Goal: Task Accomplishment & Management: Use online tool/utility

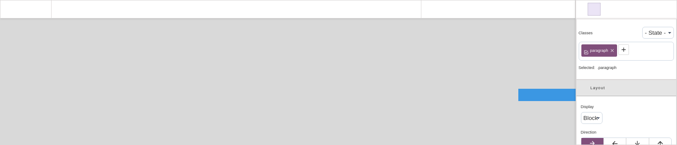
select select
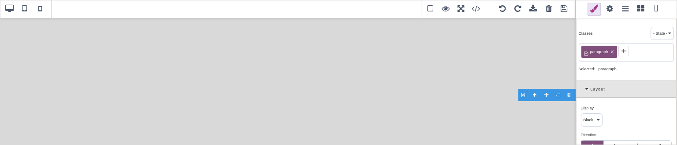
select select
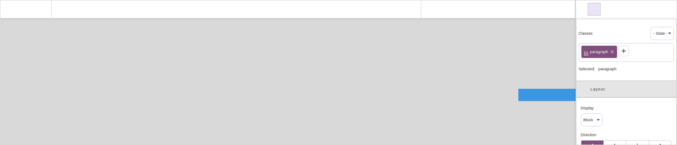
select select "manual"
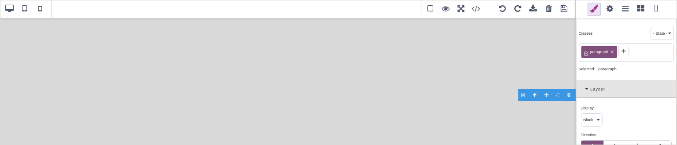
select select "px"
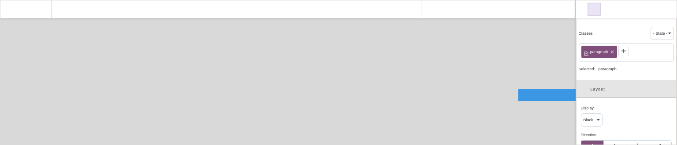
select select "px"
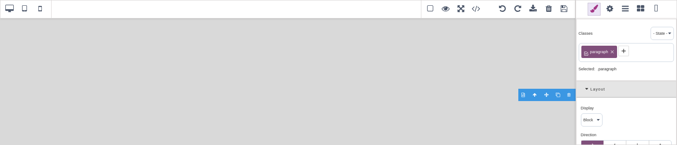
select select "px"
select select "solid"
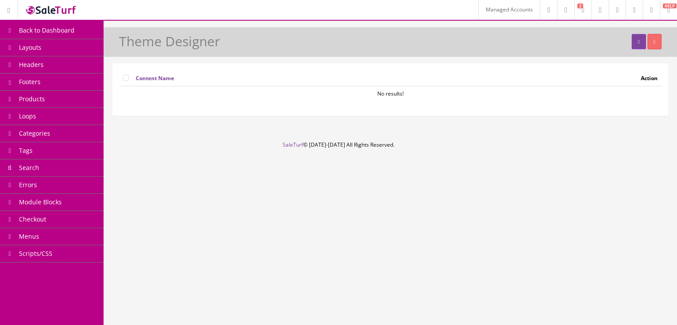
click at [65, 76] on link "Footers" at bounding box center [52, 82] width 104 height 17
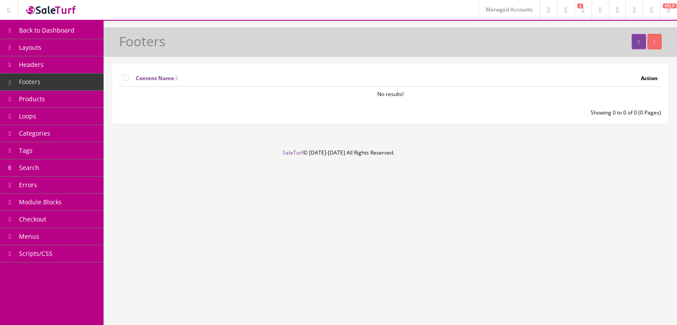
click at [74, 69] on link "Headers" at bounding box center [52, 64] width 104 height 17
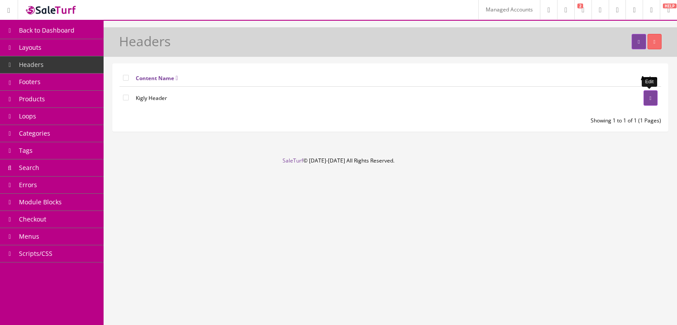
click at [650, 96] on icon at bounding box center [651, 98] width 2 height 5
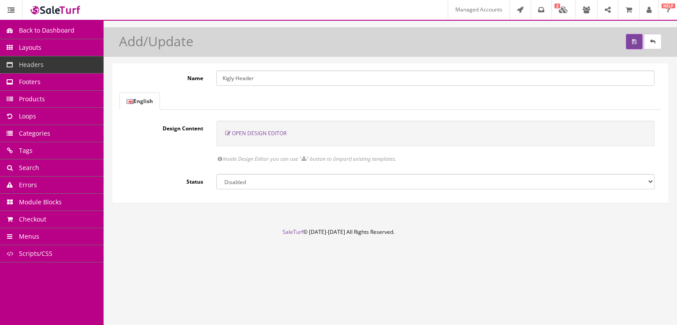
click at [51, 110] on link "Loops" at bounding box center [52, 116] width 104 height 17
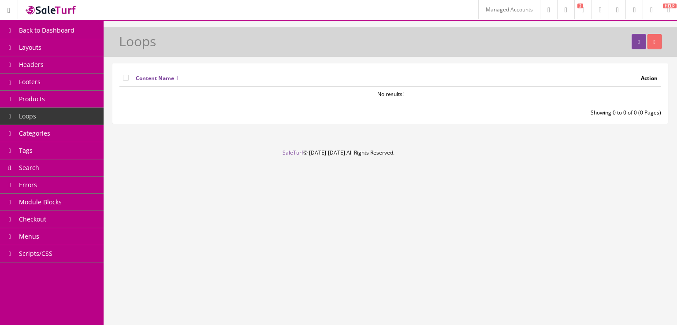
click at [55, 97] on link "Products" at bounding box center [52, 99] width 104 height 17
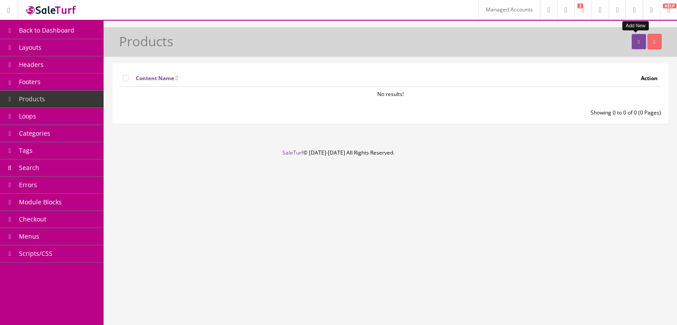
click at [636, 45] on link at bounding box center [639, 41] width 14 height 15
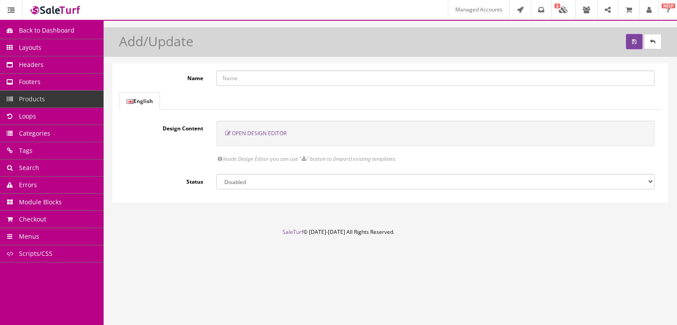
click at [279, 136] on span "Open Design Editor" at bounding box center [259, 133] width 55 height 7
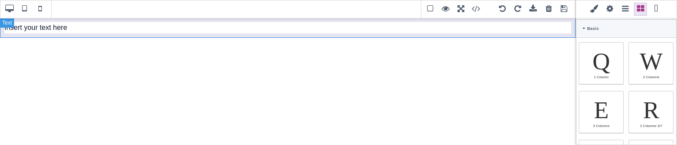
click at [148, 31] on div "Insert your text here" at bounding box center [288, 28] width 576 height 20
type input "10"
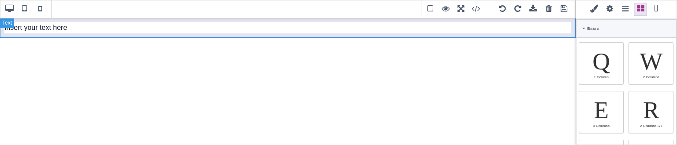
type input "10"
type input "rgb(15, 23, 42)"
select select
type input "16"
select select "px"
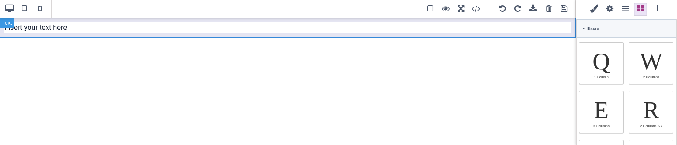
select select
type input "25.6px"
select select
select select "break-word"
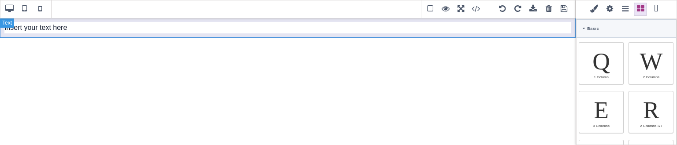
type input "0"
select select "px"
type input "0"
select select "px"
type input "0"
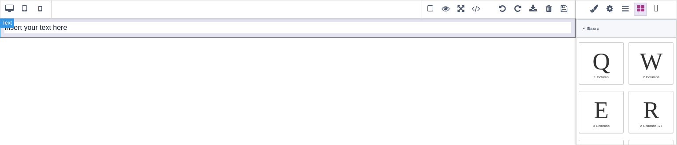
select select "px"
type input "0"
select select "px"
type input "rgb(15, 23, 42)"
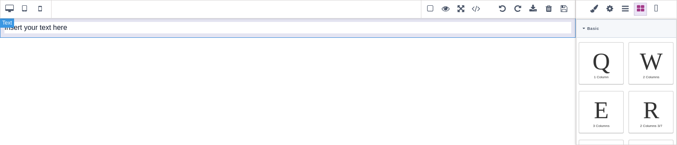
type input "rgb(15, 23, 42)"
type input "2.4"
select select "px"
select select "solid"
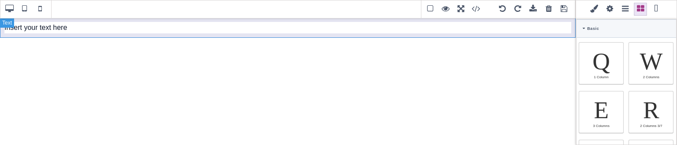
type input "rgb(59, 151, 227)"
type input "-3"
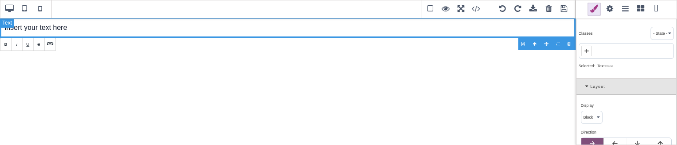
click at [391, 30] on div "Insert your text here" at bounding box center [288, 28] width 576 height 20
click at [391, 30] on div "Testing" at bounding box center [288, 28] width 576 height 20
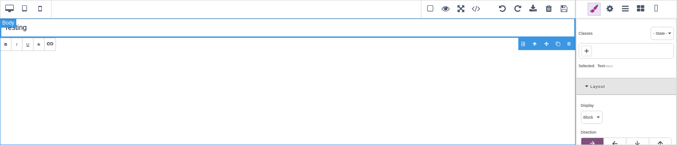
click at [170, 85] on div "Testing" at bounding box center [288, 82] width 576 height 128
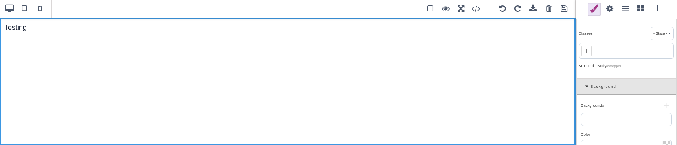
click at [562, 14] on span at bounding box center [564, 9] width 13 height 13
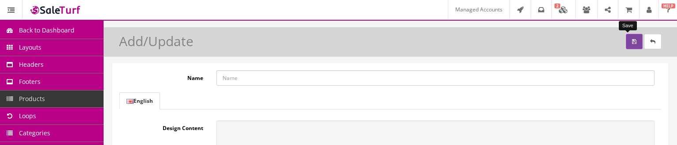
click at [632, 43] on icon "submit" at bounding box center [634, 41] width 4 height 5
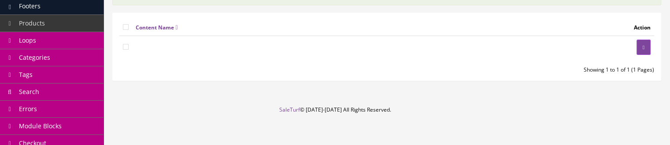
scroll to position [41, 0]
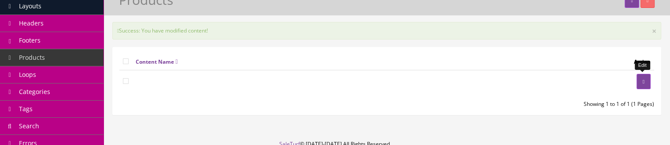
click at [644, 83] on icon at bounding box center [644, 81] width 2 height 5
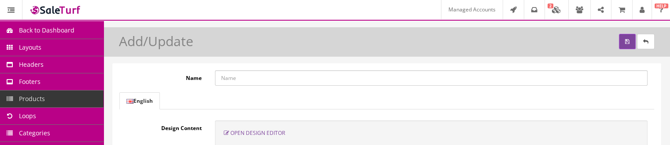
click at [257, 131] on span "Open Design Editor" at bounding box center [258, 133] width 55 height 7
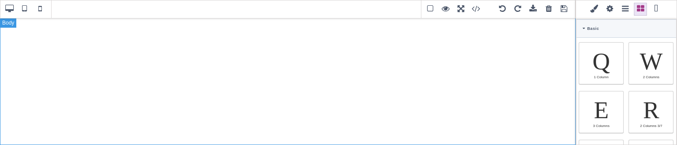
click at [447, 55] on div at bounding box center [288, 82] width 576 height 128
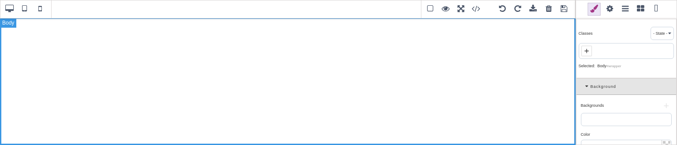
click at [447, 55] on div at bounding box center [288, 82] width 576 height 128
click at [640, 9] on span at bounding box center [640, 9] width 13 height 13
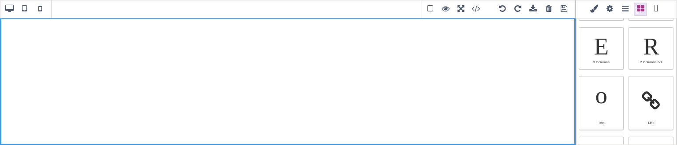
scroll to position [97, 0]
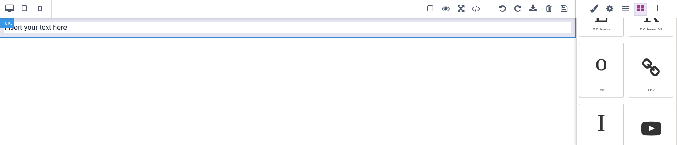
click at [209, 25] on div "Insert your text here" at bounding box center [288, 28] width 576 height 20
type input "10"
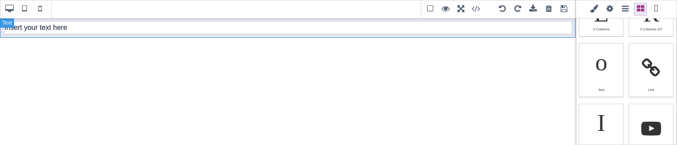
type input "10"
type input "rgb(15, 23, 42)"
select select
type input "16"
select select "px"
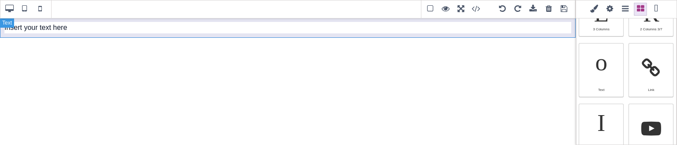
select select
type input "25.6px"
select select
select select "break-word"
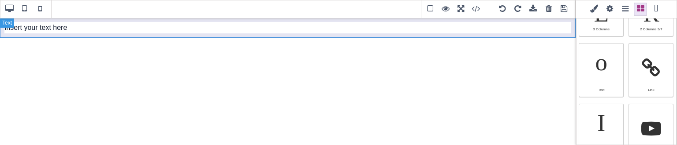
type input "0"
select select "px"
type input "0"
select select "px"
type input "0"
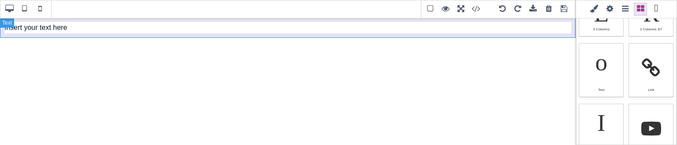
select select "px"
type input "0"
select select "px"
type input "rgb(15, 23, 42)"
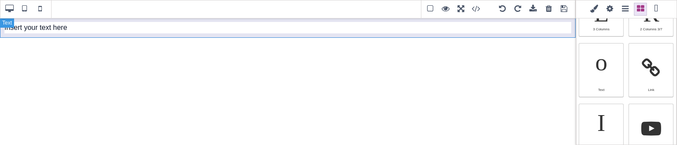
type input "rgb(15, 23, 42)"
type input "2.4"
select select "px"
select select "solid"
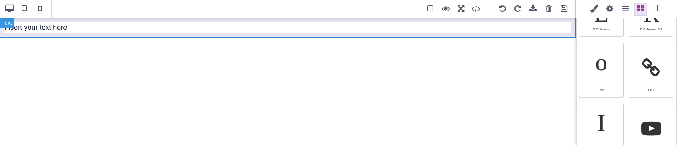
type input "rgb(59, 151, 227)"
type input "-3"
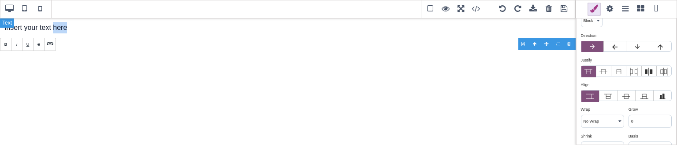
click at [209, 25] on div "Insert your text here" at bounding box center [288, 28] width 576 height 20
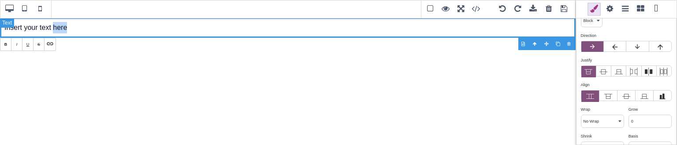
scroll to position [14, 0]
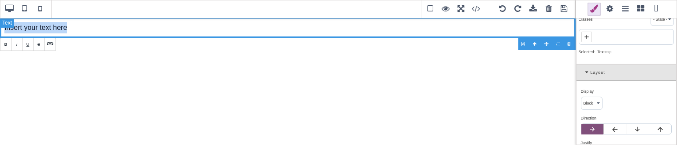
click at [209, 25] on div "Insert your text here" at bounding box center [288, 28] width 576 height 20
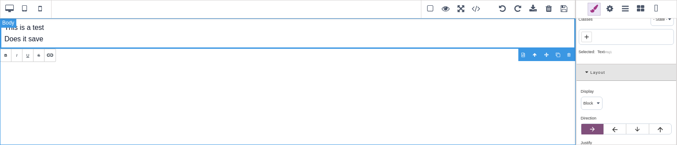
click at [182, 74] on div "This is a test Does it save" at bounding box center [288, 82] width 576 height 128
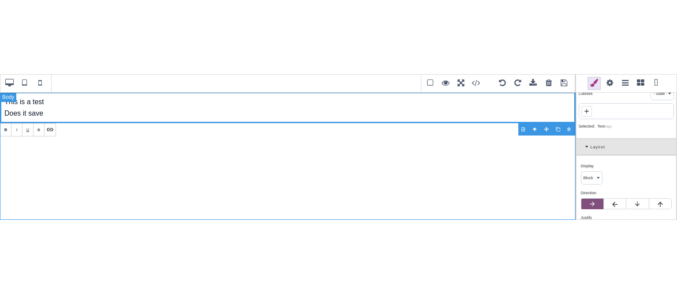
scroll to position [0, 0]
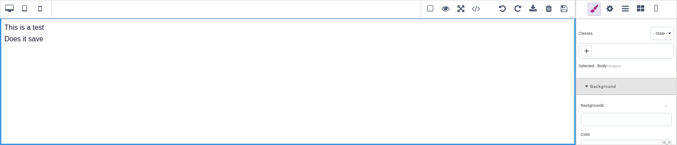
click at [564, 7] on span at bounding box center [564, 9] width 13 height 13
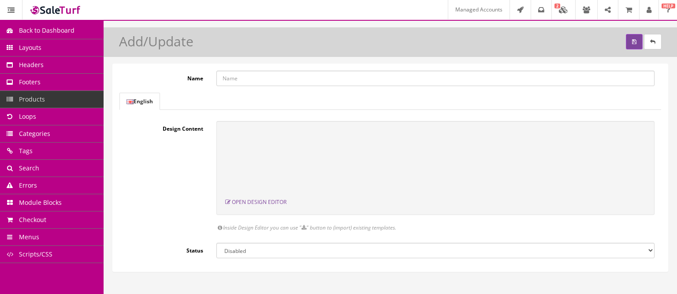
click at [293, 83] on input "Name" at bounding box center [435, 78] width 438 height 15
type input "Test"
click at [229, 145] on select "Enabled Disabled" at bounding box center [435, 249] width 438 height 15
select select "1"
click at [216, 145] on select "Enabled Disabled" at bounding box center [435, 249] width 438 height 15
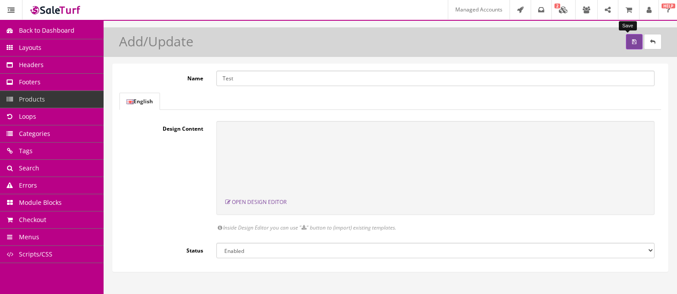
click at [626, 46] on button "submit" at bounding box center [634, 41] width 17 height 15
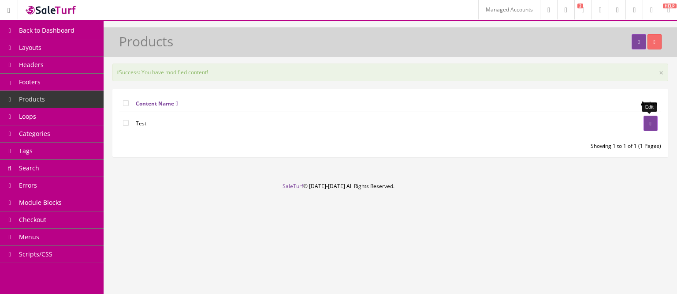
click at [645, 129] on link at bounding box center [651, 122] width 14 height 15
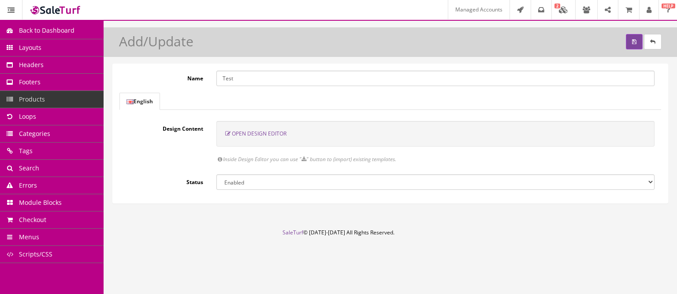
click at [281, 133] on span "Open Design Editor" at bounding box center [259, 133] width 55 height 7
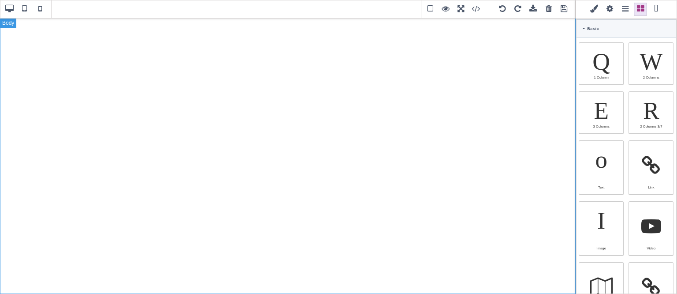
drag, startPoint x: 281, startPoint y: 150, endPoint x: 281, endPoint y: 133, distance: 17.6
click at [281, 133] on div at bounding box center [288, 156] width 576 height 276
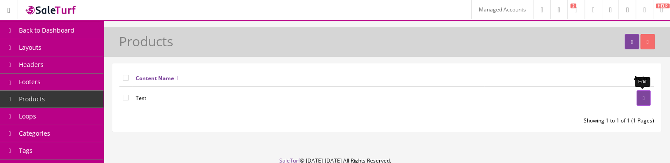
click at [637, 96] on link at bounding box center [644, 97] width 14 height 15
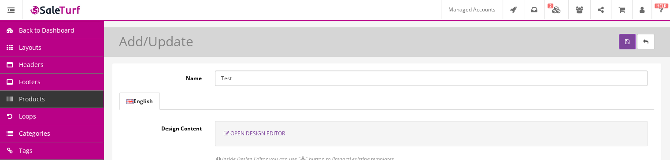
click at [279, 82] on span "Open Design Editor" at bounding box center [258, 133] width 55 height 7
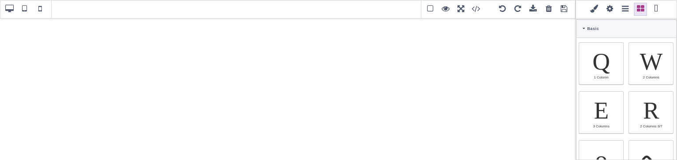
click at [481, 5] on span at bounding box center [482, 9] width 24 height 13
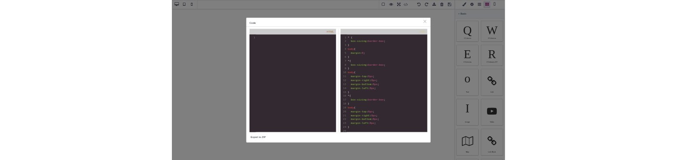
scroll to position [6, 0]
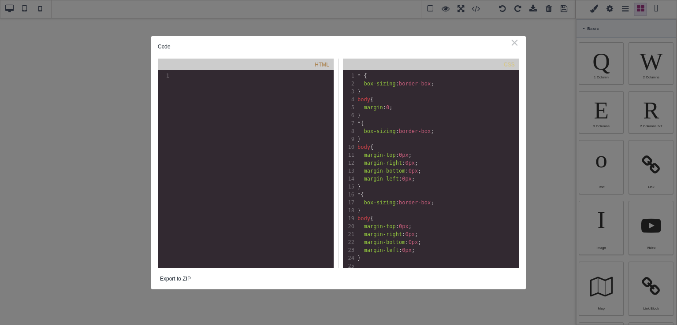
click at [515, 43] on div "⨯" at bounding box center [514, 42] width 9 height 8
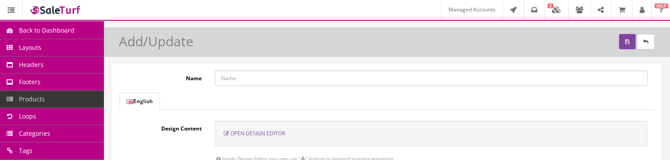
click at [261, 133] on span "Open Design Editor" at bounding box center [258, 133] width 55 height 7
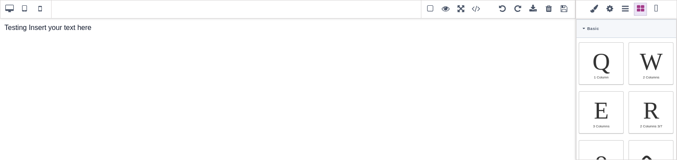
click at [564, 11] on span at bounding box center [564, 9] width 13 height 13
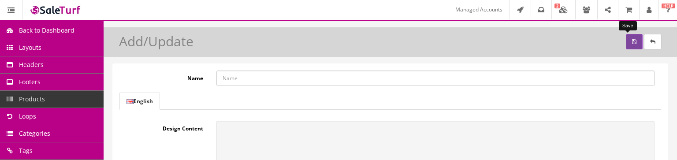
click at [631, 43] on button "submit" at bounding box center [634, 41] width 17 height 15
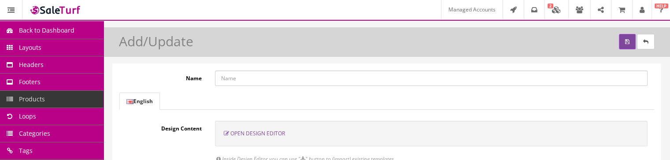
click at [273, 133] on span "Open Design Editor" at bounding box center [258, 133] width 55 height 7
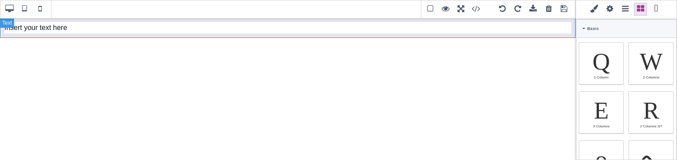
click at [429, 30] on div "Insert your text here" at bounding box center [288, 28] width 576 height 20
type input "10"
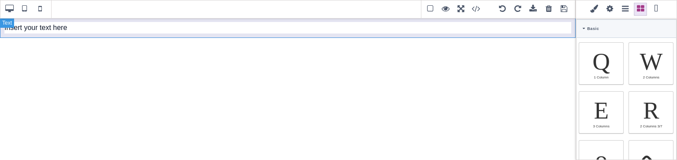
type input "10"
type input "rgb(15, 23, 42)"
select select
type input "16"
select select "px"
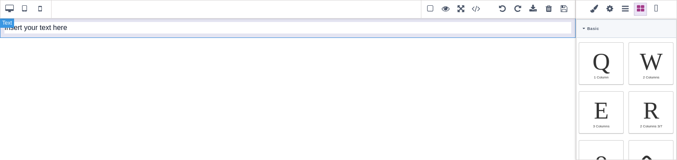
select select
type input "25.6px"
select select
select select "break-word"
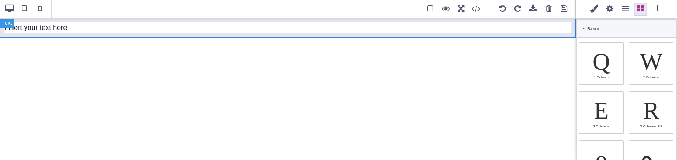
type input "0"
select select "px"
type input "0"
select select "px"
type input "0"
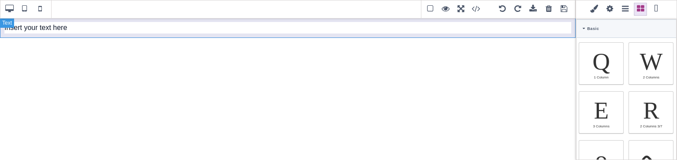
select select "px"
type input "0"
select select "px"
type input "rgb(15, 23, 42)"
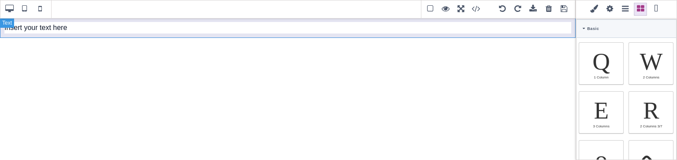
type input "rgb(15, 23, 42)"
type input "2.4"
select select "px"
select select "solid"
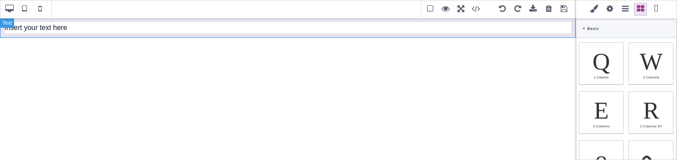
type input "rgb(59, 151, 227)"
type input "-3"
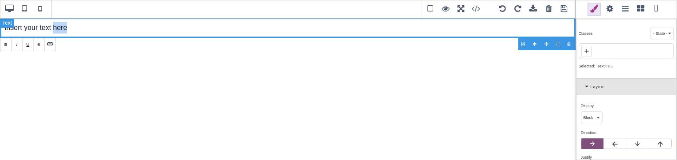
click at [429, 30] on div "Insert your text here" at bounding box center [288, 28] width 576 height 20
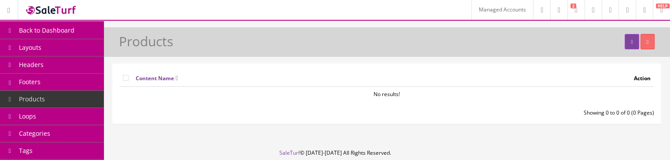
click at [43, 101] on span "Products" at bounding box center [32, 99] width 26 height 8
click at [625, 48] on link at bounding box center [632, 41] width 14 height 15
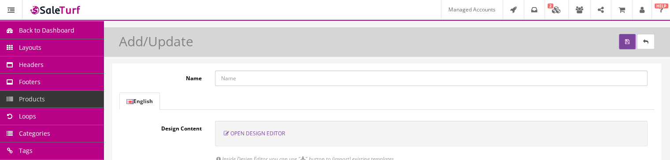
click at [313, 77] on input "Name" at bounding box center [431, 78] width 433 height 15
type input "Test Product"
click at [303, 115] on div "English Design Content Open Design Editor Inside Design Editor you can use " " …" at bounding box center [386, 130] width 535 height 75
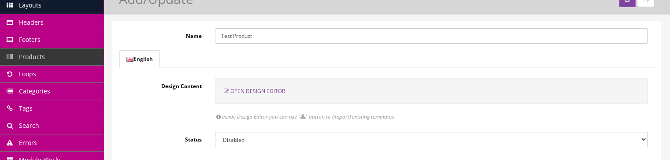
scroll to position [44, 0]
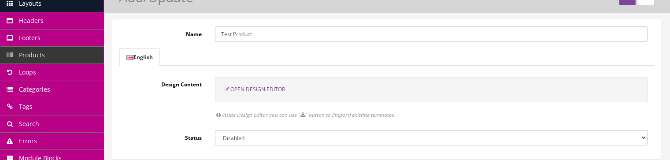
click at [328, 134] on select "Enabled Disabled" at bounding box center [431, 137] width 433 height 15
select select "1"
click at [215, 130] on select "Enabled Disabled" at bounding box center [431, 137] width 433 height 15
click at [268, 90] on span "Open Design Editor" at bounding box center [258, 89] width 55 height 7
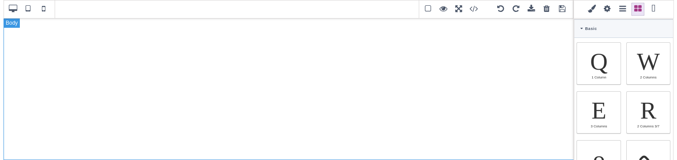
scroll to position [0, 0]
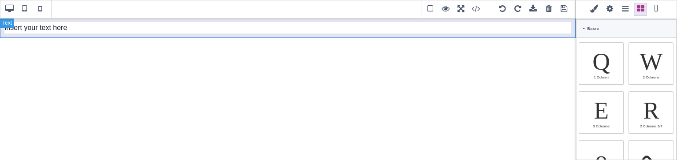
click at [301, 30] on div "Insert your text here" at bounding box center [288, 28] width 576 height 20
type input "10"
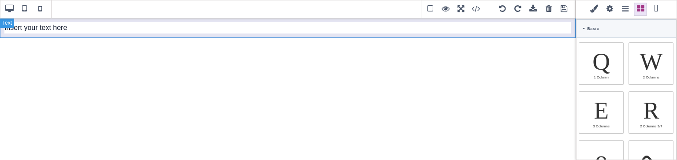
type input "10"
type input "rgb(15, 23, 42)"
select select
type input "16"
select select "px"
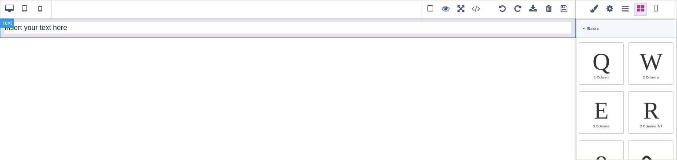
select select
type input "25.6px"
select select
select select "break-word"
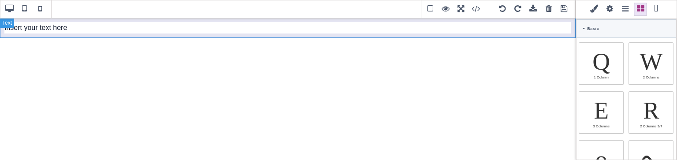
type input "0"
select select "px"
type input "0"
select select "px"
type input "0"
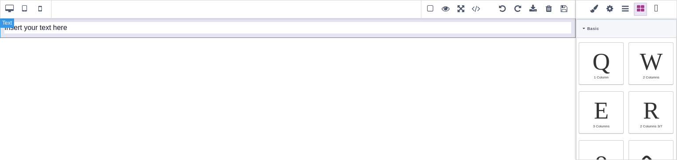
select select "px"
type input "0"
select select "px"
type input "rgb(15, 23, 42)"
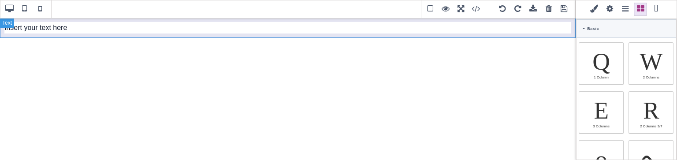
type input "rgb(15, 23, 42)"
type input "2.4"
select select "px"
select select "solid"
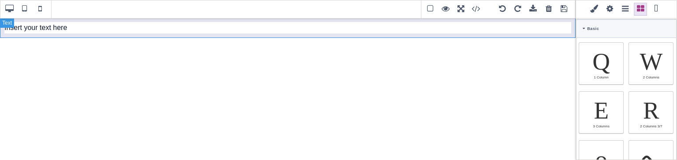
type input "rgb(59, 151, 227)"
type input "-3"
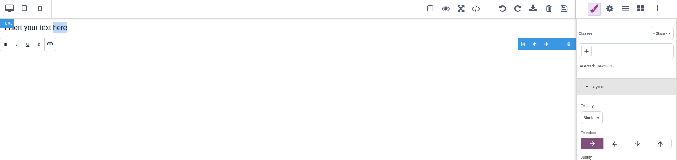
click at [301, 30] on div "Insert your text here" at bounding box center [288, 28] width 576 height 20
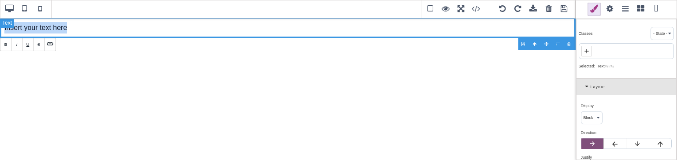
click at [301, 30] on div "Insert your text here" at bounding box center [288, 28] width 576 height 20
click at [565, 9] on span at bounding box center [564, 9] width 13 height 13
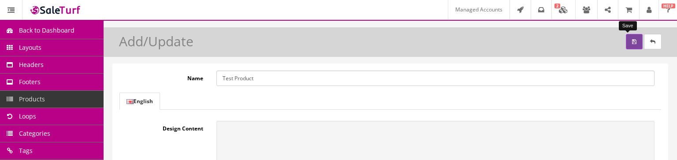
click at [627, 44] on button "submit" at bounding box center [634, 41] width 17 height 15
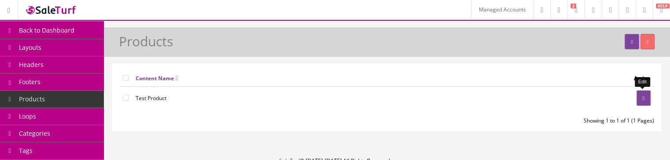
click at [645, 96] on link at bounding box center [644, 97] width 14 height 15
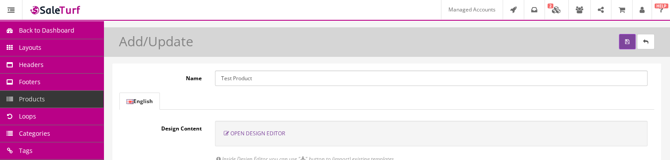
click at [257, 132] on span "Open Design Editor" at bounding box center [258, 133] width 55 height 7
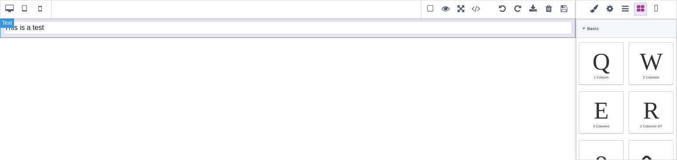
click at [37, 28] on div "This is a test" at bounding box center [288, 28] width 576 height 20
type input "10"
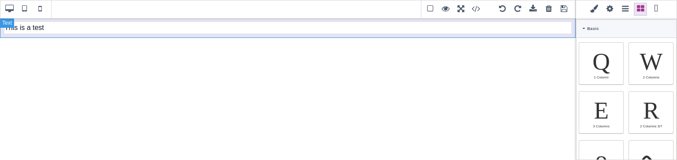
type input "10"
type input "rgb(15, 23, 42)"
select select
type input "16"
select select "px"
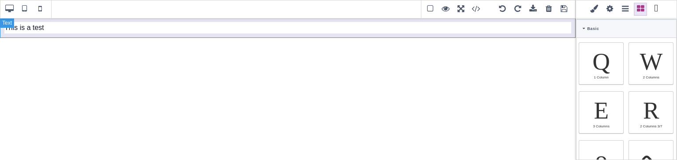
select select
type input "25.6px"
select select
type input "0"
select select "px"
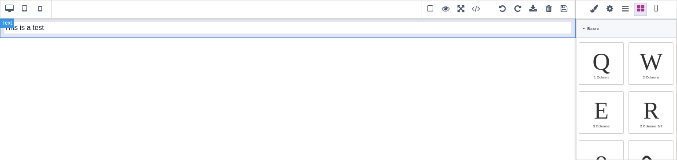
type input "0"
select select "px"
type input "0"
select select "px"
type input "0"
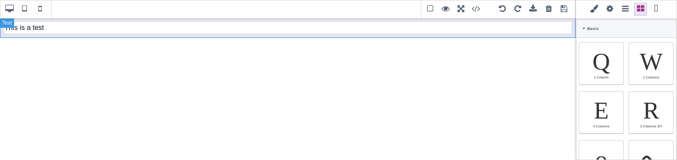
select select "px"
type input "rgb(15, 23, 42)"
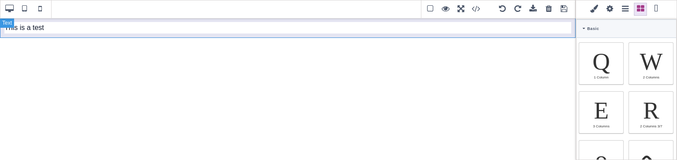
type input "2.4"
select select "px"
select select "solid"
type input "rgb(59, 151, 227)"
type input "-3"
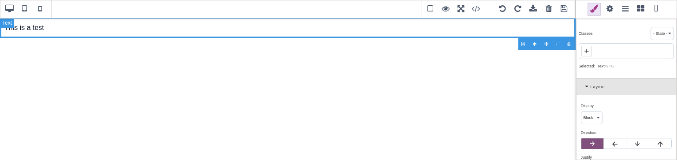
click at [47, 28] on div "This is a test" at bounding box center [288, 28] width 576 height 20
click at [33, 30] on div "This is a test" at bounding box center [288, 28] width 576 height 20
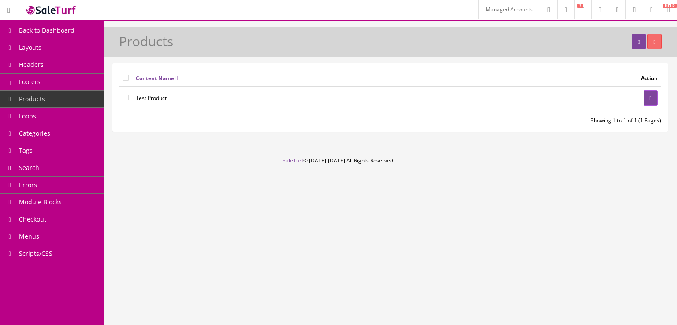
click at [35, 9] on img at bounding box center [51, 10] width 53 height 12
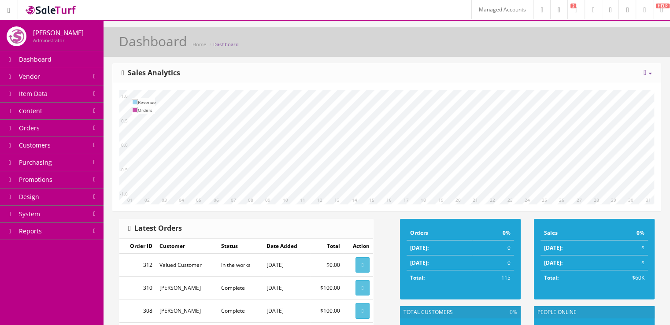
click at [69, 110] on link "Content" at bounding box center [52, 111] width 104 height 17
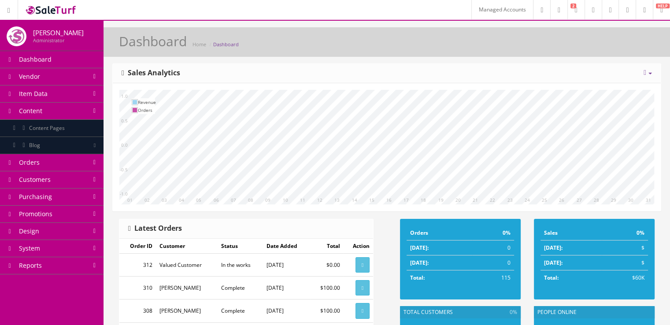
click at [73, 127] on link "Content Pages" at bounding box center [52, 128] width 104 height 17
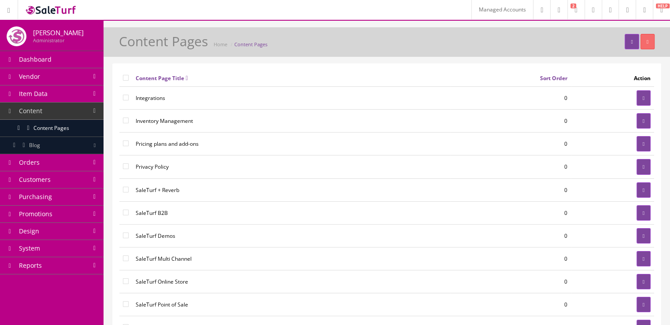
click at [71, 231] on link "Design" at bounding box center [52, 231] width 104 height 17
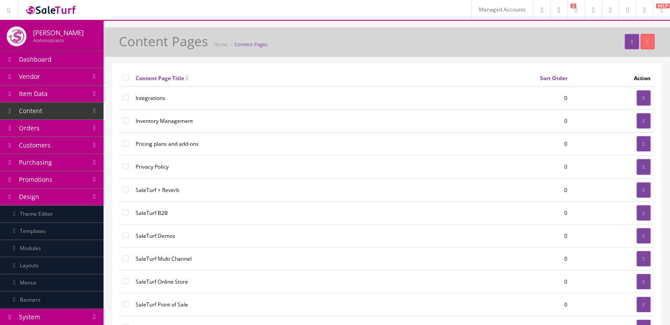
click at [69, 279] on link "Menus" at bounding box center [52, 283] width 104 height 17
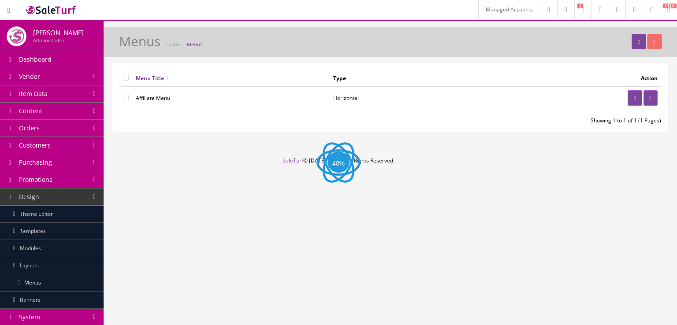
click at [66, 251] on link "Modules" at bounding box center [52, 248] width 104 height 17
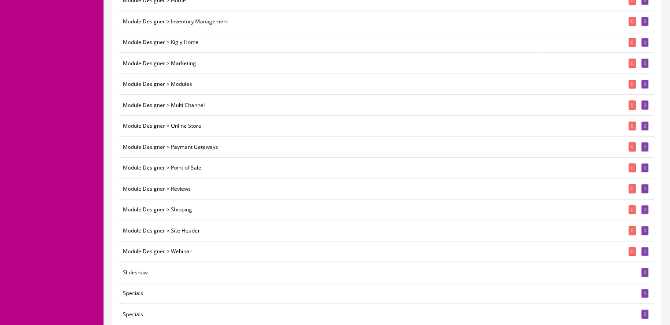
scroll to position [666, 0]
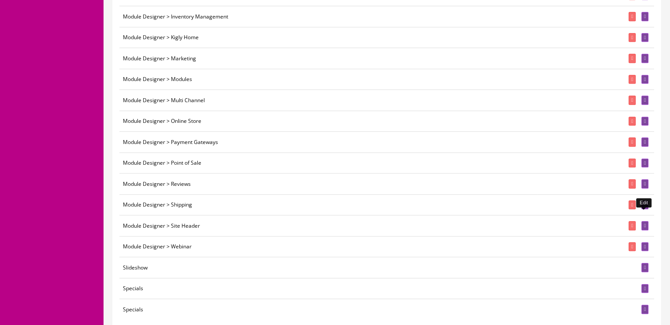
click at [644, 223] on icon at bounding box center [645, 225] width 2 height 5
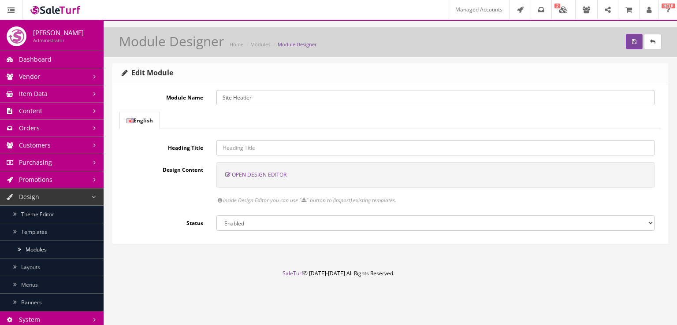
click at [273, 175] on span "Open Design Editor" at bounding box center [259, 174] width 55 height 7
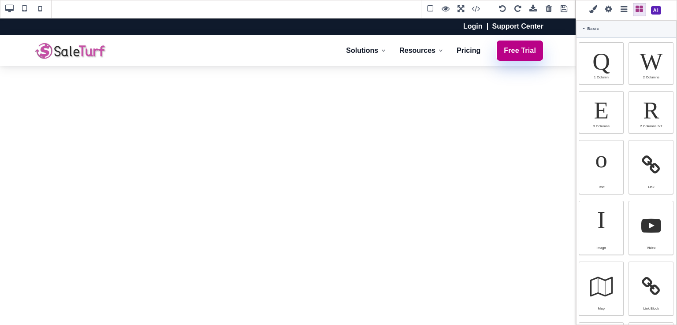
click at [476, 8] on span at bounding box center [482, 9] width 24 height 13
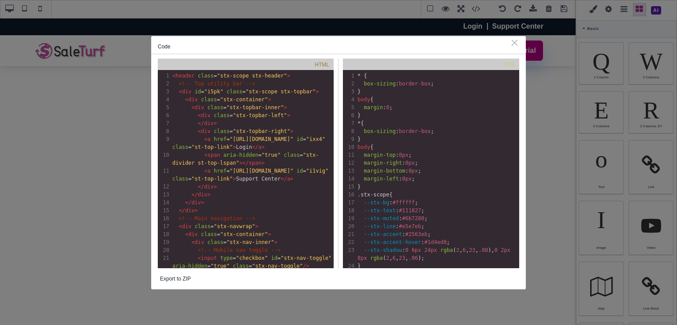
click at [261, 128] on span ""stx-topbar-right"" at bounding box center [261, 131] width 57 height 6
type textarea "<header class="stx-scope stx-header"> <!-- Top utility bar --> <div id="i5pk" c…"
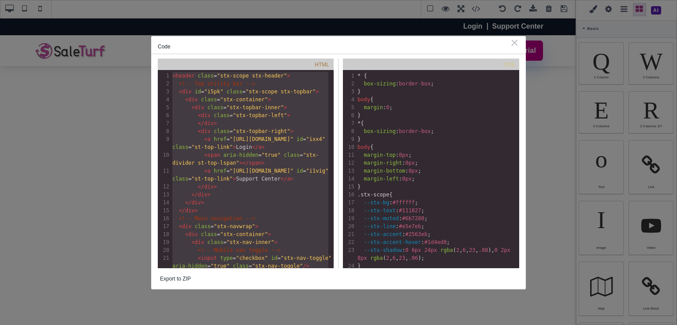
click at [515, 43] on div "⨯" at bounding box center [514, 42] width 9 height 8
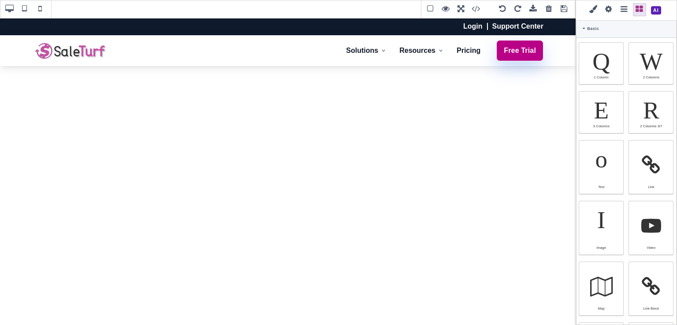
click at [532, 13] on span at bounding box center [533, 9] width 13 height 13
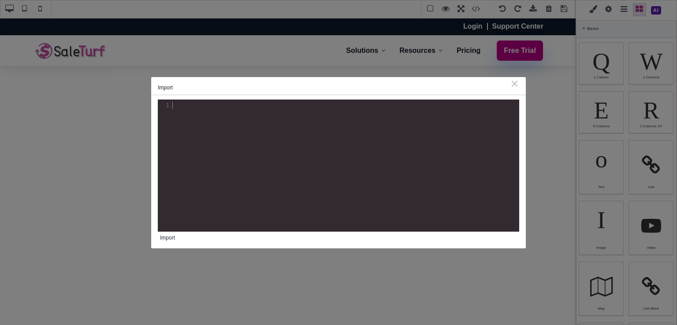
click at [390, 169] on div "xxxxxxxxxx 1 1 ​" at bounding box center [345, 172] width 375 height 145
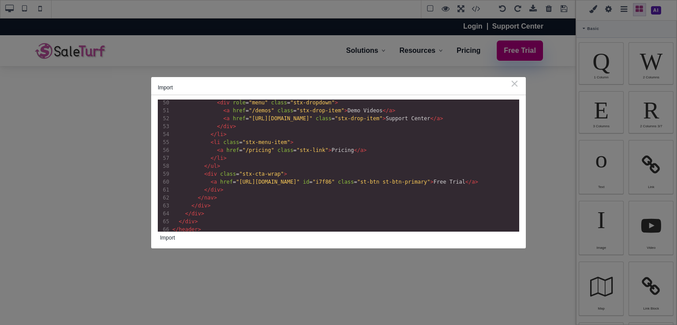
click at [171, 239] on button "Import" at bounding box center [167, 238] width 19 height 12
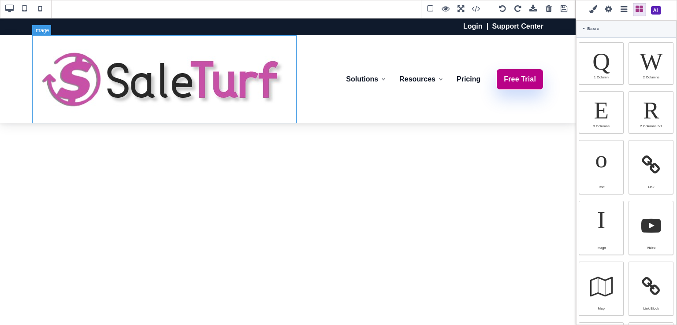
click at [243, 94] on img at bounding box center [164, 79] width 264 height 88
type input "rgb(141, 1, 103)"
select select
type input "16"
select select "px"
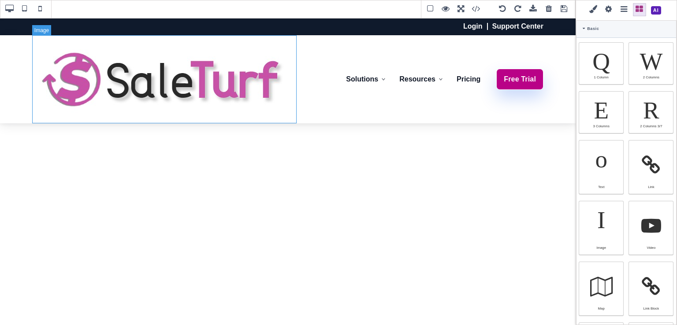
select select "600"
type input "25.6px"
select select
type input "0"
select select "px"
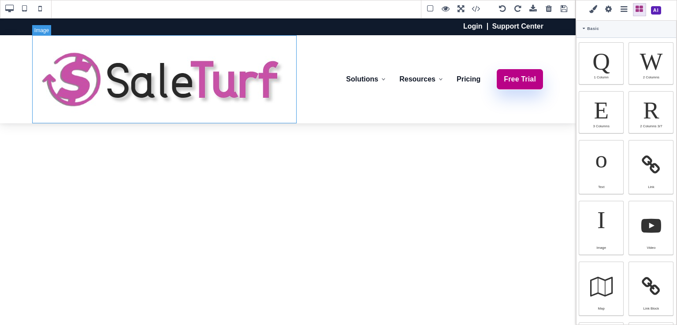
type input "0"
select select "px"
type input "0"
select select "px"
type input "0"
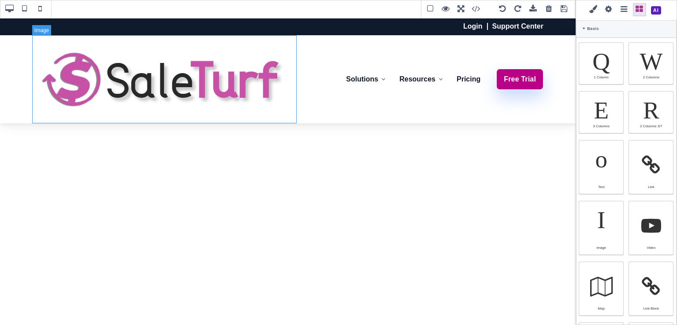
select select "px"
type input "rgb(141, 1, 103)"
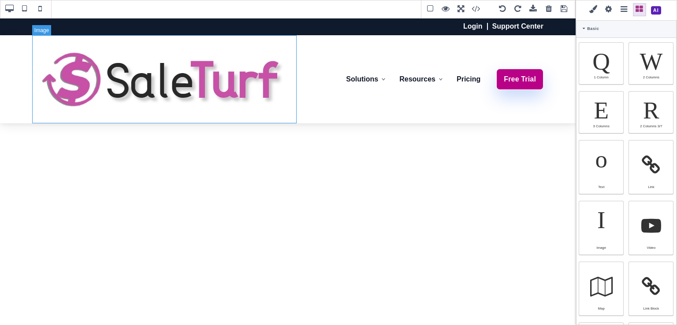
type input "2.4"
select select "px"
select select "solid"
type input "rgb(59, 151, 227)"
type input "-3"
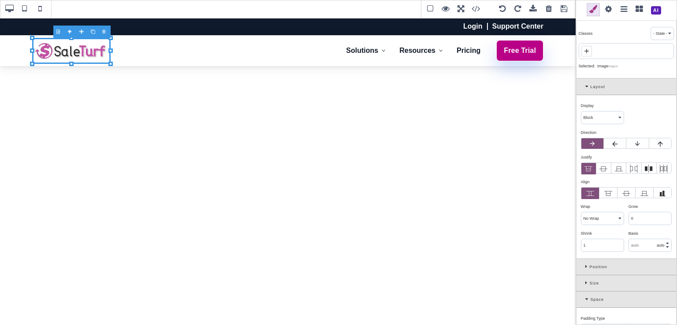
drag, startPoint x: 296, startPoint y: 121, endPoint x: 110, endPoint y: 39, distance: 203.5
click at [110, 39] on div at bounding box center [71, 51] width 78 height 26
click at [562, 9] on span at bounding box center [564, 9] width 13 height 13
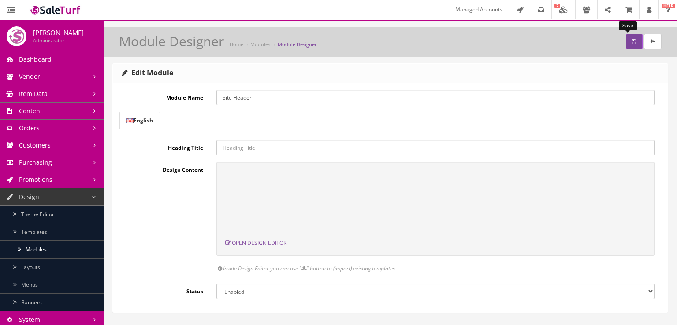
click at [632, 40] on icon "submit" at bounding box center [634, 41] width 4 height 5
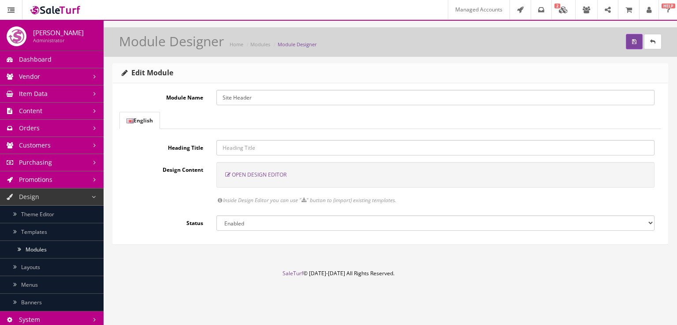
click at [263, 173] on span "Open Design Editor" at bounding box center [259, 174] width 55 height 7
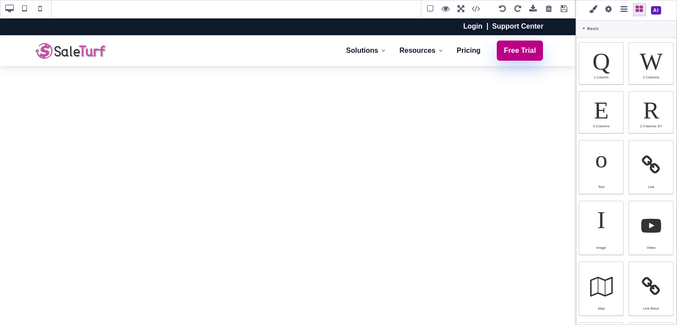
click at [537, 13] on span at bounding box center [533, 9] width 13 height 13
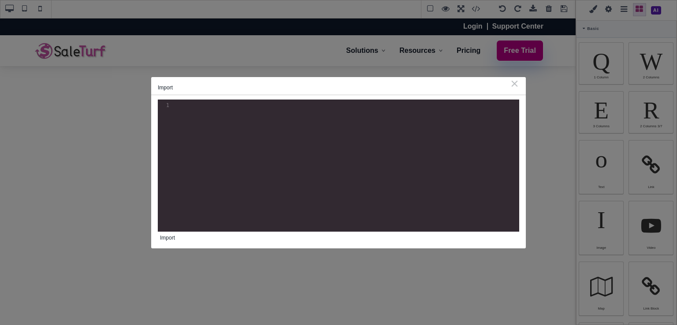
click at [307, 151] on div "xxxxxxxxxx 1 1 ​" at bounding box center [345, 172] width 375 height 145
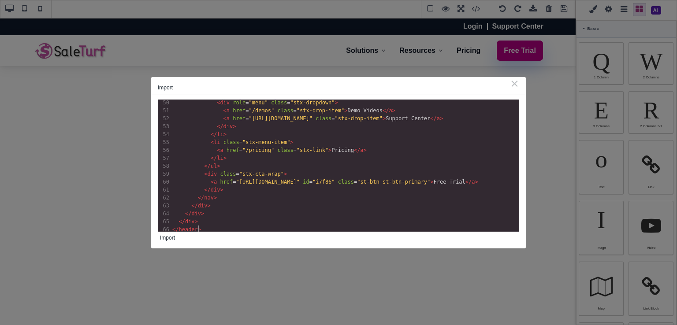
click at [170, 238] on button "Import" at bounding box center [167, 238] width 19 height 12
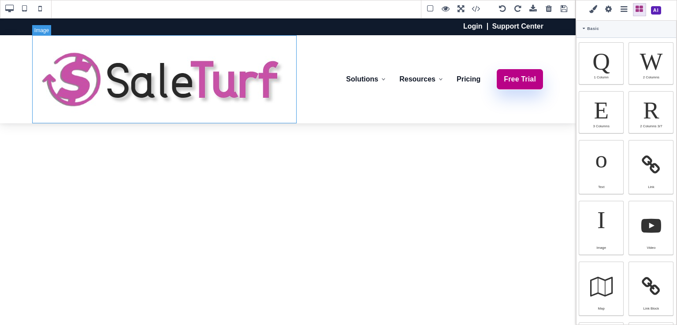
click at [215, 94] on img at bounding box center [164, 79] width 264 height 88
select select
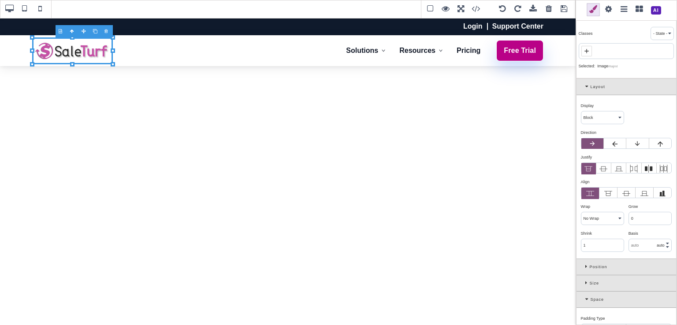
drag, startPoint x: 296, startPoint y: 122, endPoint x: 106, endPoint y: 61, distance: 199.6
click at [106, 61] on div "B I U S Image" at bounding box center [288, 172] width 576 height 308
click at [564, 10] on span at bounding box center [564, 9] width 13 height 13
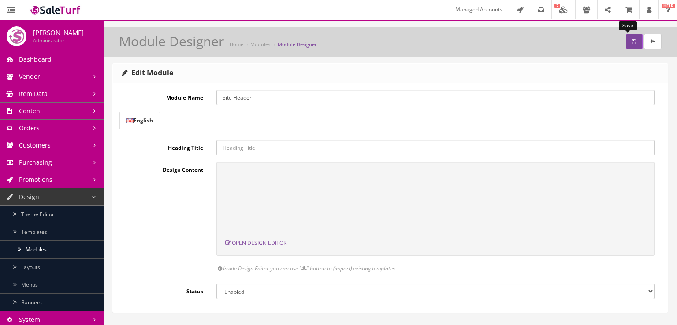
click at [632, 39] on icon "submit" at bounding box center [634, 41] width 4 height 5
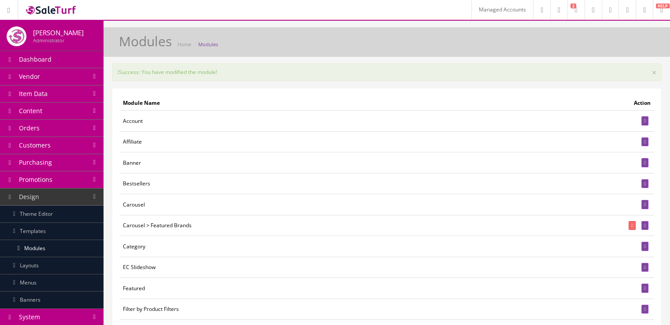
click at [57, 114] on link "Content" at bounding box center [52, 111] width 104 height 17
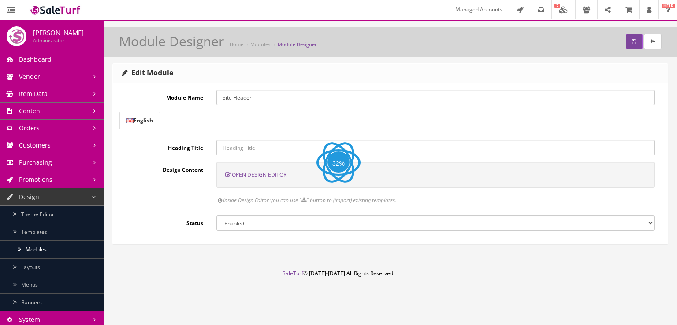
select select "inherit"
select select "600"
select select "manual"
select select "px"
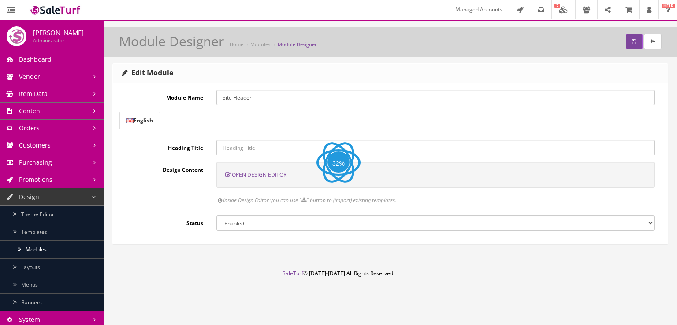
select select "px"
select select "solid"
click at [268, 171] on span "Open Design Editor" at bounding box center [259, 174] width 55 height 7
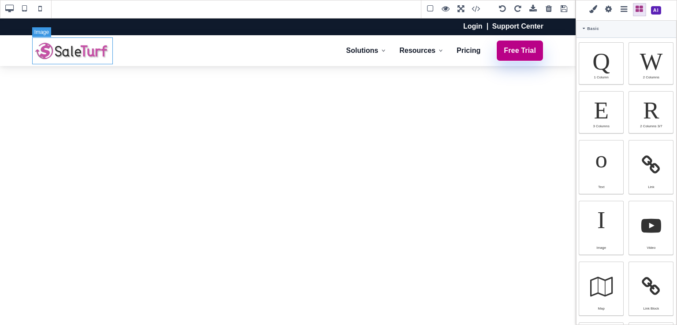
click at [82, 48] on img at bounding box center [72, 50] width 81 height 27
select select
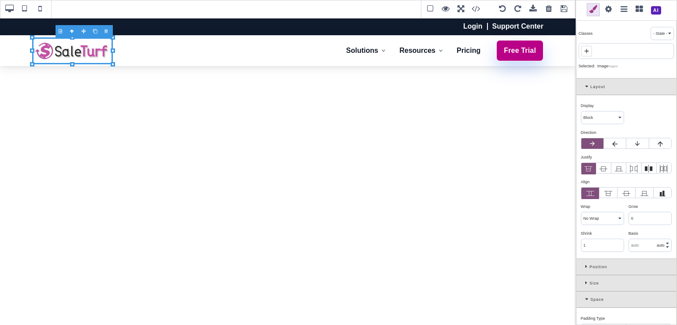
click at [584, 86] on div "Layout" at bounding box center [627, 87] width 100 height 16
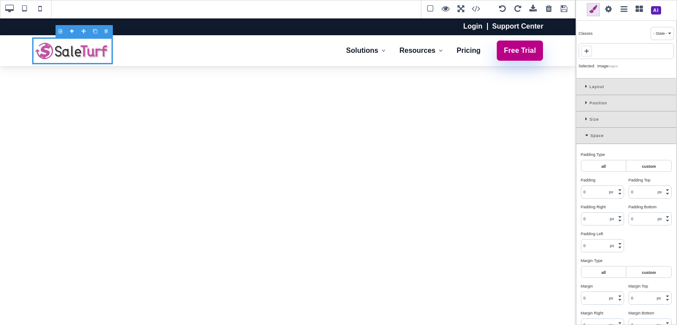
click at [583, 115] on div "Size" at bounding box center [627, 120] width 100 height 16
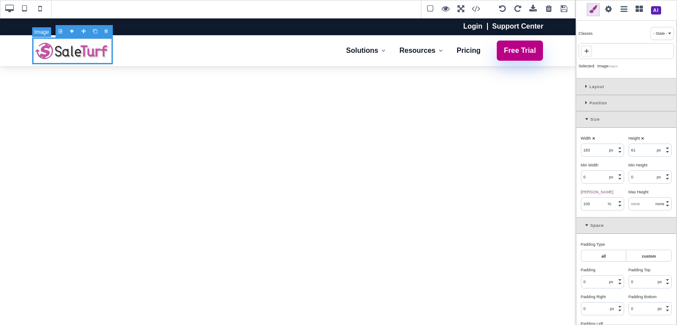
click at [67, 50] on img at bounding box center [72, 50] width 81 height 27
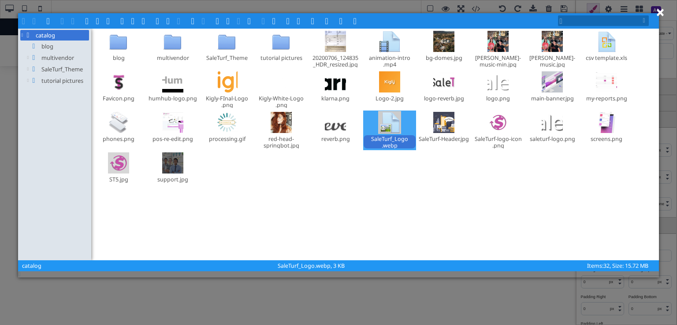
click at [396, 142] on div "SaleTurf​_Logo​.webp" at bounding box center [390, 141] width 52 height 13
click at [146, 24] on span at bounding box center [144, 20] width 7 height 7
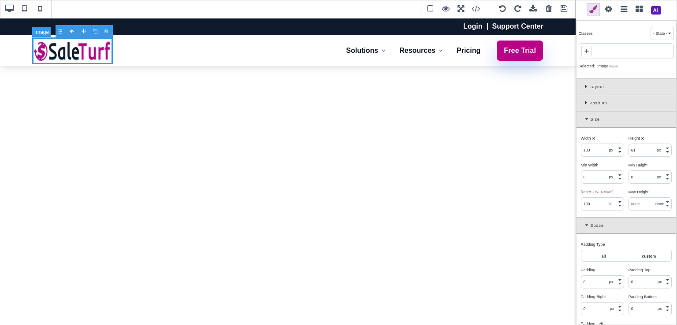
click at [96, 55] on img at bounding box center [72, 50] width 81 height 27
click at [592, 138] on b "⨯" at bounding box center [594, 138] width 4 height 4
select select "auto"
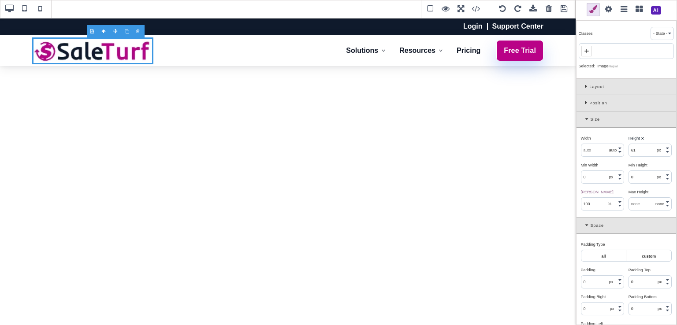
click at [641, 138] on b "⨯" at bounding box center [643, 138] width 4 height 4
select select "auto"
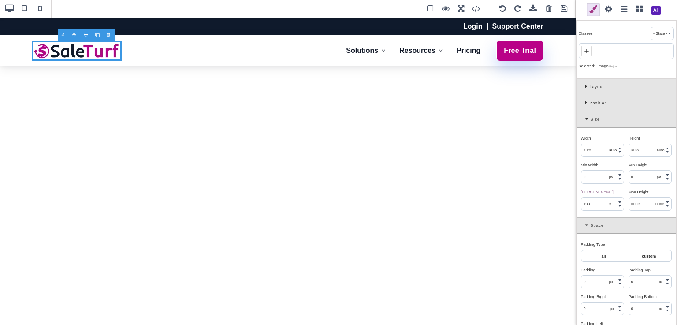
click at [566, 11] on span at bounding box center [564, 9] width 13 height 13
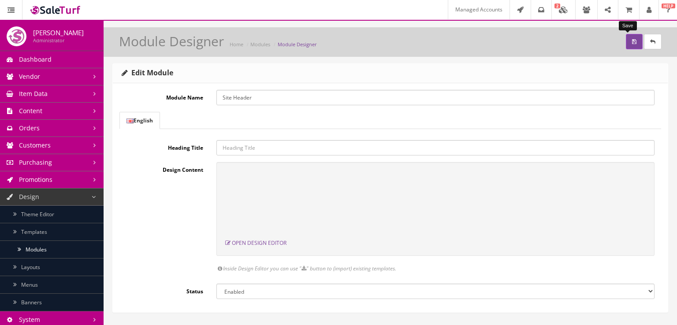
click at [632, 39] on icon "submit" at bounding box center [634, 41] width 4 height 5
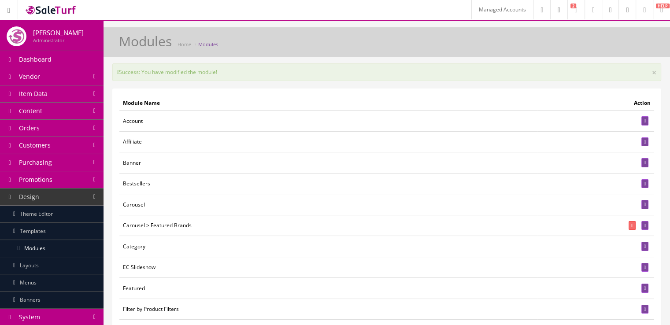
click at [79, 316] on link "System" at bounding box center [52, 317] width 104 height 17
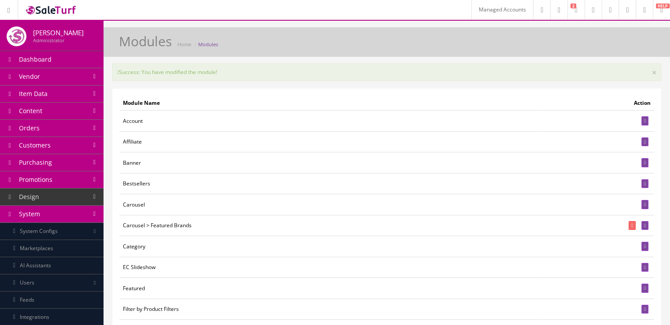
click at [69, 249] on link "Marketplaces" at bounding box center [52, 248] width 104 height 17
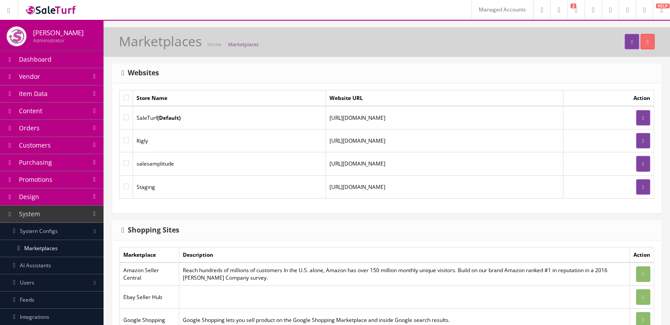
click at [63, 201] on link "Design" at bounding box center [52, 197] width 104 height 17
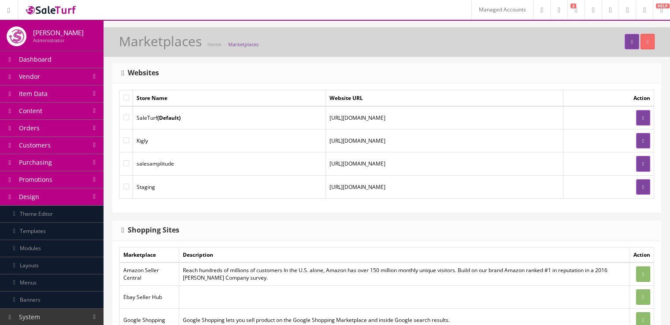
click at [62, 217] on link "Theme Editor" at bounding box center [52, 214] width 104 height 17
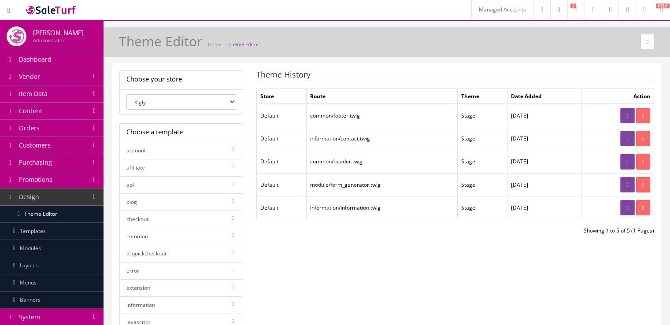
click at [627, 161] on icon at bounding box center [628, 161] width 2 height 5
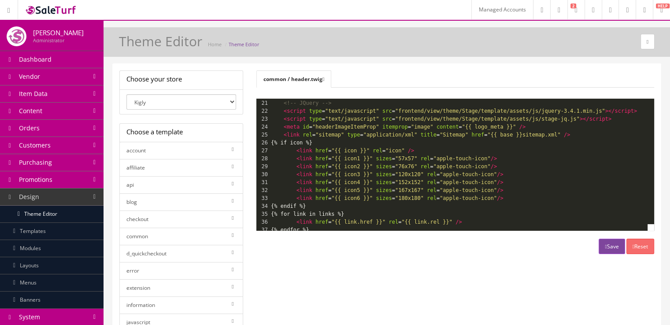
click at [305, 111] on span "<script type = "text/javascript" src = "frontend/view/theme/Stage/template/asse…" at bounding box center [454, 111] width 366 height 6
click at [305, 116] on span "<script type = "text/javascript" src = "frontend/view/theme/Stage/template/asse…" at bounding box center [441, 119] width 341 height 6
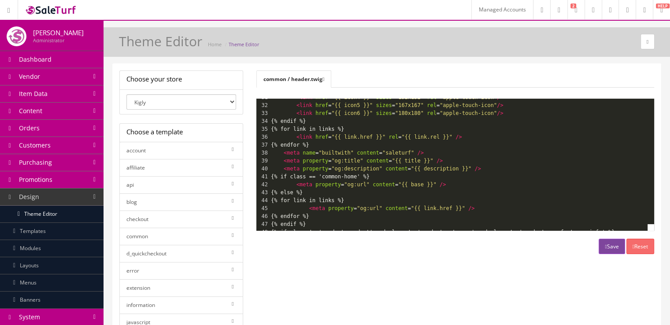
click at [310, 136] on span "<link href = "{{ link.href }}" rel = "{{ link.rel }}" />" at bounding box center [366, 137] width 191 height 6
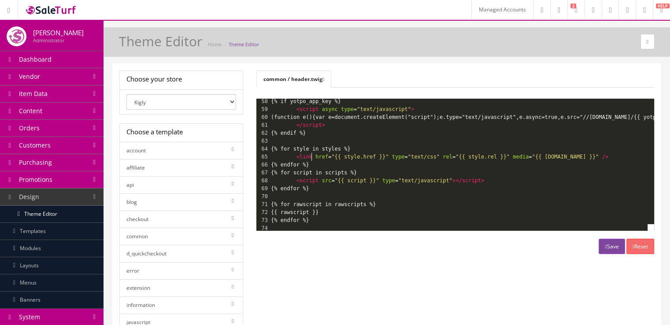
click at [311, 157] on span "<link href = "{{ style.href }}" type = "text/css" rel = "{{ style.rel }}" media…" at bounding box center [440, 157] width 338 height 6
click at [318, 179] on div "​ x 108 <link rel = "preconnect" href = "{{ link.href }}" rel = "{{ link.rel }}…" at bounding box center [626, 148] width 715 height 309
click at [603, 244] on button "Save" at bounding box center [612, 246] width 26 height 15
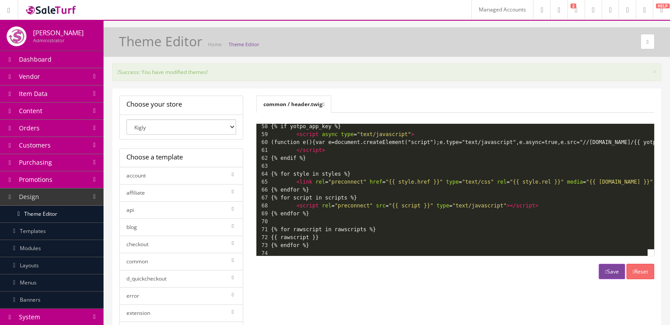
click at [378, 160] on pre "{% endif %}" at bounding box center [626, 158] width 715 height 8
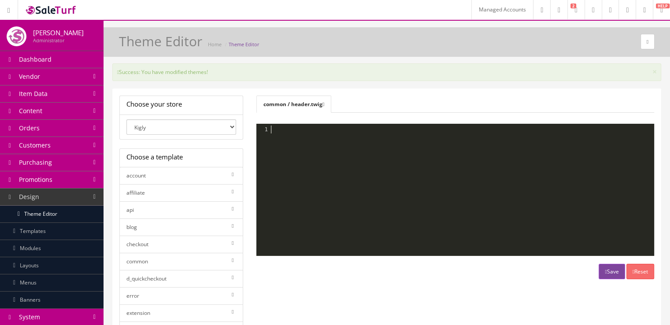
scroll to position [2, 0]
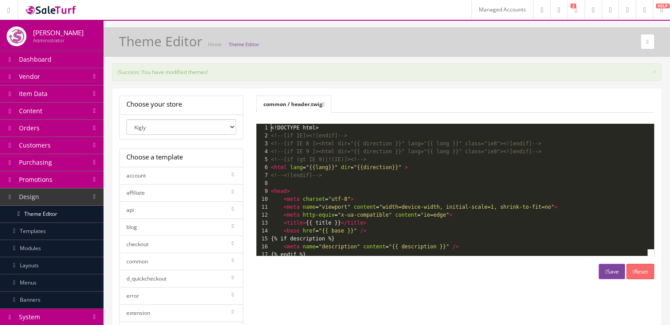
click at [340, 194] on pre "<head>" at bounding box center [626, 191] width 715 height 8
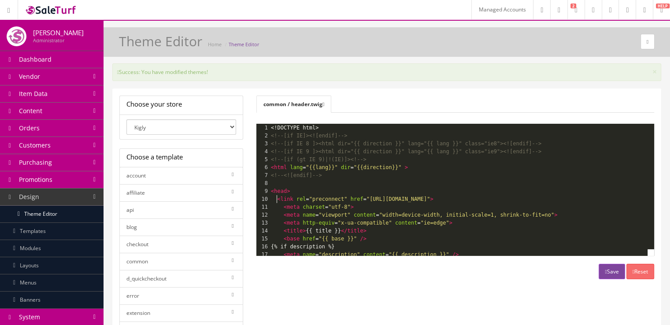
click at [277, 200] on div "​ x 108 1 108 1 108 {{ content_header }} 1 <!DOCTYPE html> 2 <!--[if IE]><![end…" at bounding box center [626, 231] width 715 height 214
type textarea "https://example.com"
drag, startPoint x: 423, startPoint y: 199, endPoint x: 367, endPoint y: 201, distance: 56.4
click at [373, 201] on span ""https://example.com"" at bounding box center [405, 199] width 64 height 6
click at [606, 270] on button "Save" at bounding box center [612, 271] width 26 height 15
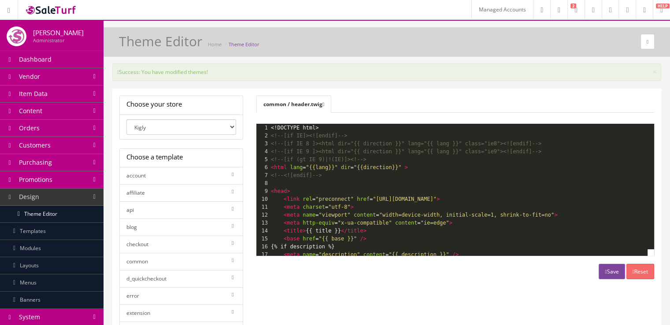
click at [68, 73] on link "Vendor" at bounding box center [52, 76] width 104 height 17
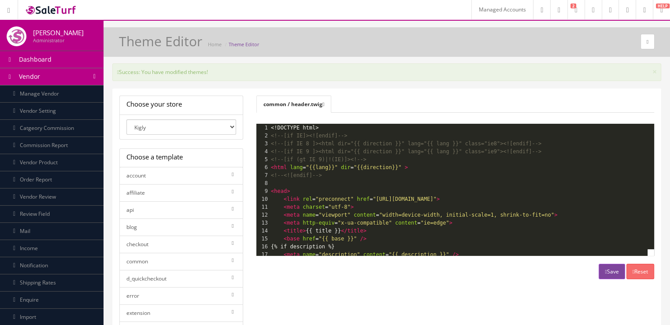
click at [71, 78] on link "Vendor" at bounding box center [52, 76] width 104 height 17
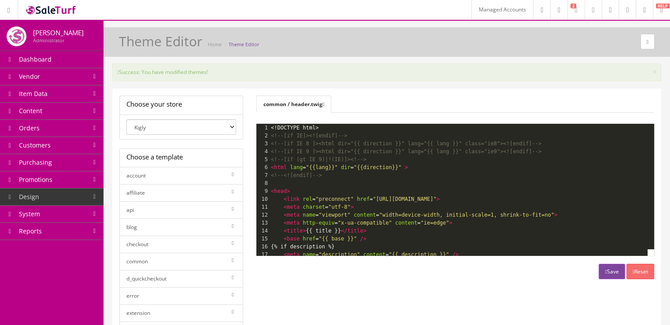
click at [71, 107] on link "Content" at bounding box center [52, 111] width 104 height 17
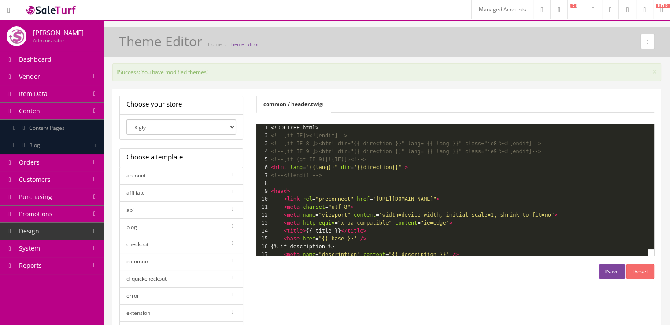
click at [70, 123] on link "Content Pages" at bounding box center [52, 128] width 104 height 17
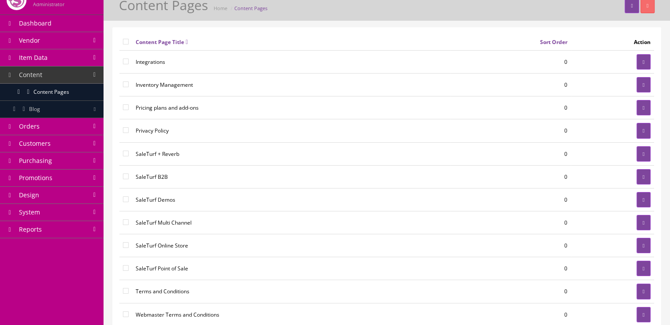
scroll to position [46, 0]
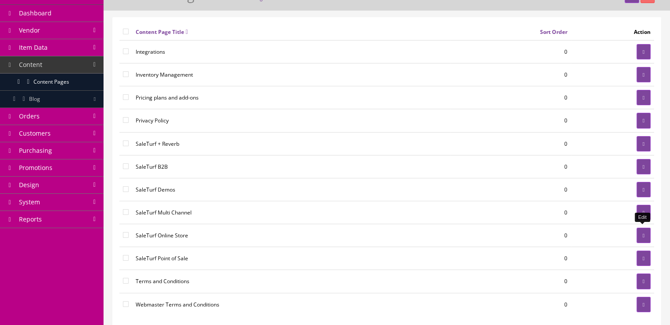
click at [643, 235] on icon at bounding box center [644, 235] width 2 height 5
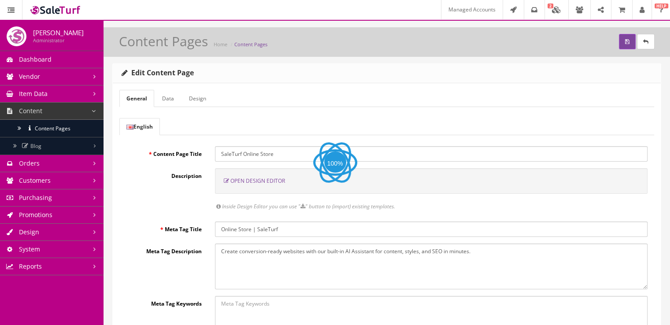
click at [254, 182] on span "Open Design Editor" at bounding box center [258, 180] width 55 height 7
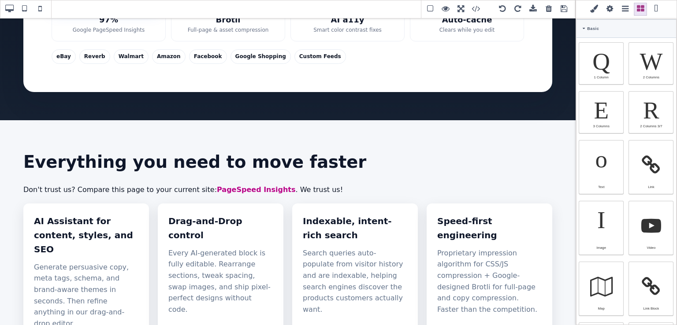
scroll to position [236, 0]
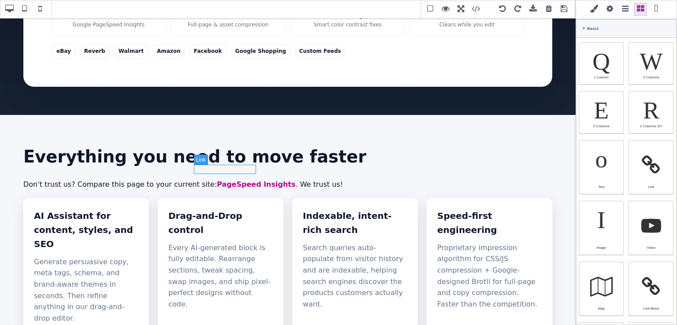
click at [231, 180] on link "PageSpeed Insights" at bounding box center [256, 184] width 78 height 8
type input "rgb(185, 1, 135)"
select select
type input "16"
select select "px"
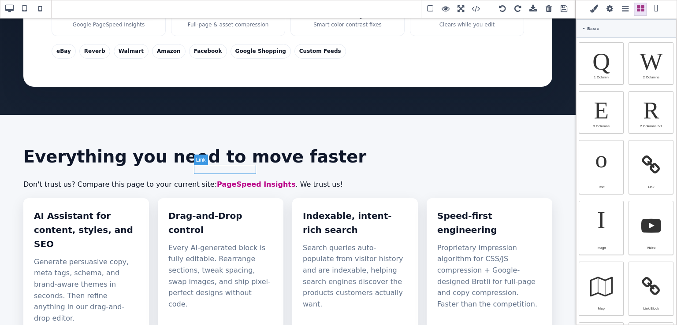
select select "600"
select select
type input "25.6px"
select select
type input "0"
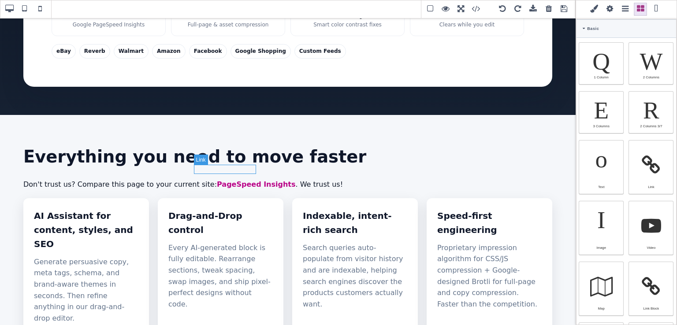
select select "px"
type input "0"
select select "px"
type input "0"
select select "px"
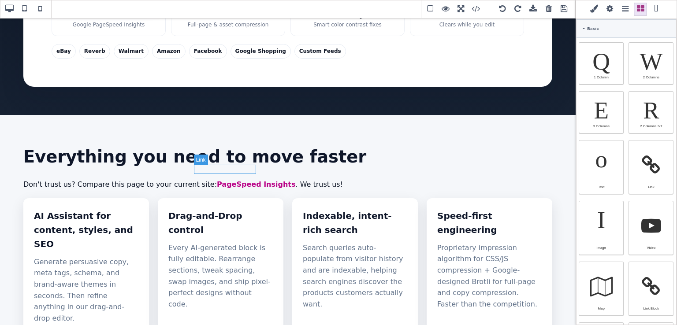
type input "0"
select select "px"
type input "rgb(185, 1, 135)"
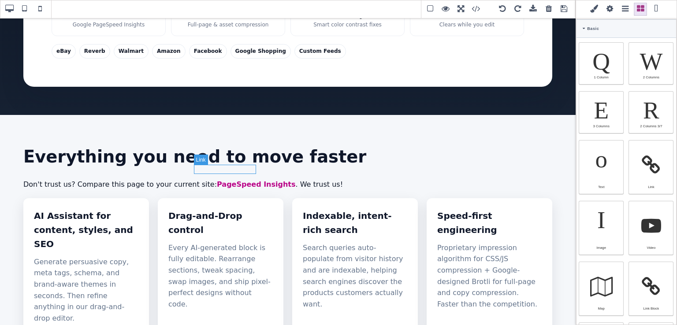
type input "rgb(185, 1, 135)"
type input "2.4"
select select "px"
select select "solid"
type input "rgb(59, 151, 227)"
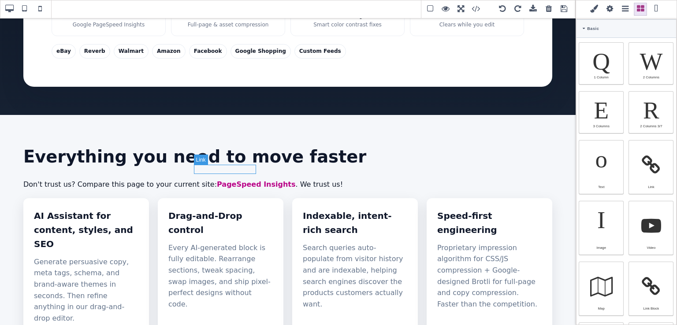
type input "-3"
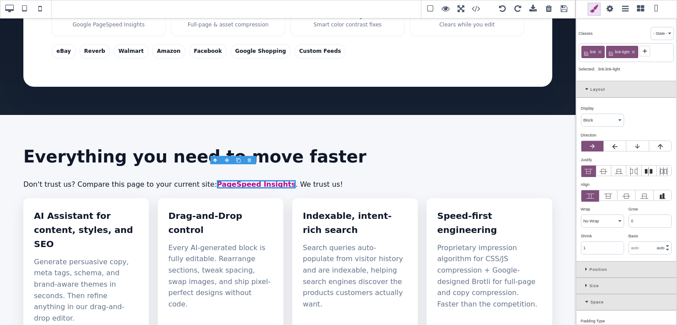
click at [608, 11] on span at bounding box center [609, 9] width 13 height 13
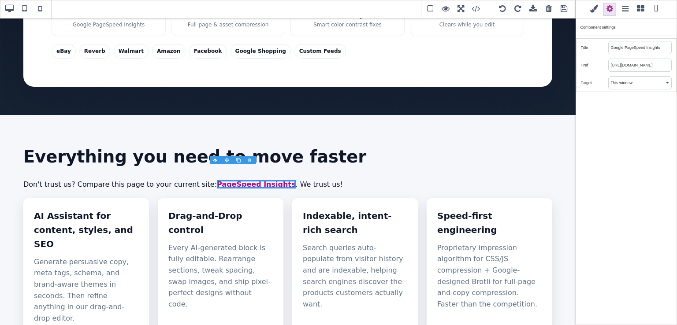
click at [616, 63] on input "https://pagespeed.web.dev/analysis/https-www-saleturf-com-online-store/yyojp6mz…" at bounding box center [640, 65] width 63 height 12
paste input "e0r6je33eb?form_factor=desktop"
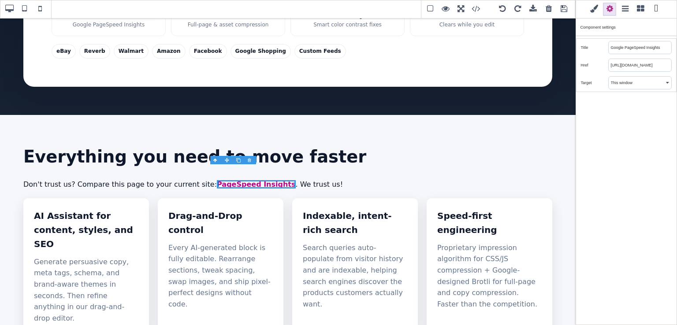
type input "https://pagespeed.web.dev/analysis/https-www-saleturf-com-online-store/e0r6je33…"
click at [619, 116] on div "Classes - State - Hover Click Even/Odd link link-light Selected: .link.link-lig…" at bounding box center [626, 162] width 101 height 325
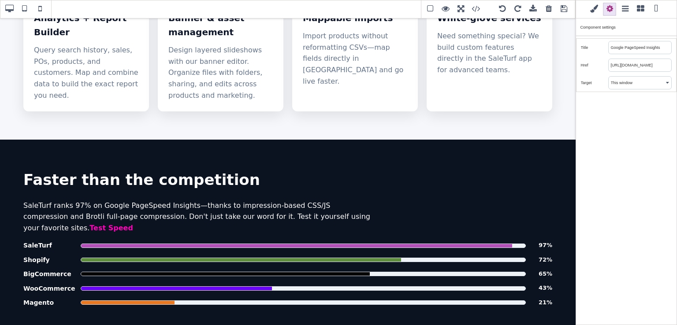
scroll to position [956, 0]
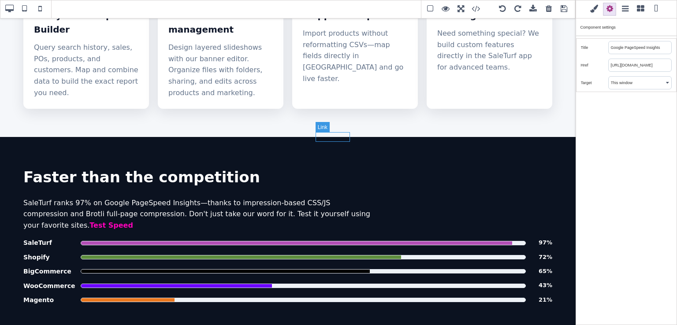
click at [133, 221] on link "Test Speed" at bounding box center [111, 225] width 44 height 8
type input "rgb(255, 0, 186)"
select select
type input "rgb(141, 1, 103)"
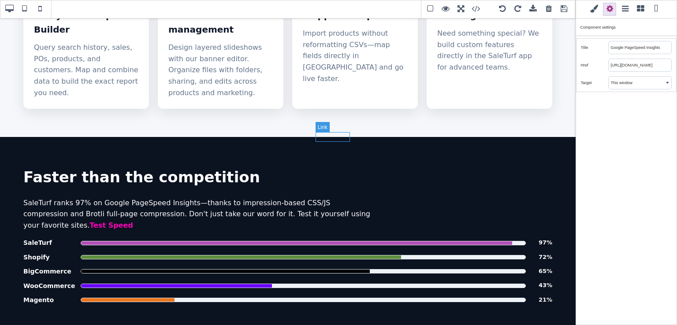
type input "rgb(141, 1, 103)"
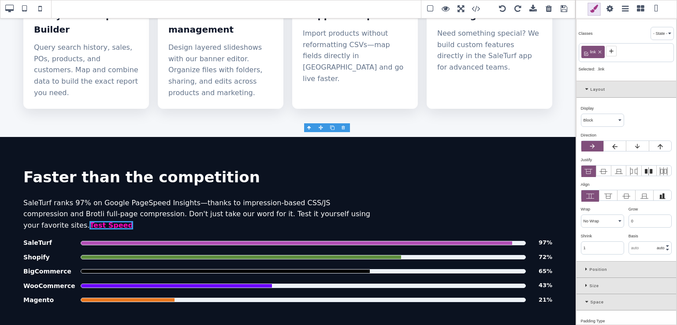
click at [612, 10] on span at bounding box center [609, 9] width 13 height 13
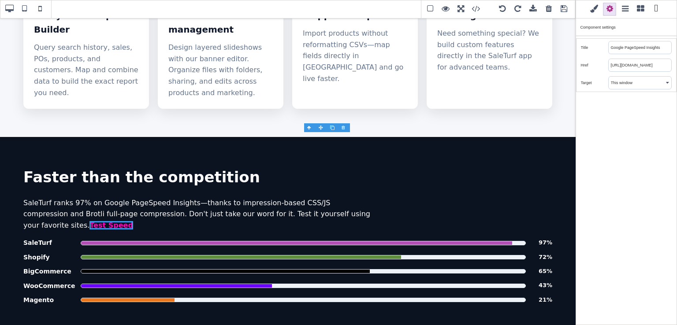
click at [622, 66] on input "https://pagespeed.web.dev/analysis/https-www-saleturf-com-online-store/yyojp6mz…" at bounding box center [640, 65] width 63 height 12
drag, startPoint x: 622, startPoint y: 66, endPoint x: 675, endPoint y: 60, distance: 53.6
click at [670, 60] on div "Classes - State - Hover Click Even/Odd link Selected: .link Layout Display ⨯ Bl…" at bounding box center [626, 162] width 101 height 325
click at [659, 64] on input "https://pagespeed.web.dev/analysis/https-www-saleturf-com-online-store/yyojp6mz…" at bounding box center [640, 65] width 63 height 12
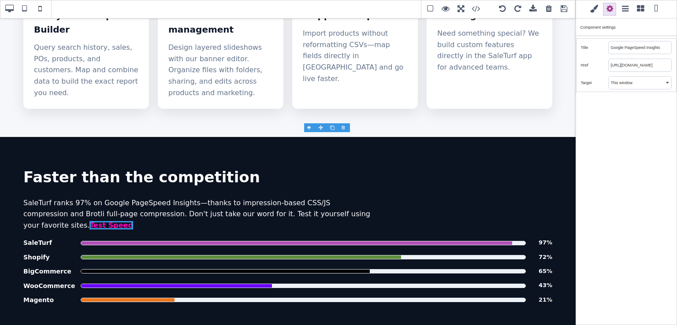
click at [659, 64] on input "https://pagespeed.web.dev/analysis/https-www-saleturf-com-online-store/yyojp6mz…" at bounding box center [640, 65] width 63 height 12
paste input "e0r6je33eb?form_factor=desktop"
type input "https://pagespeed.web.dev/analysis/https-www-saleturf-com-online-store/e0r6je33…"
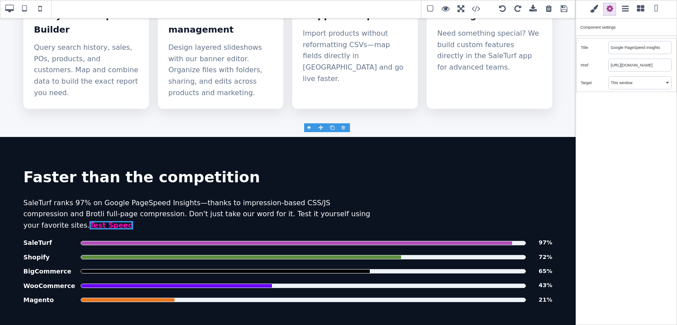
click at [640, 117] on div "Classes - State - Hover Click Even/Odd link Selected: .link Layout Display ⨯ Bl…" at bounding box center [626, 162] width 101 height 325
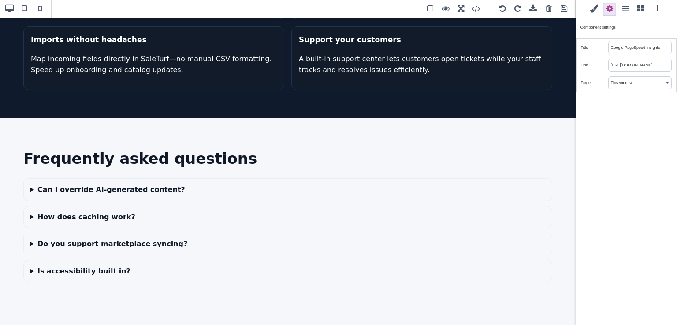
scroll to position [1962, 0]
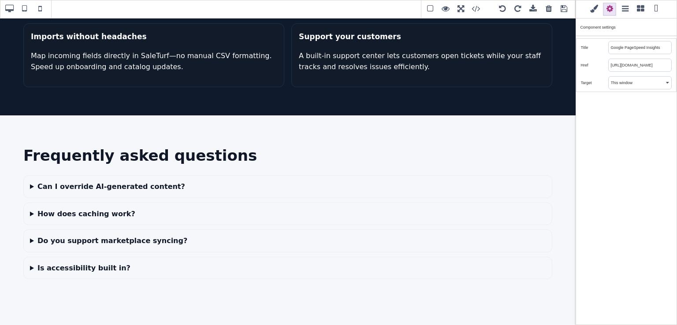
click at [566, 12] on span at bounding box center [564, 9] width 13 height 13
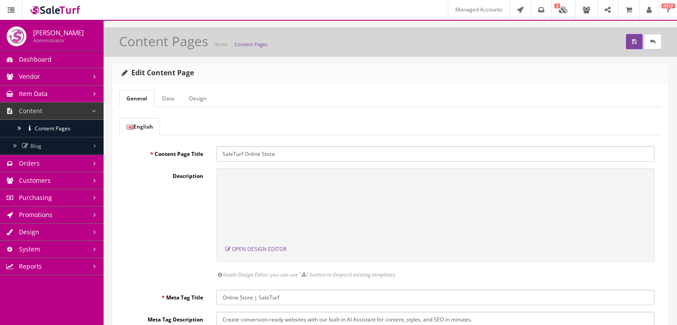
click at [618, 43] on div "Content Pages Home Content Pages" at bounding box center [390, 44] width 560 height 21
click at [626, 43] on button "submit" at bounding box center [634, 41] width 17 height 15
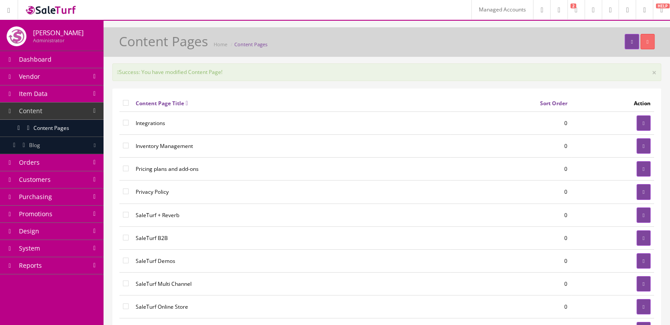
click at [43, 237] on link "Design" at bounding box center [52, 231] width 104 height 17
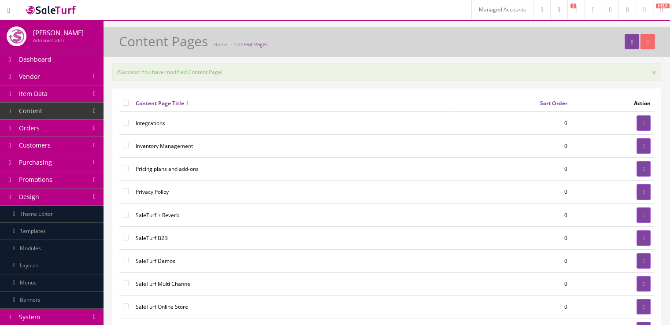
click at [65, 198] on link "Design" at bounding box center [52, 197] width 104 height 17
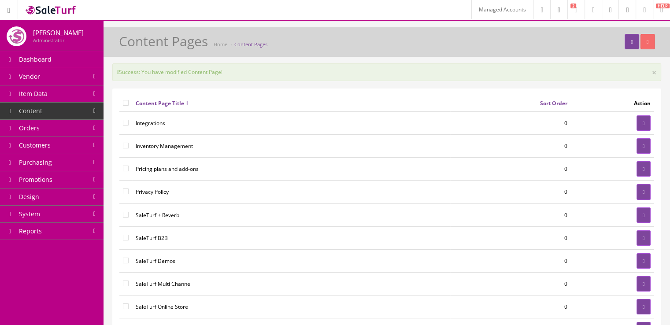
click at [71, 210] on link "System" at bounding box center [52, 214] width 104 height 17
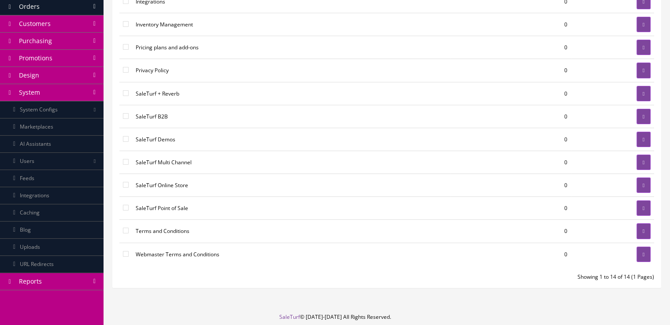
scroll to position [129, 0]
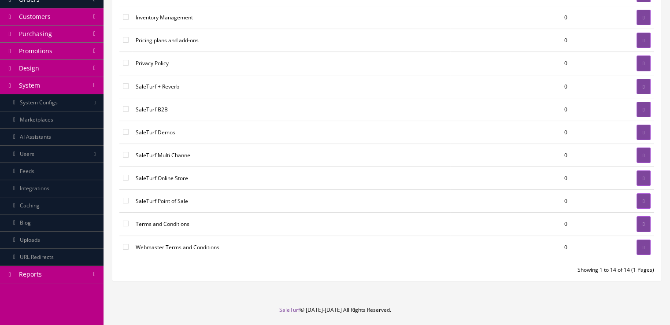
click at [81, 198] on link "Caching" at bounding box center [52, 205] width 104 height 17
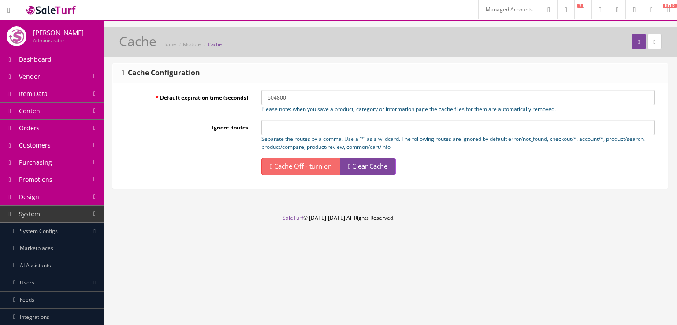
click at [383, 168] on span "Clear Cache" at bounding box center [369, 166] width 35 height 9
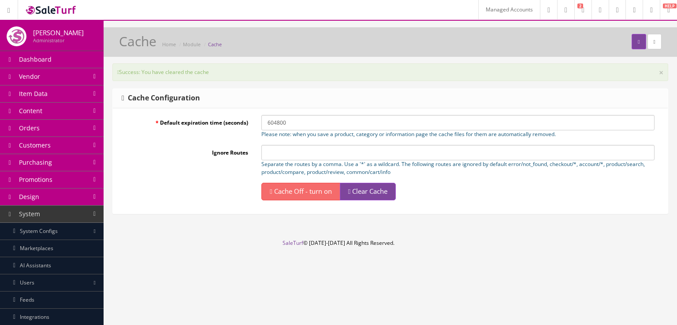
click at [57, 104] on link "Content" at bounding box center [52, 111] width 104 height 17
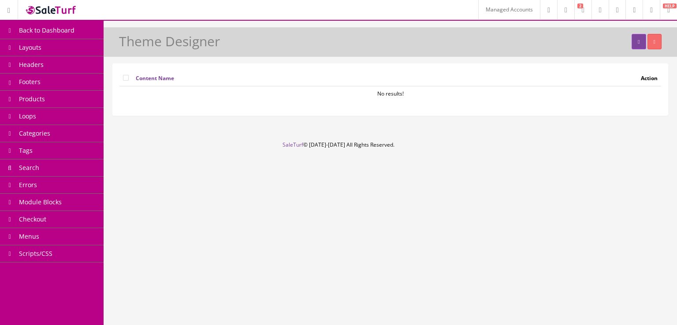
click at [62, 101] on link "Products" at bounding box center [52, 99] width 104 height 17
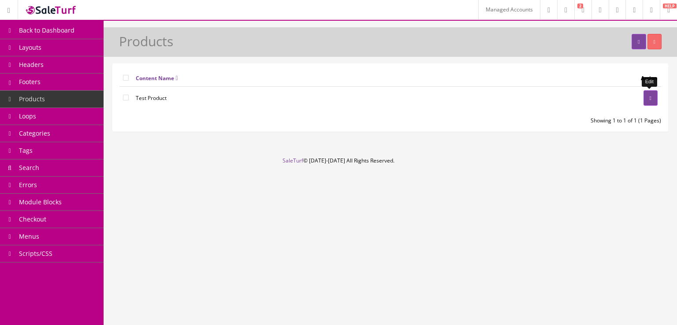
click at [650, 97] on icon at bounding box center [651, 98] width 2 height 5
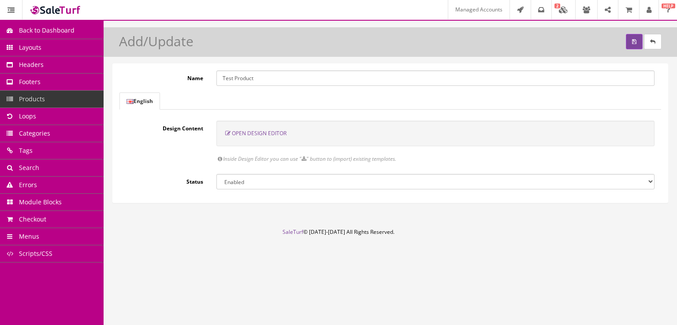
click at [267, 135] on span "Open Design Editor" at bounding box center [259, 133] width 55 height 7
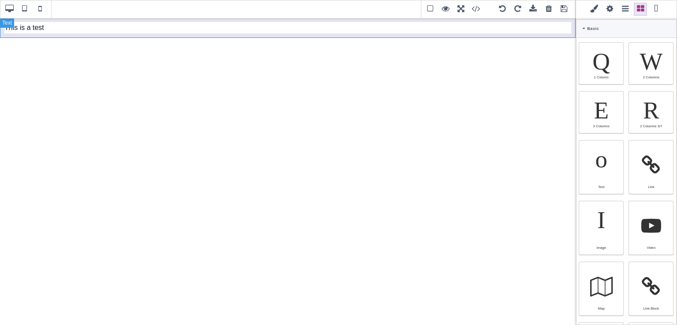
click at [223, 26] on div "This is a test" at bounding box center [288, 28] width 576 height 20
type input "10"
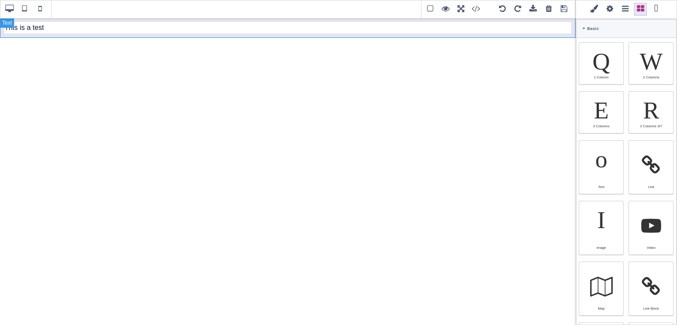
type input "10"
type input "rgb(15, 23, 42)"
select select
type input "16"
select select "px"
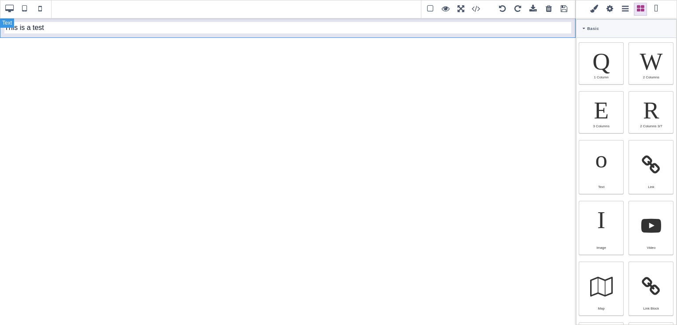
select select
type input "25.6px"
select select
type input "0"
select select "px"
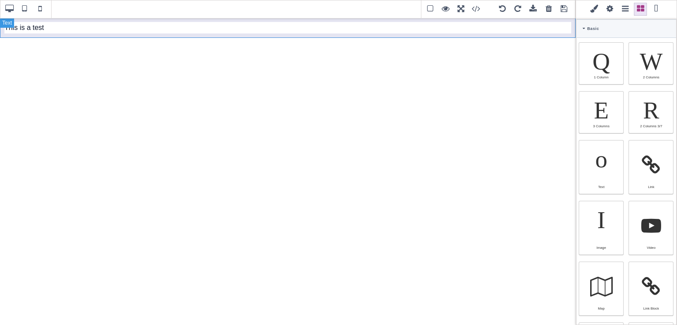
type input "0"
select select "px"
type input "0"
select select "px"
type input "0"
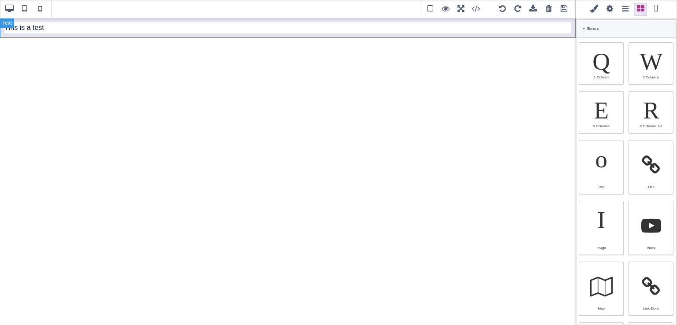
select select "px"
type input "rgb(15, 23, 42)"
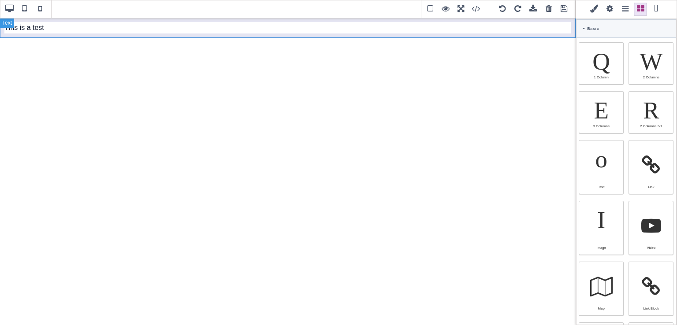
type input "2.4"
select select "px"
select select "solid"
type input "rgb(59, 151, 227)"
type input "-3"
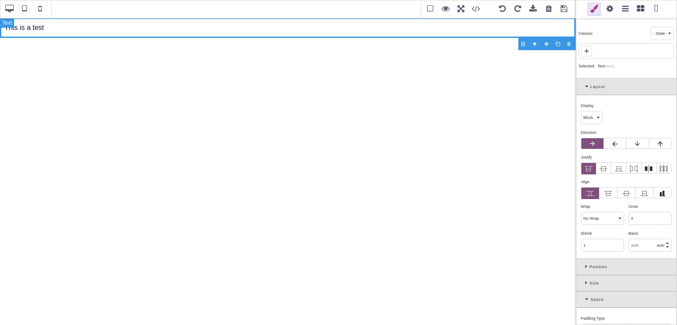
click at [223, 26] on div "This is a test" at bounding box center [288, 28] width 576 height 20
click at [83, 30] on div "This is a test" at bounding box center [288, 28] width 576 height 20
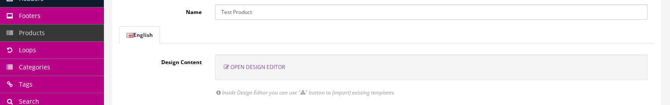
scroll to position [68, 0]
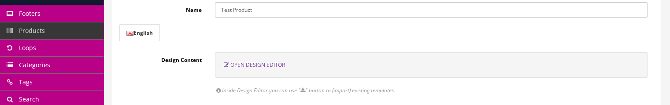
click at [264, 60] on div "Open Design Editor" at bounding box center [431, 65] width 433 height 26
click at [261, 66] on span "Open Design Editor" at bounding box center [258, 64] width 55 height 7
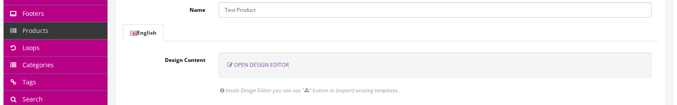
scroll to position [0, 0]
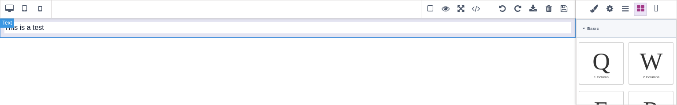
click at [88, 32] on div "This is a test" at bounding box center [288, 28] width 576 height 20
type input "10"
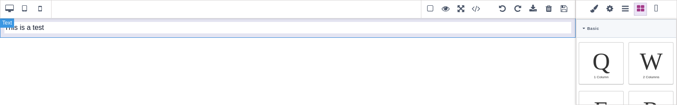
type input "10"
type input "rgb(15, 23, 42)"
select select
type input "16"
select select "px"
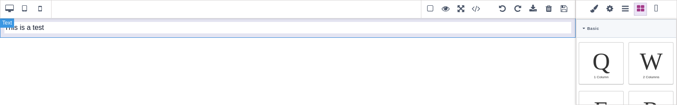
select select
type input "25.6px"
select select
type input "0"
select select "px"
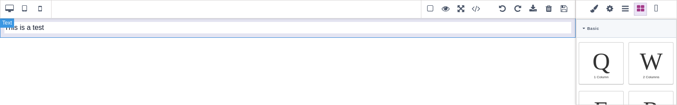
type input "0"
select select "px"
type input "0"
select select "px"
type input "0"
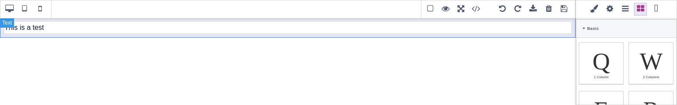
select select "px"
type input "rgb(15, 23, 42)"
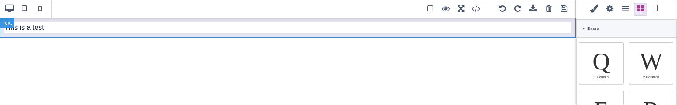
type input "2.4"
select select "px"
select select "solid"
type input "rgb(59, 151, 227)"
type input "-3"
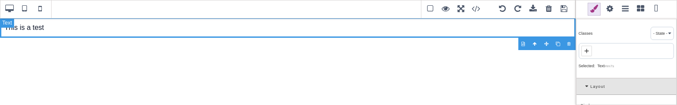
click at [88, 32] on div "This is a test" at bounding box center [288, 28] width 576 height 20
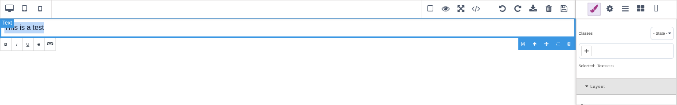
click at [88, 32] on div "This is a test" at bounding box center [288, 28] width 576 height 20
drag, startPoint x: 88, startPoint y: 32, endPoint x: 84, endPoint y: 27, distance: 6.6
click at [84, 27] on div "This is a test" at bounding box center [288, 28] width 576 height 20
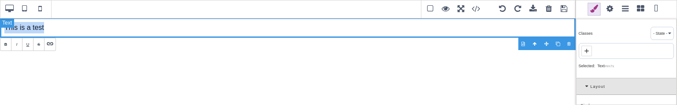
click at [84, 27] on div "This is a test" at bounding box center [288, 28] width 576 height 20
click at [522, 45] on div "B I U S Text Classes - State - Hover Click Even/Odd Selected: Text #im7s Layout…" at bounding box center [338, 52] width 677 height 105
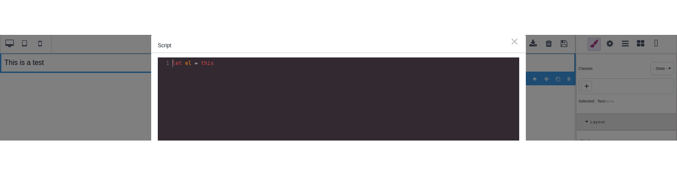
scroll to position [0, 0]
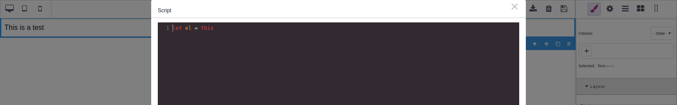
click at [514, 6] on div "⨯" at bounding box center [514, 6] width 9 height 8
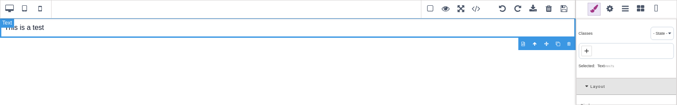
click at [402, 29] on div "This is a test" at bounding box center [288, 28] width 576 height 20
click at [226, 31] on div "This is a test" at bounding box center [288, 28] width 576 height 20
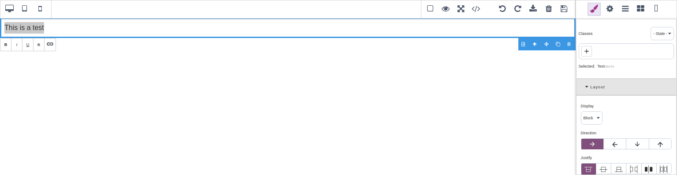
click at [643, 11] on span at bounding box center [640, 9] width 13 height 13
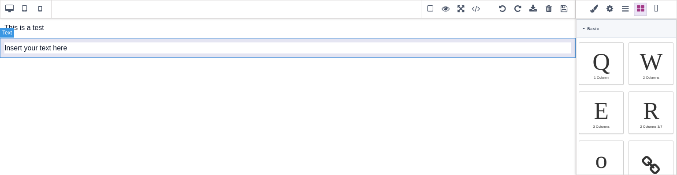
click at [185, 48] on div "Insert your text here" at bounding box center [288, 48] width 576 height 20
select select
select select "break-word"
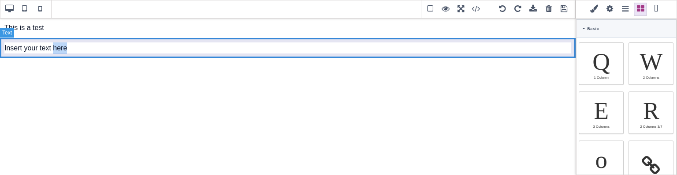
click at [185, 48] on div "Insert your text here" at bounding box center [288, 48] width 576 height 20
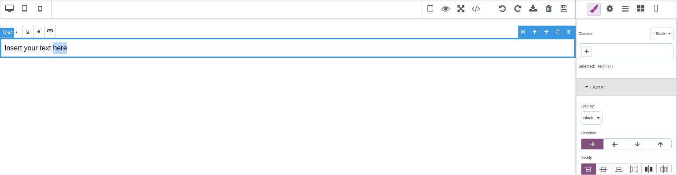
click at [82, 49] on div "Insert your text here" at bounding box center [288, 48] width 576 height 20
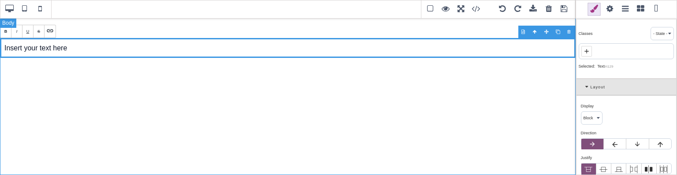
click at [95, 74] on div "This is a test Insert your text here" at bounding box center [288, 96] width 576 height 157
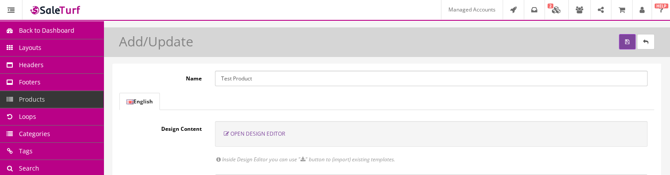
click at [254, 127] on div "Open Design Editor" at bounding box center [431, 134] width 433 height 26
click at [255, 131] on span "Open Design Editor" at bounding box center [258, 133] width 55 height 7
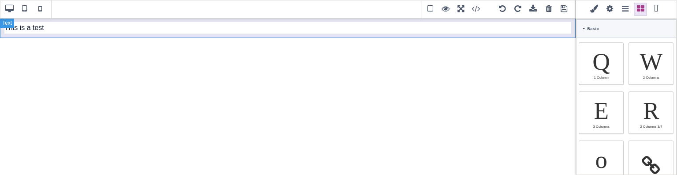
click at [139, 35] on div "This is a test" at bounding box center [288, 28] width 576 height 20
type input "10"
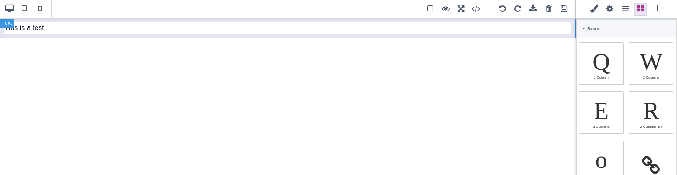
type input "10"
type input "rgb(15, 23, 42)"
select select
type input "16"
select select "px"
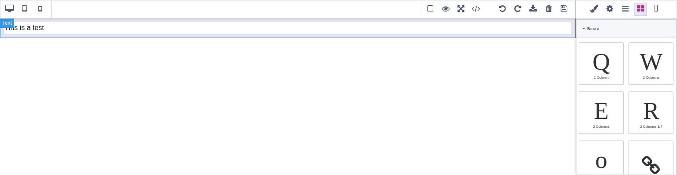
select select
type input "25.6px"
select select
type input "0"
select select "px"
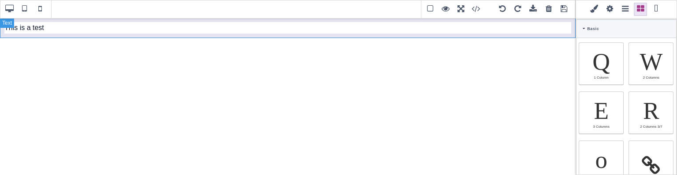
type input "0"
select select "px"
type input "0"
select select "px"
type input "0"
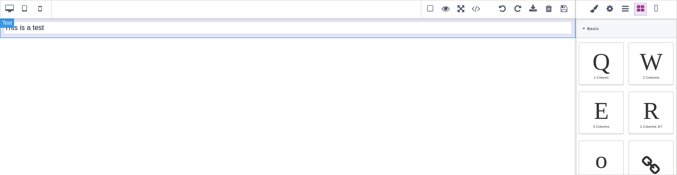
select select "px"
type input "rgb(15, 23, 42)"
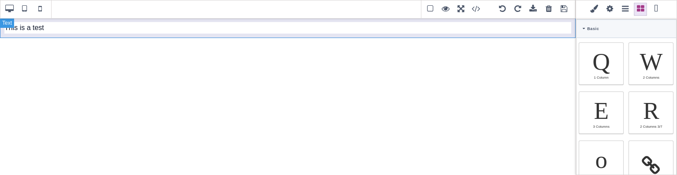
type input "2.4"
select select "px"
select select "solid"
type input "rgb(59, 151, 227)"
type input "-3"
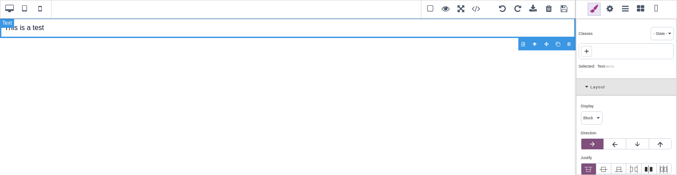
click at [139, 35] on div "This is a test" at bounding box center [288, 28] width 576 height 20
click at [74, 30] on div "This is a test" at bounding box center [288, 28] width 576 height 20
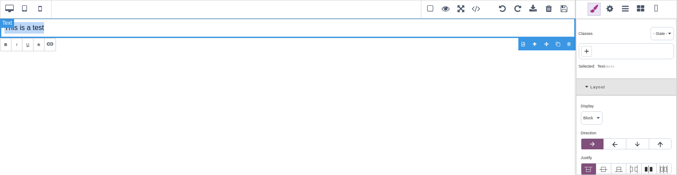
click at [33, 30] on div "This is a test" at bounding box center [288, 28] width 576 height 20
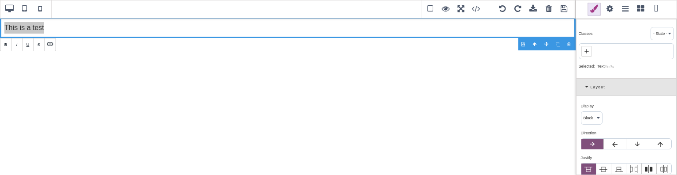
click at [4, 46] on b "B" at bounding box center [5, 45] width 3 height 8
click at [557, 43] on div at bounding box center [558, 44] width 11 height 9
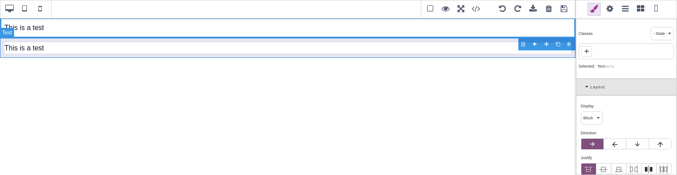
click at [161, 47] on div "This is a test" at bounding box center [288, 48] width 576 height 20
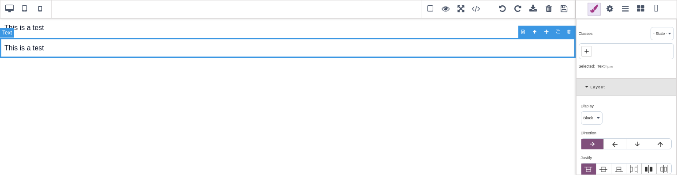
click at [161, 47] on div "This is a test" at bounding box center [288, 48] width 576 height 20
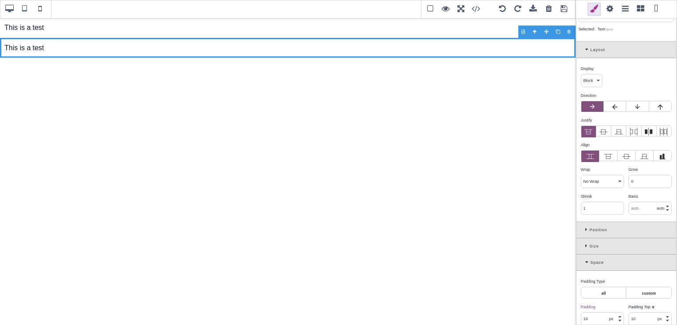
scroll to position [46, 0]
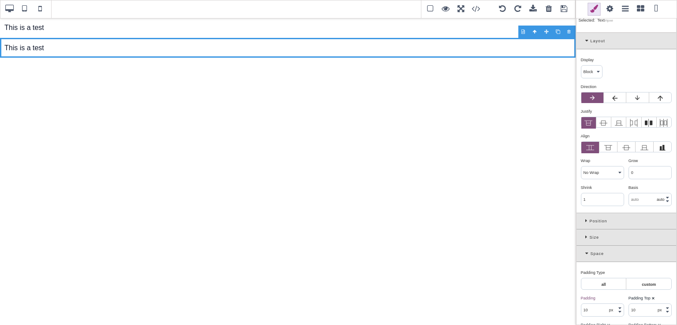
click at [607, 11] on span at bounding box center [609, 9] width 13 height 13
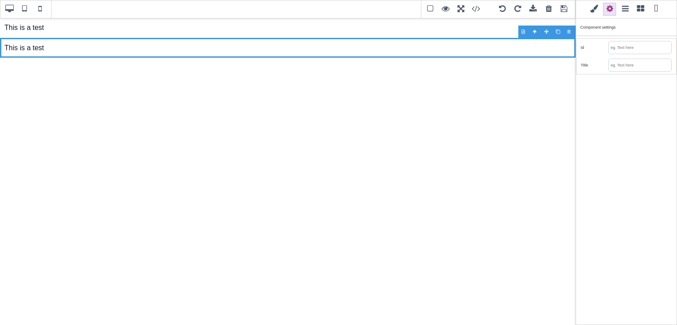
scroll to position [0, 0]
click at [512, 52] on div "This is a test" at bounding box center [288, 48] width 576 height 20
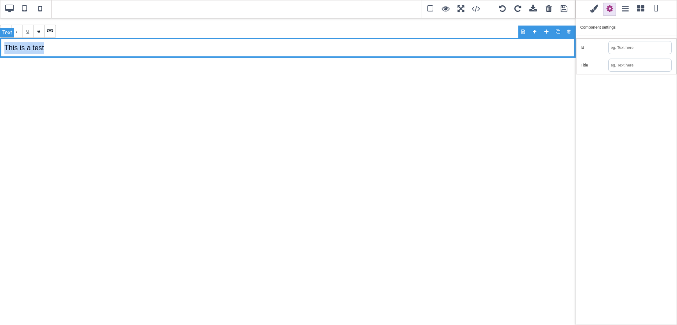
click at [512, 52] on div "This is a test" at bounding box center [288, 48] width 576 height 20
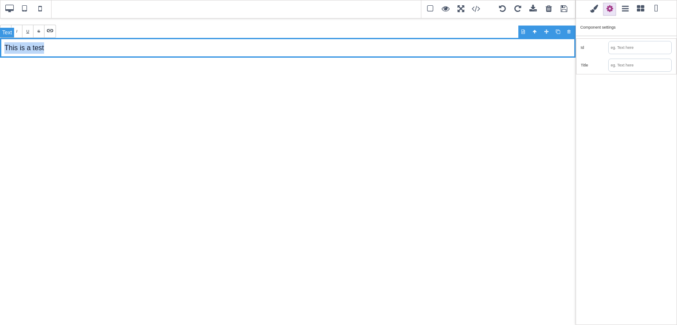
click at [512, 52] on div "This is a test" at bounding box center [288, 48] width 576 height 20
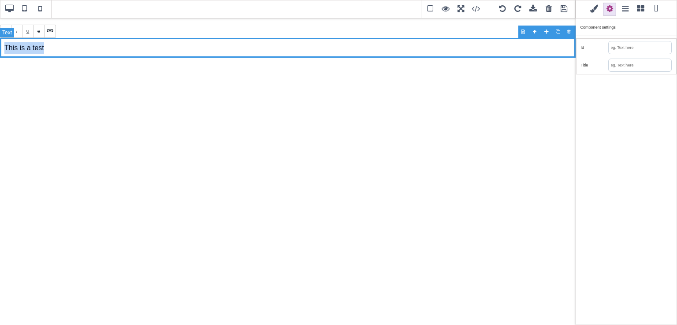
click at [512, 52] on div "This is a test" at bounding box center [288, 48] width 576 height 20
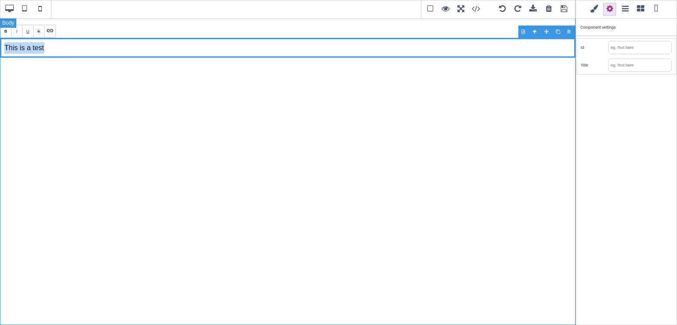
click at [211, 76] on div "This is a test This is a test" at bounding box center [288, 172] width 576 height 308
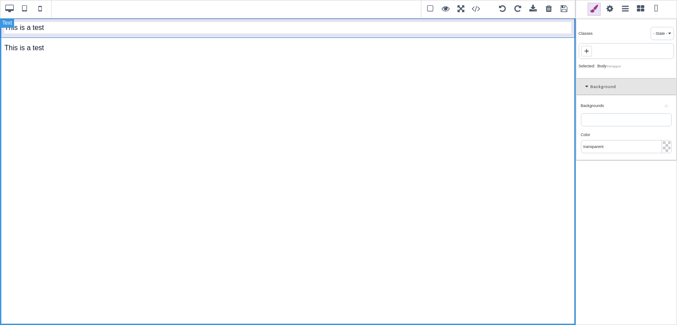
click at [189, 27] on div "This is a test" at bounding box center [288, 28] width 576 height 20
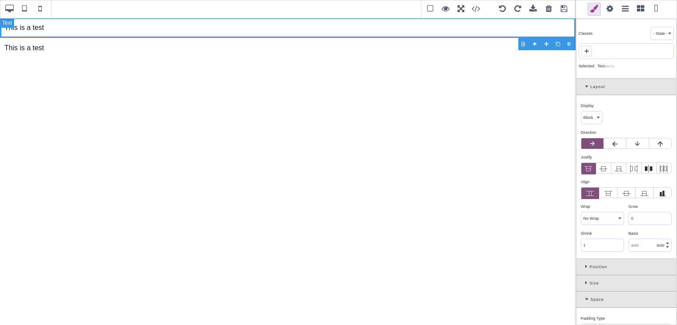
click at [189, 27] on div "This is a test" at bounding box center [288, 28] width 576 height 20
click at [45, 29] on div "This is a test" at bounding box center [288, 28] width 576 height 20
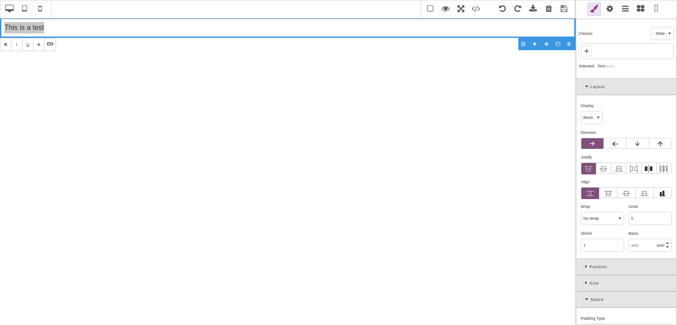
click at [49, 41] on icon at bounding box center [49, 43] width 7 height 7
click at [50, 45] on icon at bounding box center [49, 43] width 7 height 7
click at [9, 46] on span "B" at bounding box center [5, 44] width 11 height 12
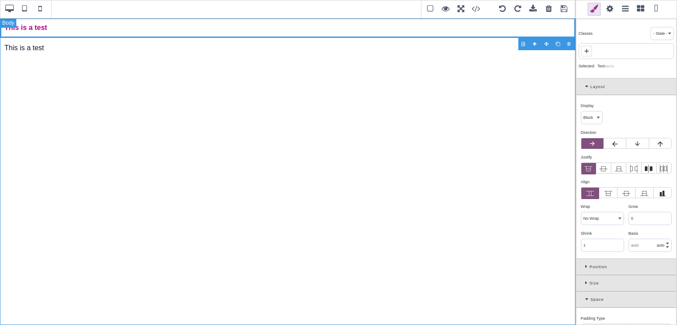
click at [467, 80] on div "This is a test This is a test" at bounding box center [288, 172] width 576 height 308
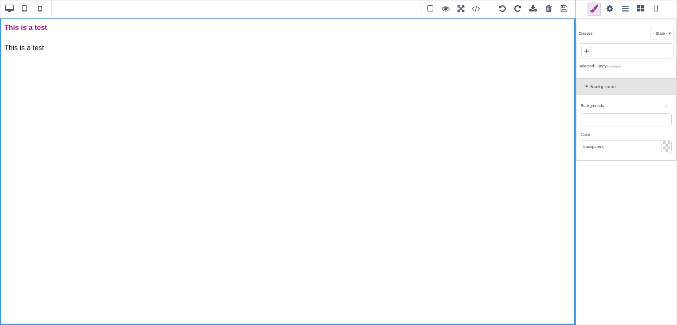
click at [565, 8] on span at bounding box center [564, 9] width 13 height 13
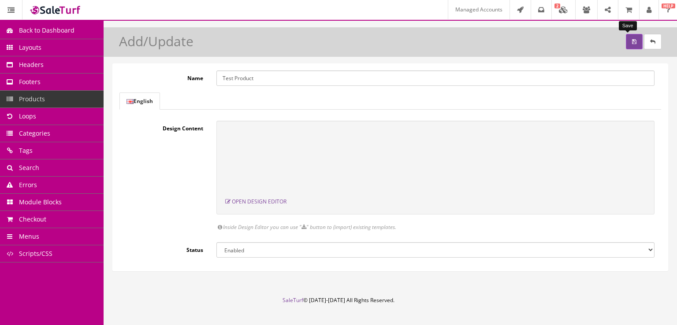
click at [626, 45] on button "submit" at bounding box center [634, 41] width 17 height 15
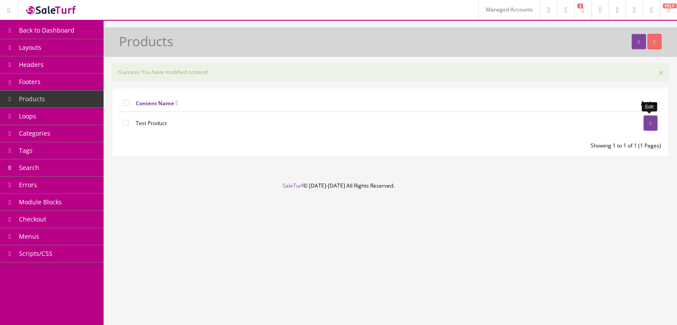
click at [644, 126] on link at bounding box center [651, 122] width 14 height 15
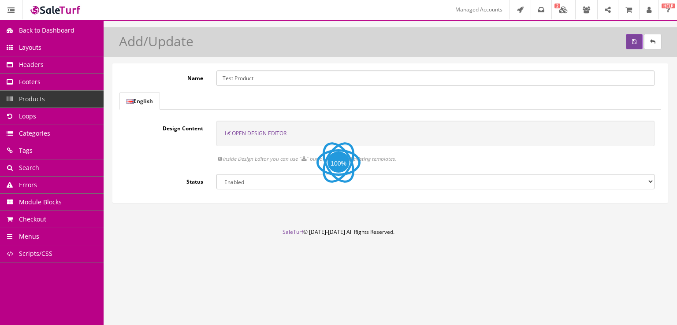
click at [275, 133] on span "Open Design Editor" at bounding box center [259, 133] width 55 height 7
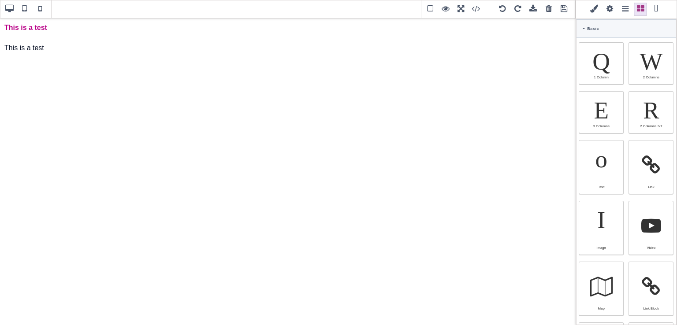
click at [580, 25] on div "Basic" at bounding box center [627, 28] width 100 height 19
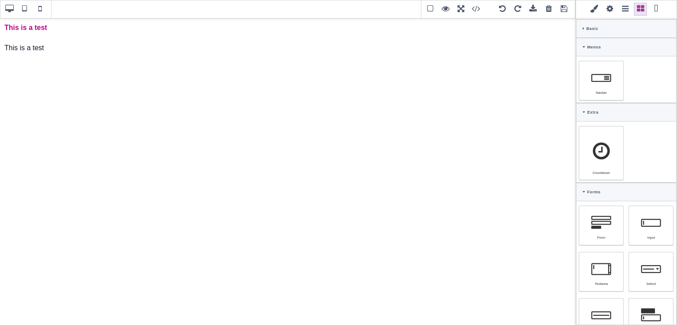
click at [582, 44] on div "Menus" at bounding box center [627, 47] width 100 height 19
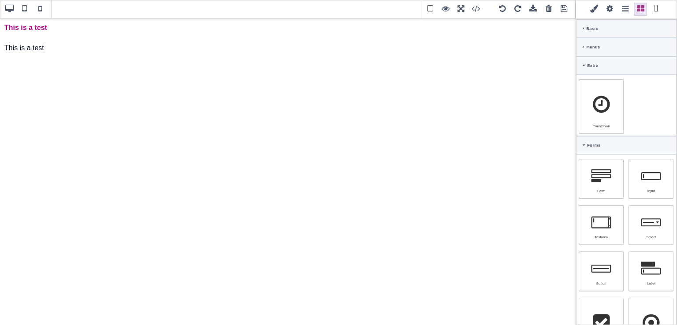
click at [584, 64] on icon at bounding box center [584, 65] width 3 height 4
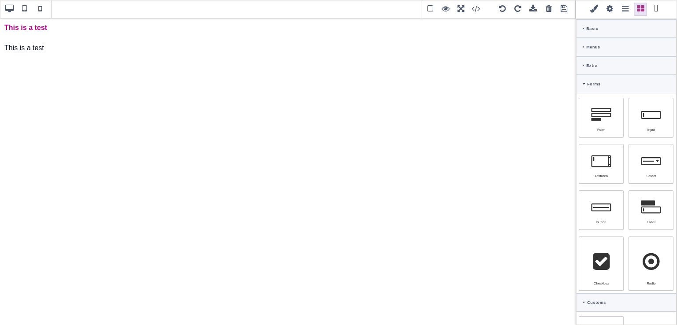
click at [584, 78] on div "Forms" at bounding box center [627, 84] width 100 height 19
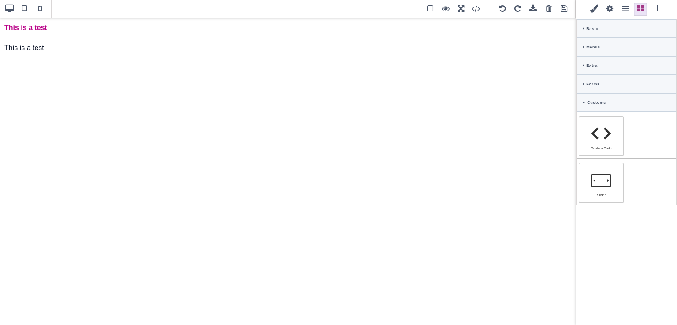
click at [586, 100] on div "Customs" at bounding box center [627, 102] width 100 height 19
click at [584, 85] on icon at bounding box center [584, 84] width 2 height 4
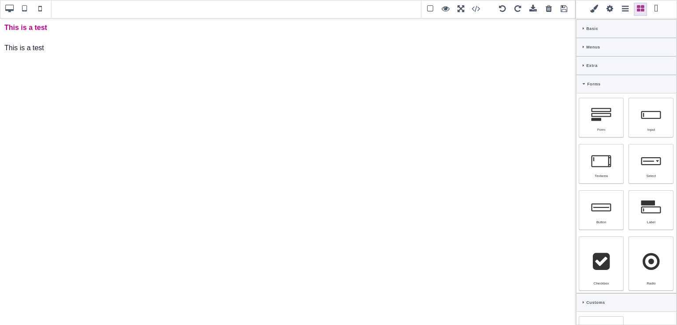
click at [583, 59] on div "Extra" at bounding box center [627, 65] width 100 height 19
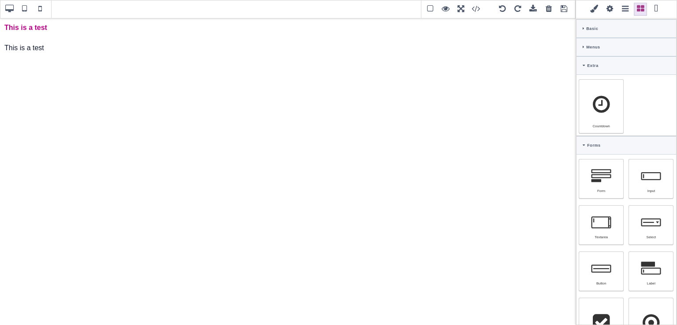
click at [586, 43] on div "Menus" at bounding box center [627, 47] width 100 height 19
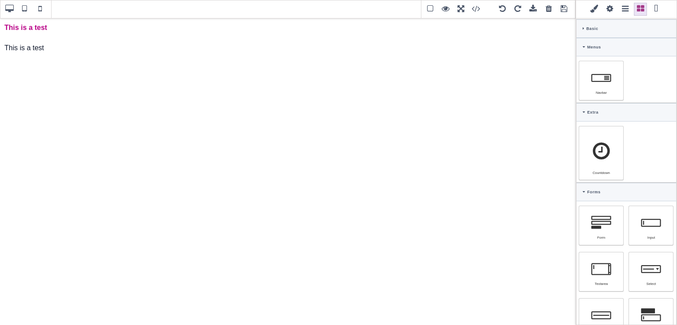
click at [582, 41] on div "Menus" at bounding box center [627, 47] width 100 height 19
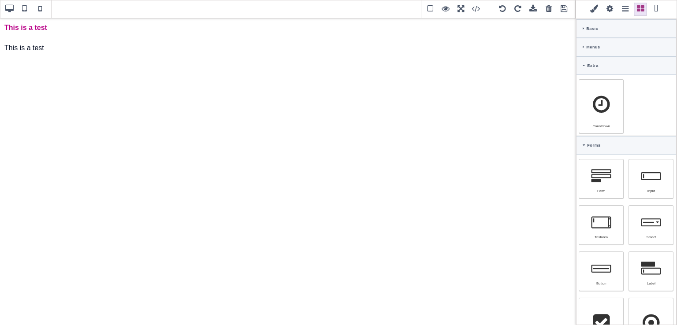
click at [583, 26] on icon at bounding box center [584, 28] width 2 height 4
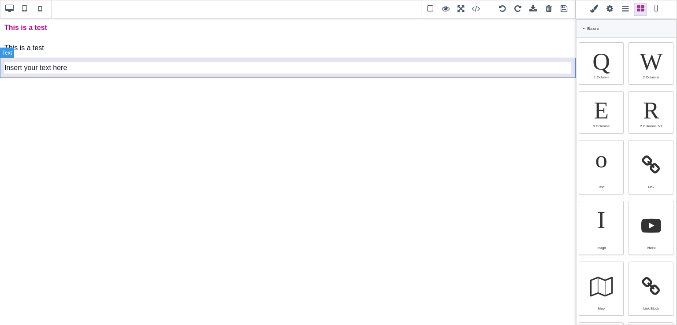
click at [137, 66] on div "Insert your text here" at bounding box center [288, 68] width 576 height 20
type input "10"
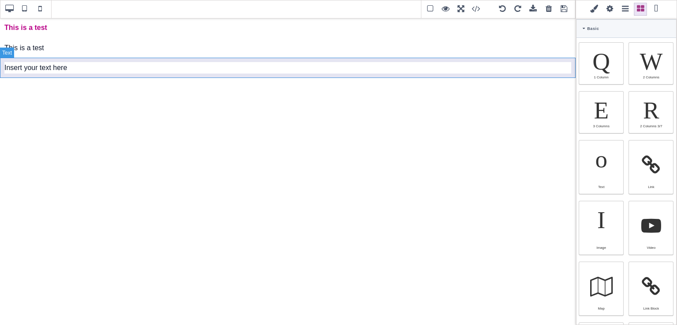
type input "10"
type input "rgb(15, 23, 42)"
select select
type input "16"
select select "px"
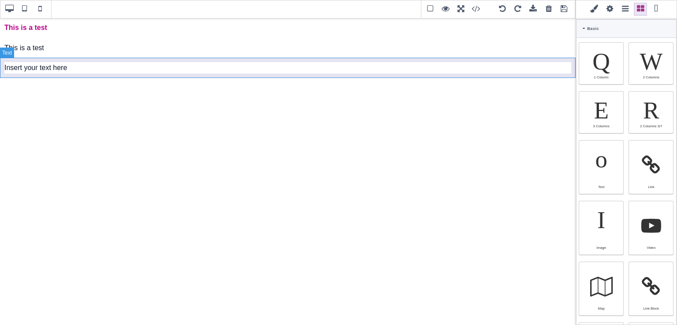
select select
type input "25.6px"
select select
select select "break-word"
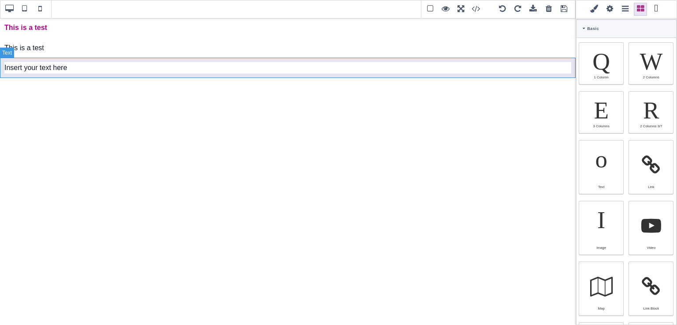
type input "0"
select select "px"
type input "0"
select select "px"
type input "0"
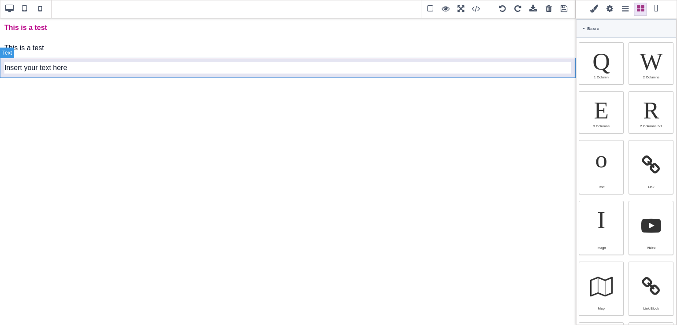
select select "px"
type input "0"
select select "px"
type input "rgb(15, 23, 42)"
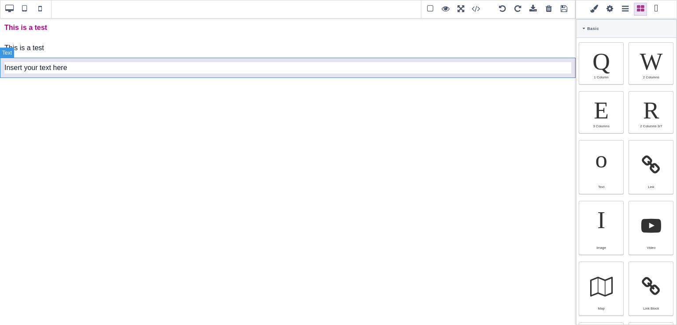
type input "rgb(15, 23, 42)"
type input "2.4"
select select "px"
select select "solid"
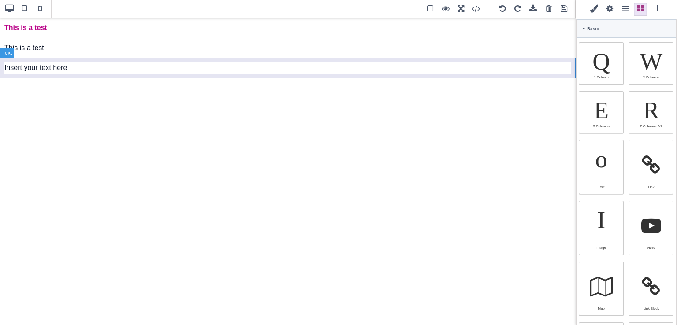
type input "rgb(59, 151, 227)"
type input "-3"
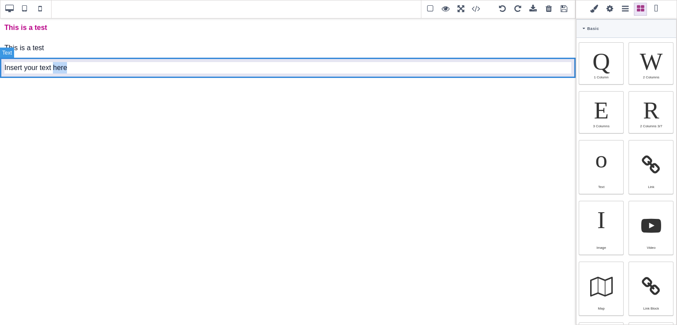
click at [137, 66] on div "Insert your text here" at bounding box center [288, 68] width 576 height 20
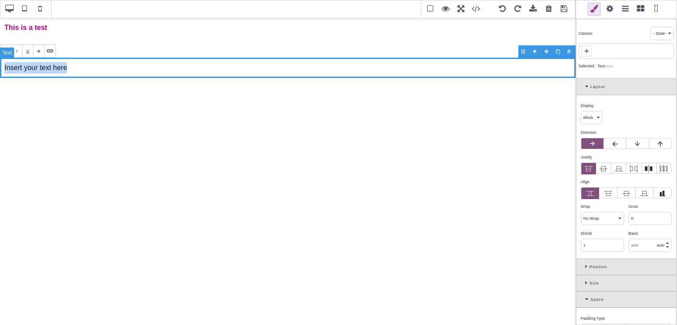
click at [137, 66] on div "Insert your text here" at bounding box center [288, 68] width 576 height 20
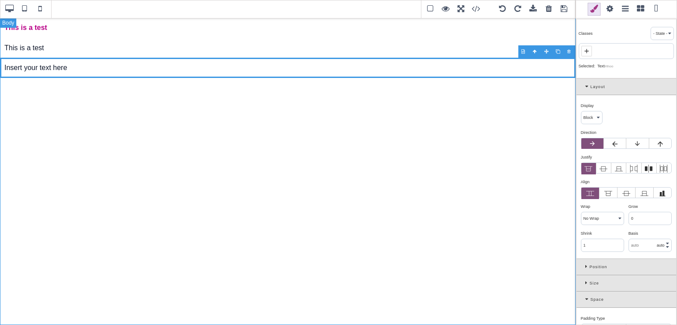
click at [329, 324] on div "This is a test This is a test Insert your text here" at bounding box center [288, 172] width 576 height 308
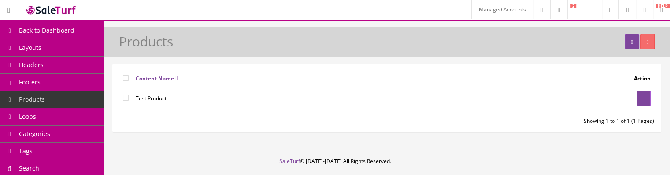
click at [41, 27] on span "Back to Dashboard" at bounding box center [47, 30] width 56 height 8
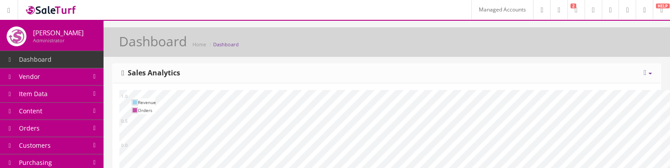
click at [48, 91] on link "Item Data" at bounding box center [52, 94] width 104 height 17
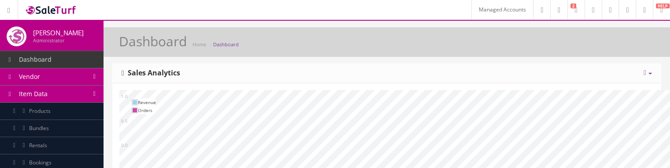
click at [56, 106] on link "Products" at bounding box center [52, 111] width 104 height 17
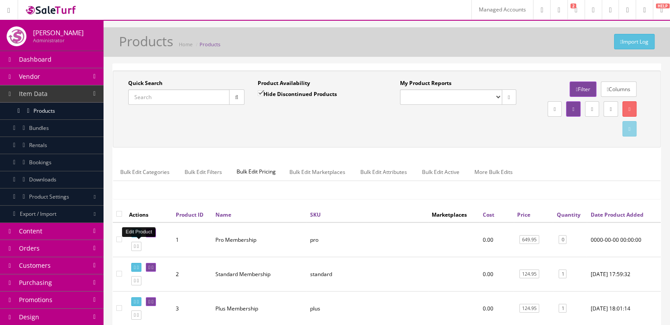
click at [152, 174] on icon at bounding box center [153, 233] width 2 height 5
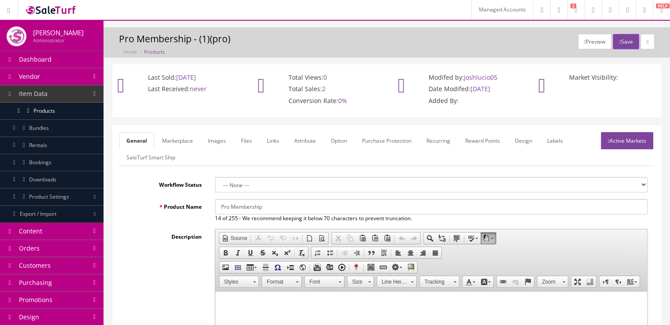
click at [298, 316] on html at bounding box center [432, 305] width 432 height 27
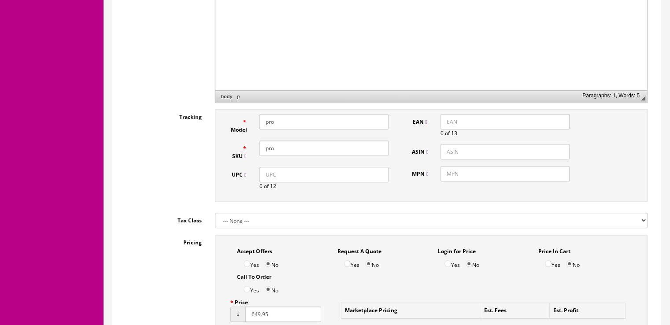
scroll to position [416, 0]
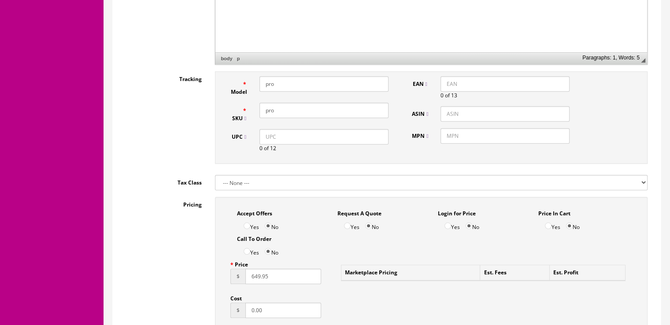
click at [315, 108] on input "pro" at bounding box center [324, 110] width 129 height 15
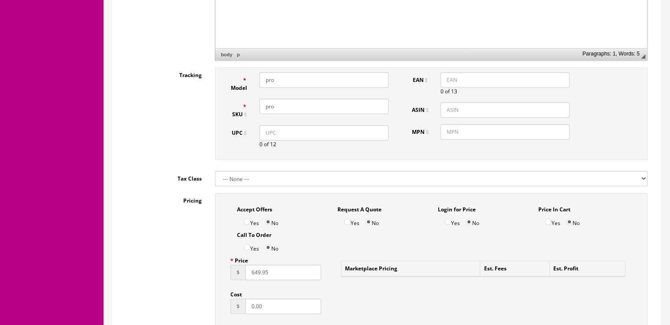
scroll to position [421, 0]
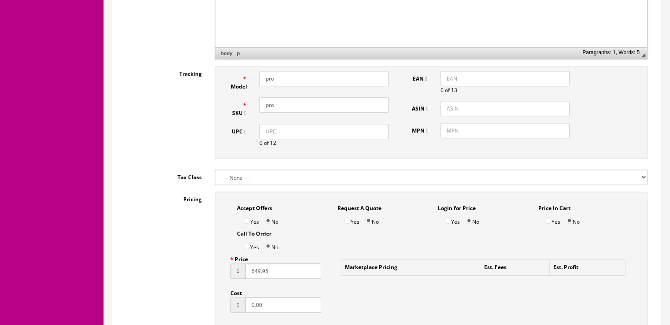
click at [295, 136] on input "UPC" at bounding box center [324, 131] width 129 height 15
click at [295, 136] on input "125452154685" at bounding box center [324, 131] width 129 height 15
click at [296, 133] on input "125452154685" at bounding box center [324, 131] width 129 height 15
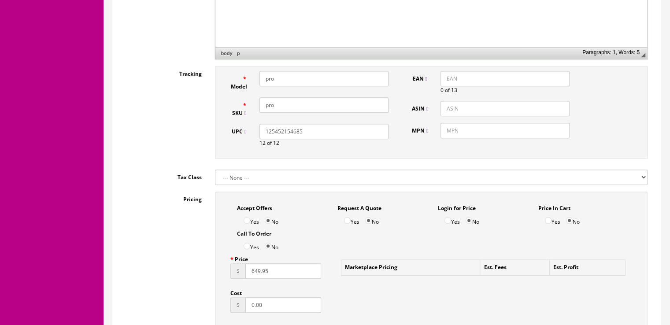
type input "125452154685"
click at [456, 74] on input "EAN" at bounding box center [505, 78] width 129 height 15
paste input "125452154685"
click at [444, 76] on input "1254521546850" at bounding box center [505, 78] width 129 height 15
click at [496, 75] on input "1254521546850" at bounding box center [505, 78] width 129 height 15
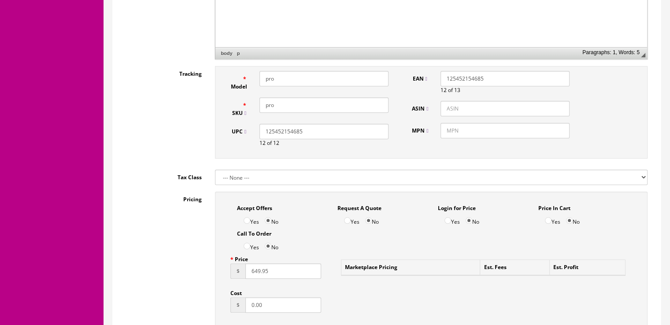
click at [447, 77] on input "125452154685" at bounding box center [505, 78] width 129 height 15
type input "0125452154685"
click at [469, 108] on input "ASIN" at bounding box center [505, 108] width 129 height 15
click at [466, 128] on input "MPN" at bounding box center [505, 130] width 129 height 15
click at [336, 107] on input "pro" at bounding box center [324, 104] width 129 height 15
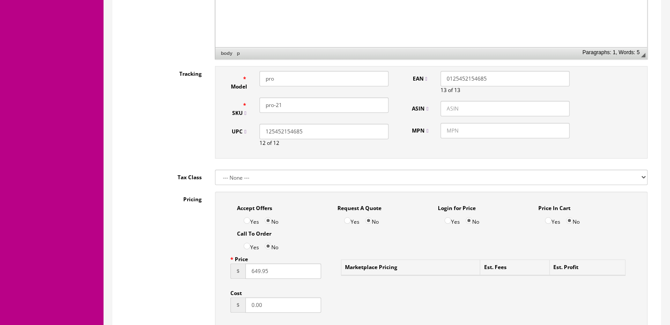
type input "pro-21"
click at [281, 75] on input "pro" at bounding box center [324, 78] width 129 height 15
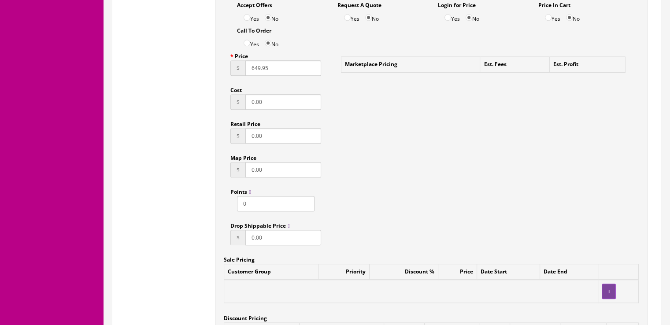
scroll to position [631, 0]
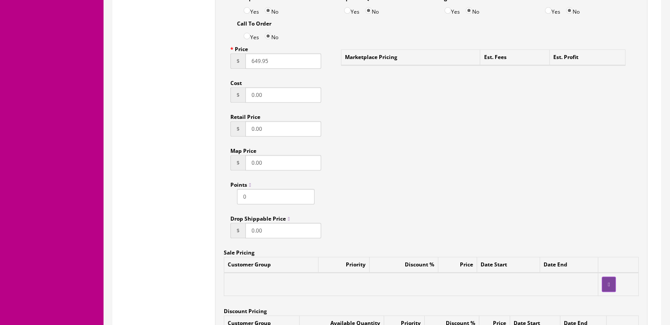
type input "pro-75"
click at [286, 94] on input "0.00" at bounding box center [283, 94] width 75 height 15
type input "1.25"
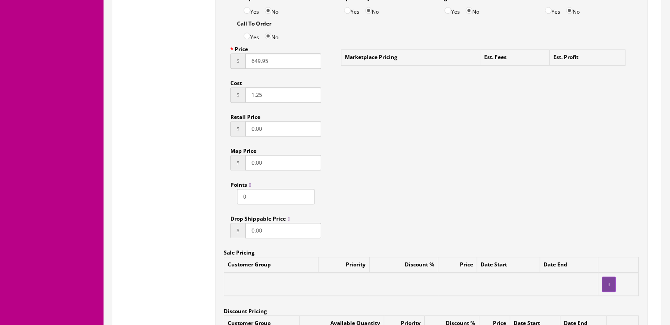
click at [281, 129] on input "0.00" at bounding box center [283, 128] width 75 height 15
type input "2.50"
click at [280, 155] on input "0.00" at bounding box center [283, 162] width 75 height 15
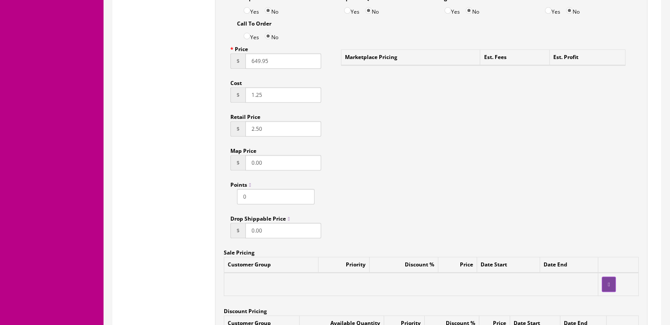
click at [280, 155] on input "0.00" at bounding box center [283, 162] width 75 height 15
type input "30.00"
click at [278, 225] on input "0.00" at bounding box center [283, 230] width 75 height 15
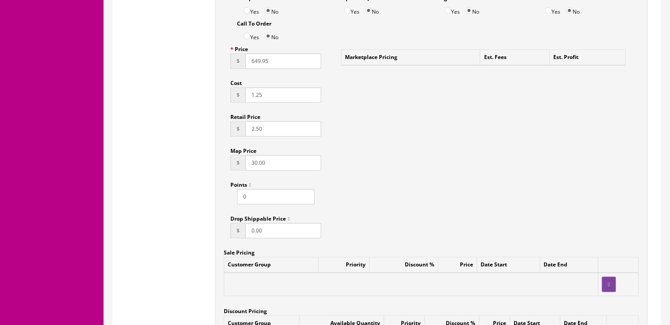
click at [278, 225] on input "0.00" at bounding box center [283, 230] width 75 height 15
type input "12.00"
click at [325, 228] on div "Price $ 649.95 Cost $ 1.25 Retail Price $ 2.50 Map Price $ 30.00 Points 0 Drop …" at bounding box center [276, 143] width 104 height 204
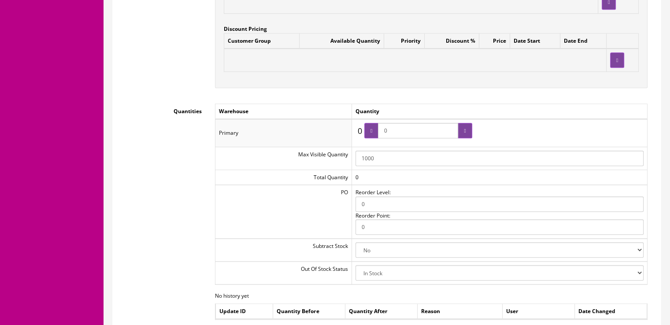
scroll to position [917, 0]
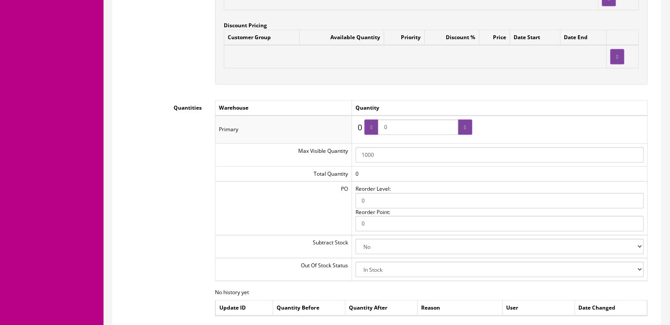
click at [416, 126] on input "0" at bounding box center [418, 126] width 80 height 15
click at [465, 126] on icon at bounding box center [465, 127] width 2 height 5
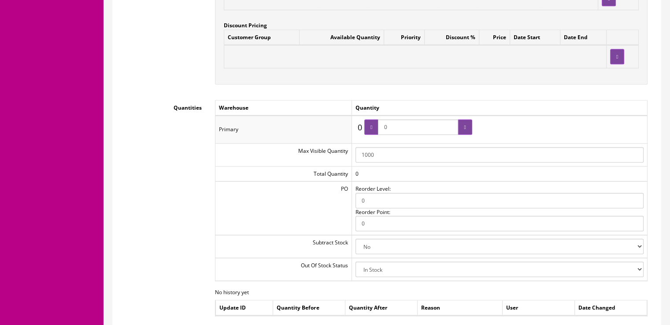
click at [434, 124] on input "0" at bounding box center [418, 126] width 80 height 15
click at [461, 120] on div at bounding box center [465, 126] width 14 height 15
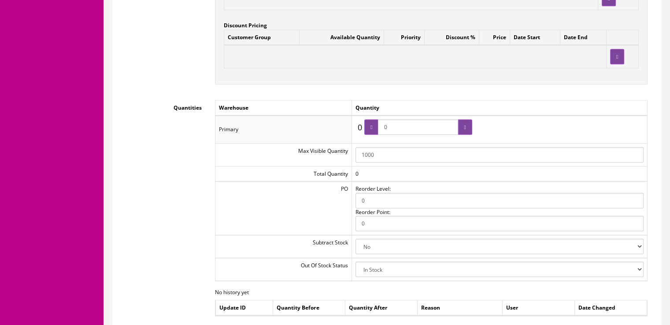
click at [372, 125] on icon at bounding box center [372, 127] width 2 height 5
click at [397, 124] on input "0" at bounding box center [418, 126] width 80 height 15
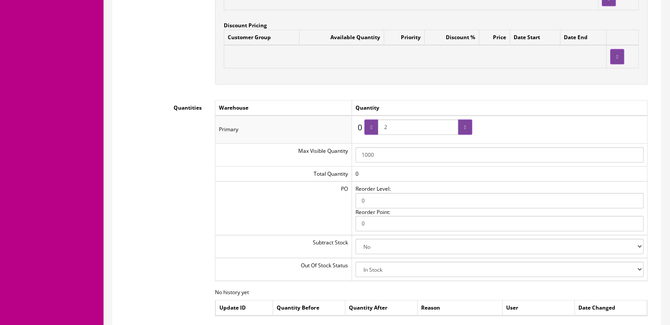
click at [468, 124] on div at bounding box center [465, 126] width 14 height 15
click at [376, 127] on div at bounding box center [372, 126] width 14 height 15
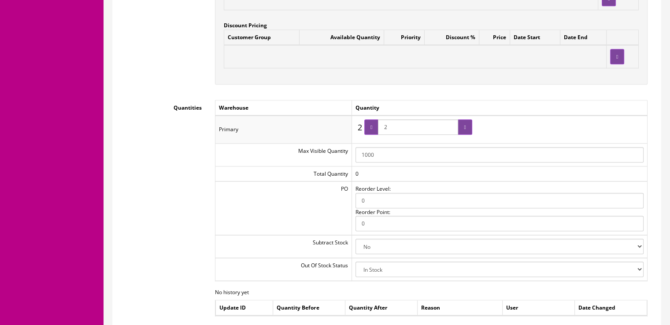
click at [376, 127] on div at bounding box center [372, 126] width 14 height 15
click at [466, 127] on div at bounding box center [466, 126] width 14 height 15
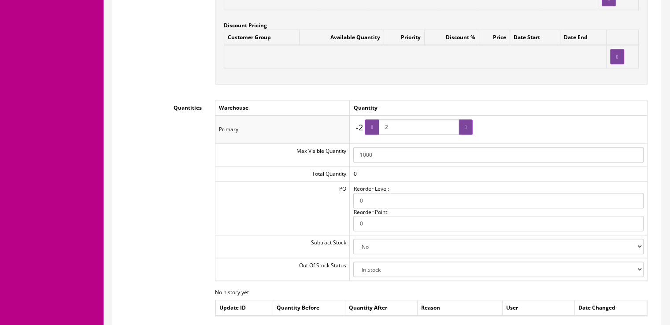
click at [466, 127] on div at bounding box center [466, 126] width 14 height 15
click at [466, 127] on div at bounding box center [465, 126] width 14 height 15
click at [415, 127] on input "2" at bounding box center [418, 126] width 80 height 15
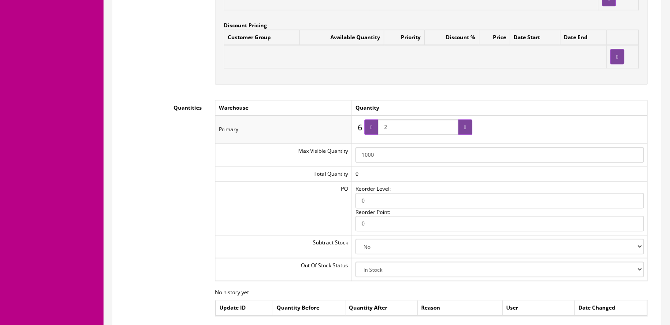
click at [420, 144] on td "1000" at bounding box center [500, 155] width 296 height 23
click at [413, 128] on input "2" at bounding box center [418, 126] width 80 height 15
type input "0"
click at [467, 123] on div at bounding box center [465, 126] width 14 height 15
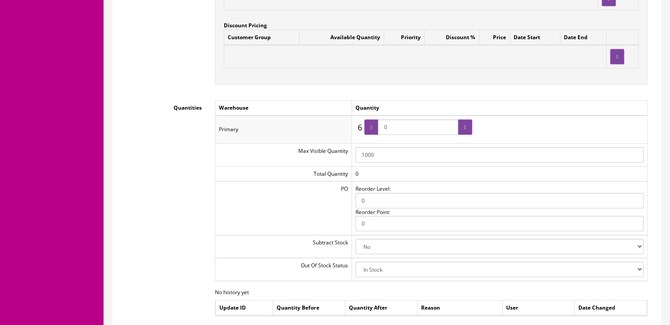
click at [467, 123] on div at bounding box center [465, 126] width 14 height 15
click at [433, 139] on td "6 6 0" at bounding box center [500, 129] width 296 height 28
click at [377, 124] on div at bounding box center [372, 126] width 14 height 15
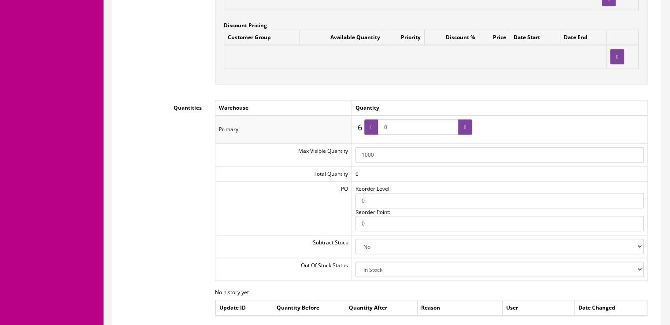
click at [469, 122] on div at bounding box center [465, 126] width 14 height 15
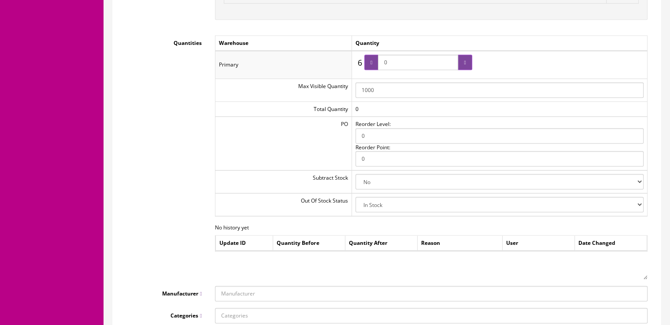
scroll to position [996, 0]
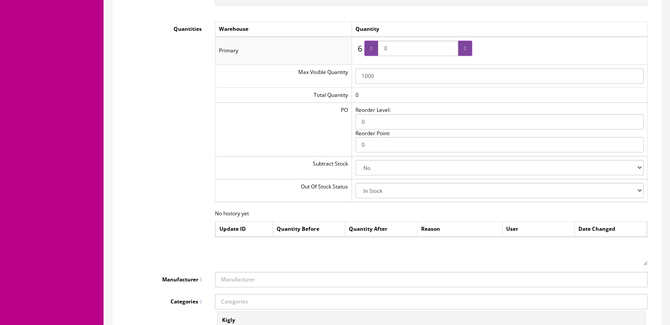
click at [333, 120] on td "PO" at bounding box center [284, 129] width 137 height 53
click at [375, 122] on input "0" at bounding box center [500, 121] width 288 height 15
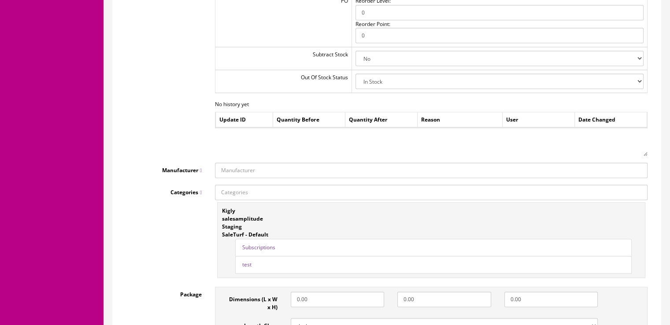
scroll to position [1113, 0]
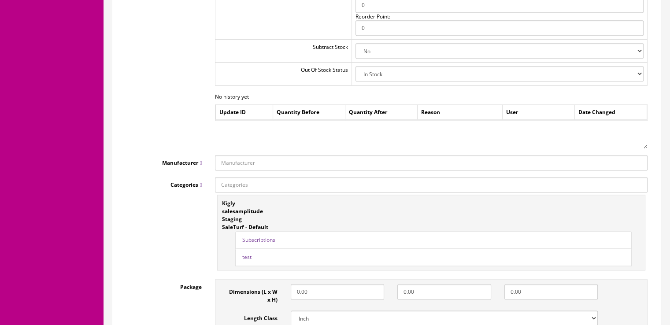
click at [313, 155] on input "Manufacturer" at bounding box center [431, 162] width 433 height 15
click at [254, 174] on link "--ADD NEW--" at bounding box center [251, 179] width 70 height 10
click at [273, 156] on input "Manufacturer" at bounding box center [431, 162] width 433 height 15
type input "Demos"
click at [274, 143] on div "No history yet Update ID Quantity Before Quantity After Reason User Date Changed" at bounding box center [431, 121] width 433 height 56
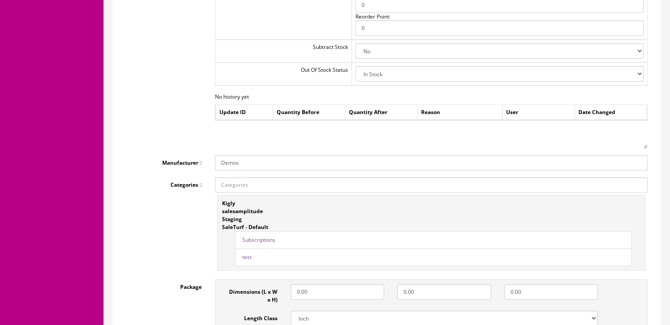
click at [264, 236] on link "Subscriptions" at bounding box center [258, 239] width 33 height 7
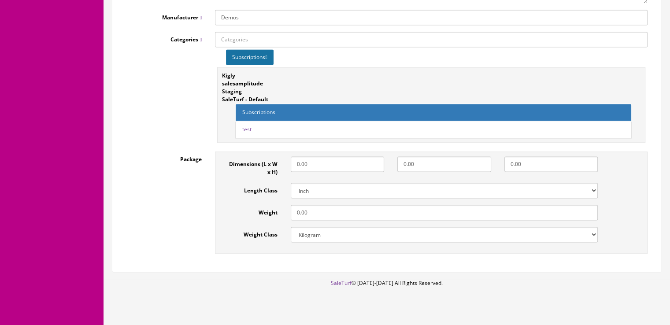
scroll to position [1270, 0]
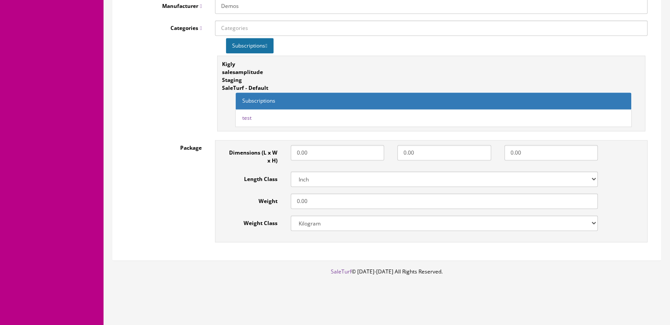
click at [314, 198] on input "0.00" at bounding box center [444, 201] width 307 height 15
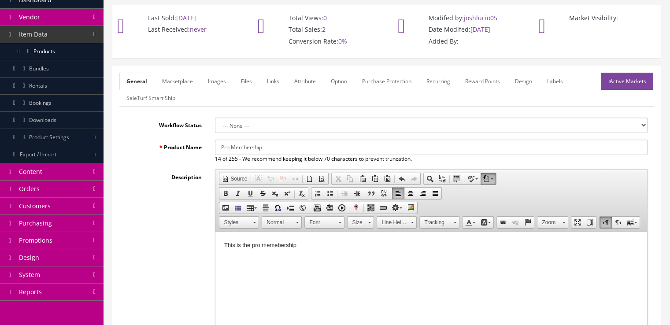
scroll to position [0, 0]
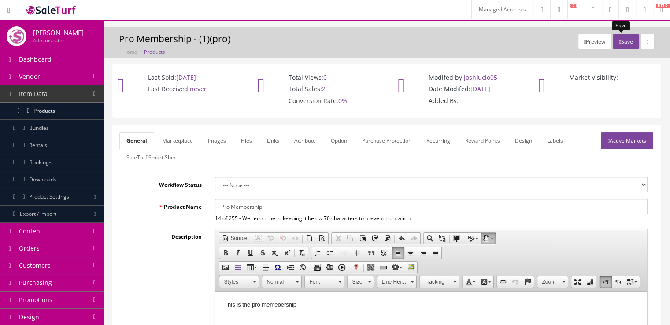
type input "10.00"
click at [629, 37] on button "Save" at bounding box center [626, 41] width 26 height 15
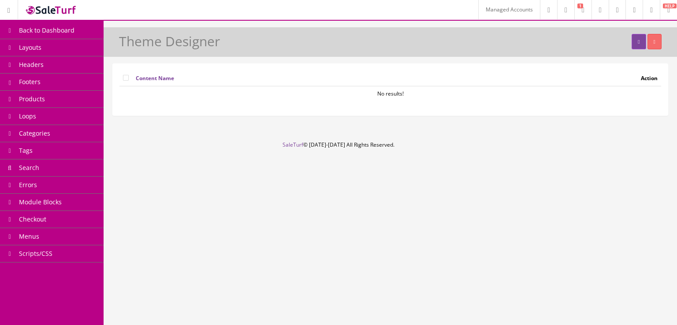
click at [80, 85] on link "Footers" at bounding box center [52, 82] width 104 height 17
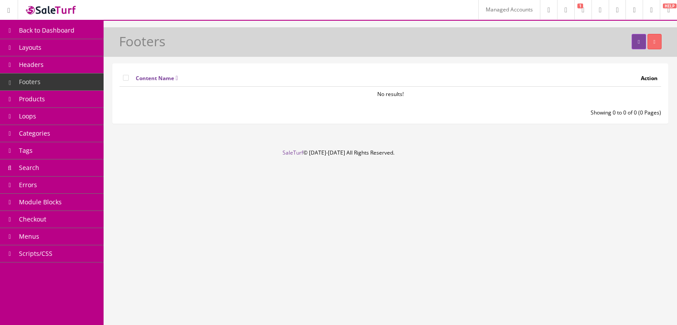
click at [85, 100] on link "Products" at bounding box center [52, 99] width 104 height 17
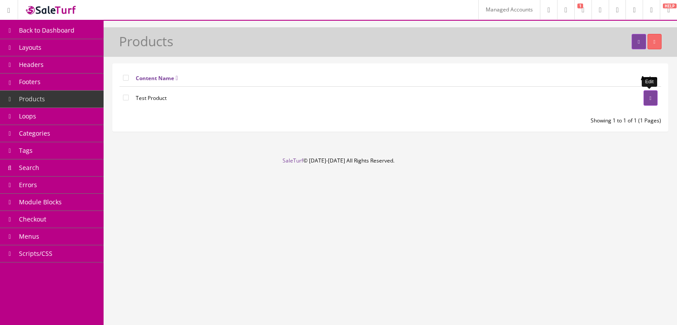
click at [650, 100] on icon at bounding box center [651, 98] width 2 height 5
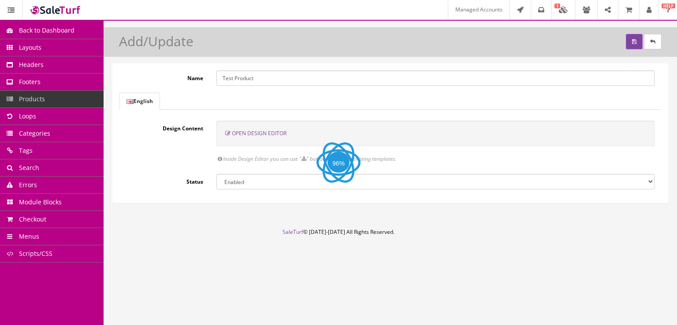
click at [245, 133] on span "Open Design Editor" at bounding box center [259, 133] width 55 height 7
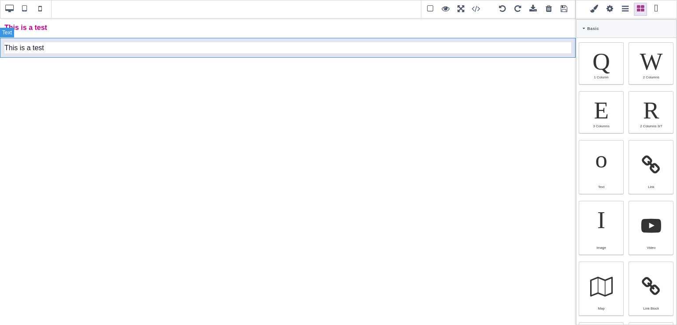
click at [102, 50] on div "This is a test" at bounding box center [288, 48] width 576 height 20
type input "10"
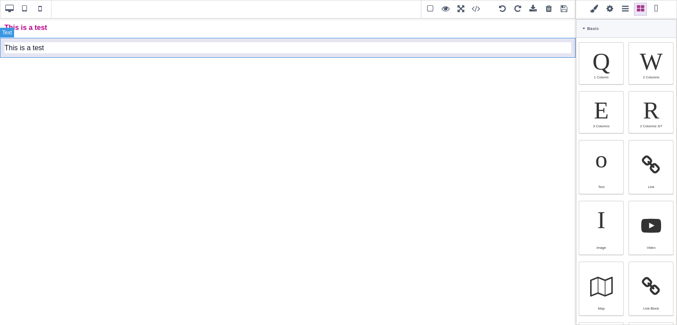
type input "10"
type input "rgb(15, 23, 42)"
select select
type input "16"
select select "px"
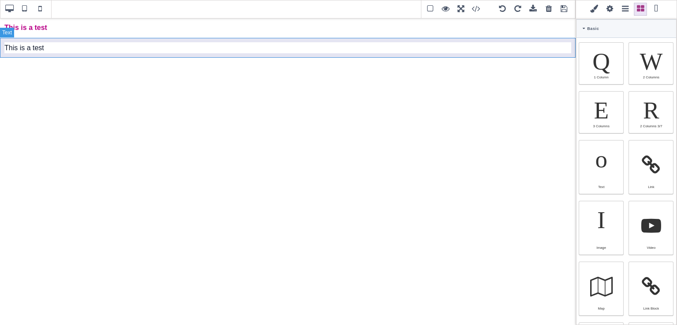
select select
type input "25.6px"
select select
type input "0"
select select "px"
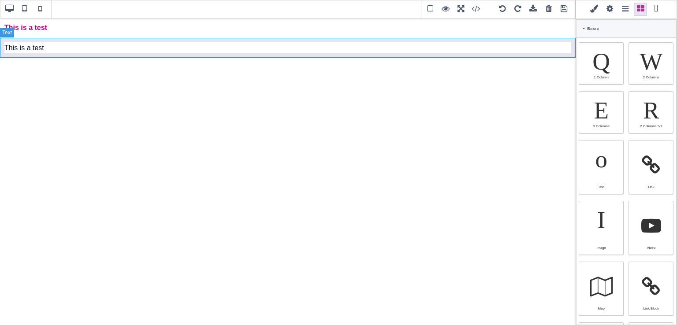
type input "0"
select select "px"
type input "0"
select select "px"
type input "0"
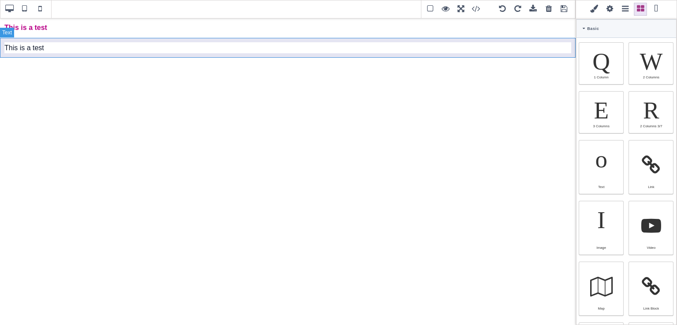
select select "px"
type input "rgb(15, 23, 42)"
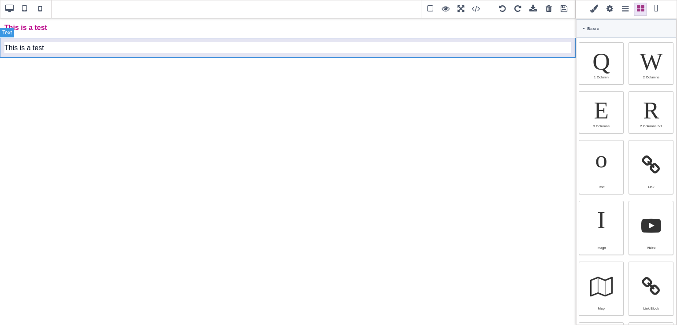
type input "2.4"
select select "px"
select select "solid"
type input "rgb(59, 151, 227)"
type input "-3"
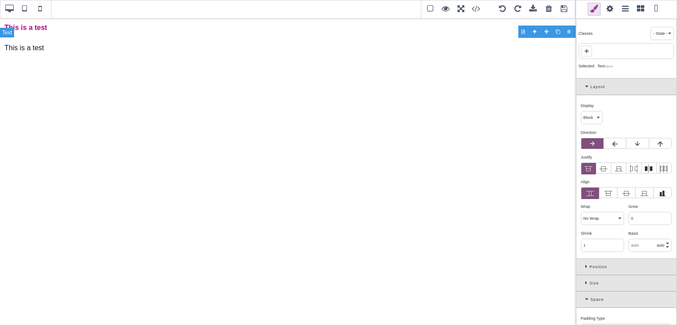
click at [102, 50] on div "This is a test" at bounding box center [288, 48] width 576 height 20
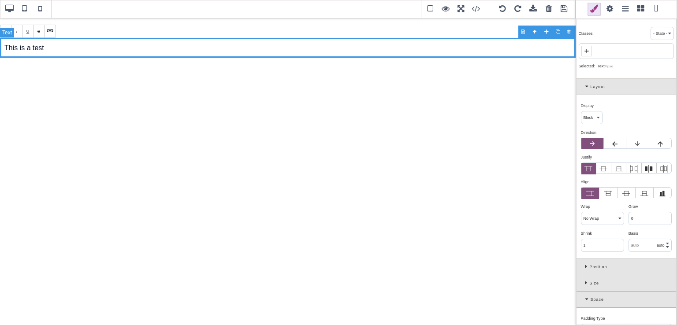
click at [149, 49] on div "This is a test" at bounding box center [288, 48] width 576 height 20
click at [148, 52] on div at bounding box center [288, 48] width 576 height 20
click at [48, 51] on div at bounding box center [288, 48] width 576 height 20
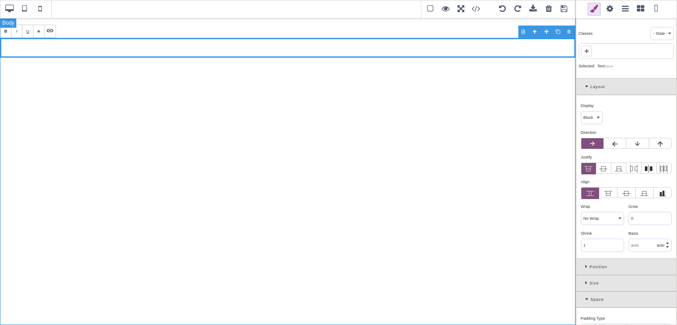
click at [156, 109] on div "This is a test" at bounding box center [288, 172] width 576 height 308
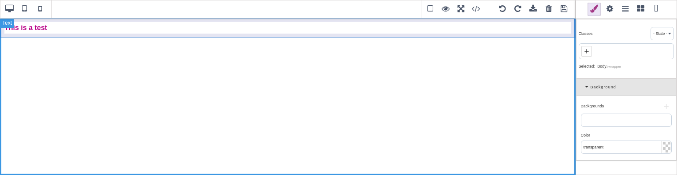
click at [108, 26] on div "This is a test" at bounding box center [288, 28] width 576 height 20
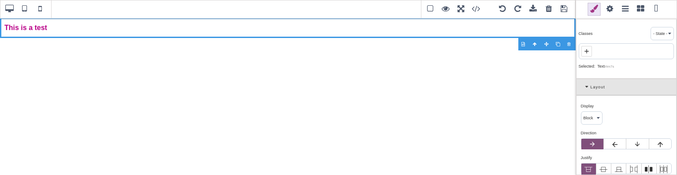
click at [611, 5] on span at bounding box center [609, 9] width 13 height 13
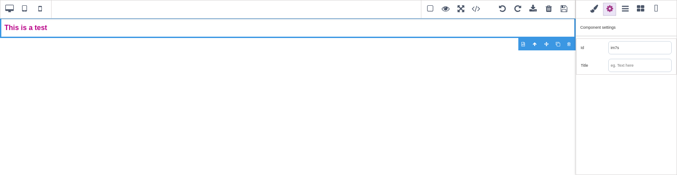
click at [598, 9] on span at bounding box center [594, 9] width 13 height 13
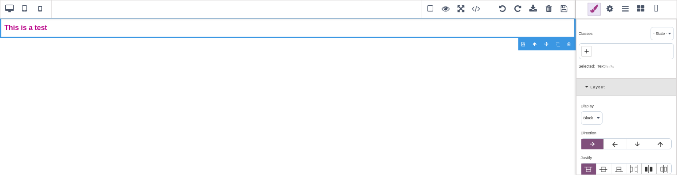
click at [591, 86] on div "Layout" at bounding box center [627, 87] width 100 height 16
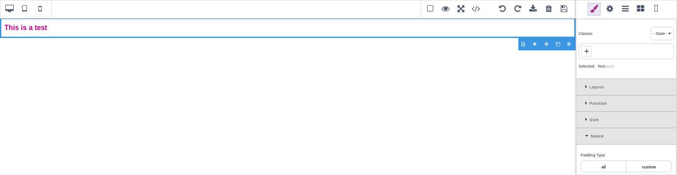
click at [587, 136] on icon at bounding box center [587, 135] width 5 height 5
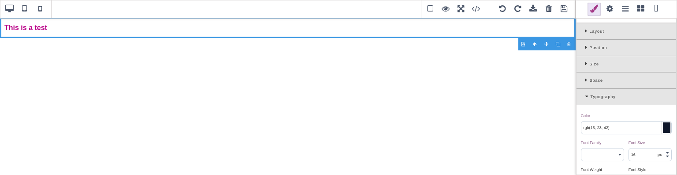
scroll to position [98, 0]
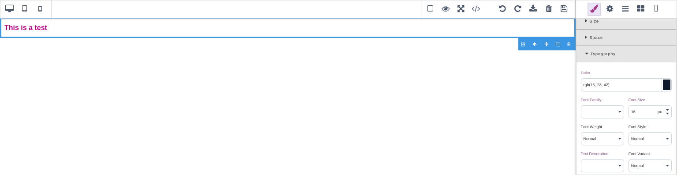
click at [586, 51] on icon at bounding box center [587, 53] width 5 height 5
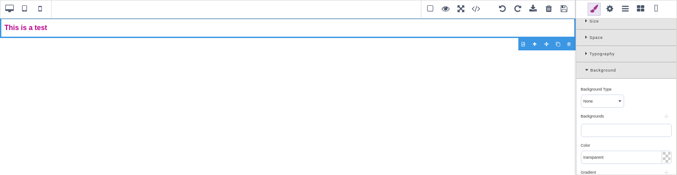
click at [585, 71] on div "Background" at bounding box center [627, 70] width 100 height 16
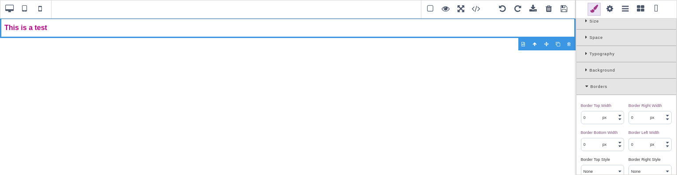
click at [582, 85] on div "Borders" at bounding box center [627, 86] width 100 height 16
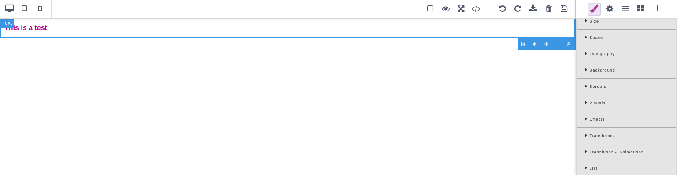
click at [73, 30] on div "This is a test" at bounding box center [288, 28] width 576 height 20
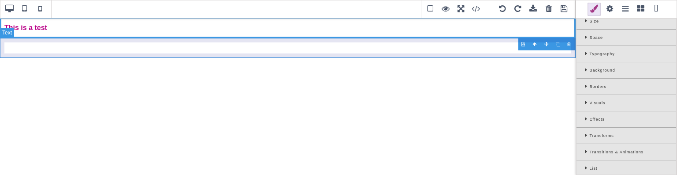
click at [72, 49] on div at bounding box center [288, 48] width 576 height 20
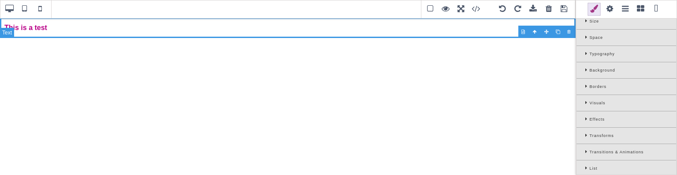
scroll to position [0, 0]
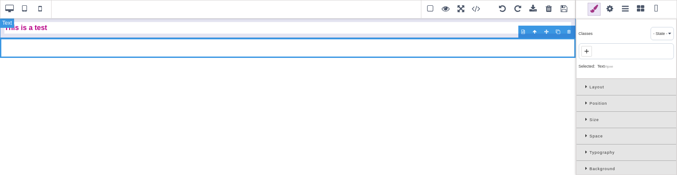
click at [66, 29] on div "This is a test" at bounding box center [288, 28] width 576 height 20
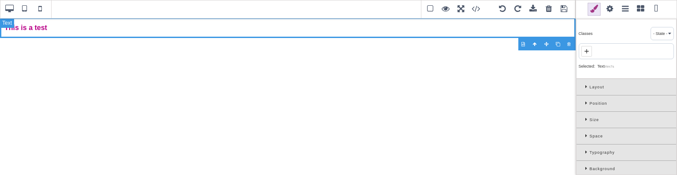
click at [66, 29] on div "This is a test" at bounding box center [288, 28] width 576 height 20
click at [88, 33] on div "This is a test" at bounding box center [288, 28] width 576 height 20
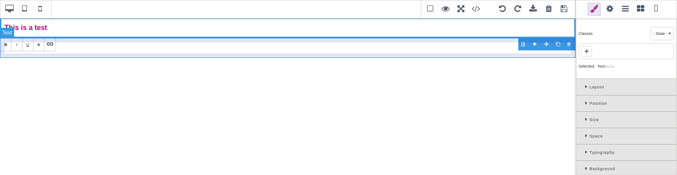
click at [94, 57] on div at bounding box center [288, 48] width 576 height 20
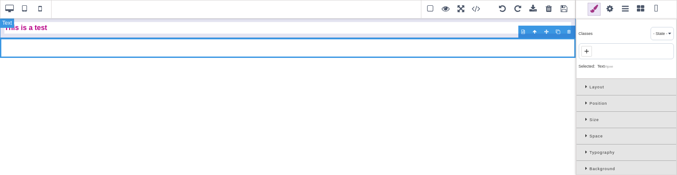
click at [106, 26] on div "This is a test" at bounding box center [288, 28] width 576 height 20
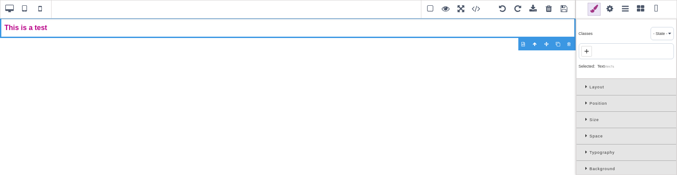
click at [611, 6] on span at bounding box center [609, 9] width 13 height 13
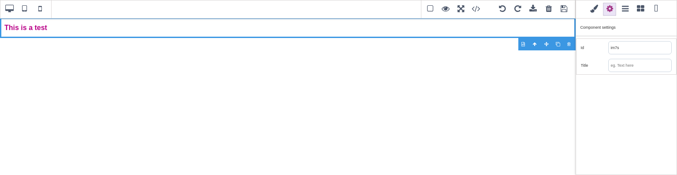
click at [642, 8] on span at bounding box center [640, 9] width 13 height 13
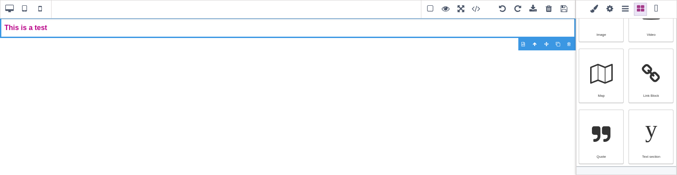
scroll to position [219, 0]
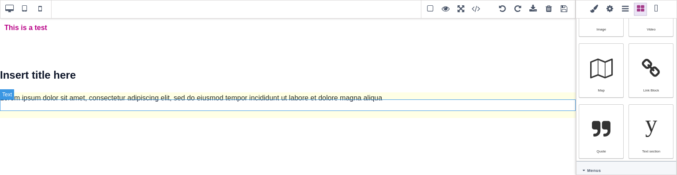
click at [261, 104] on p "Lorem ipsum dolor sit amet, consectetur adipiscing elit, sed do eiusmod tempor …" at bounding box center [288, 97] width 576 height 11
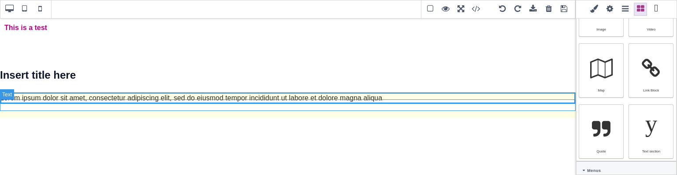
scroll to position [150, 0]
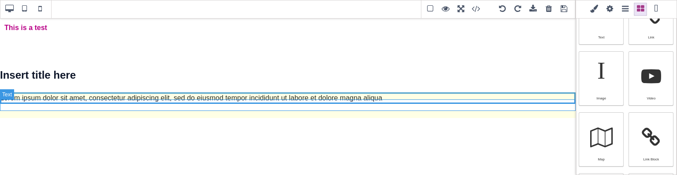
click at [261, 104] on p "Lorem ipsum dolor sit amet, consectetur adipiscing elit, sed do eiusmod tempor …" at bounding box center [288, 97] width 576 height 11
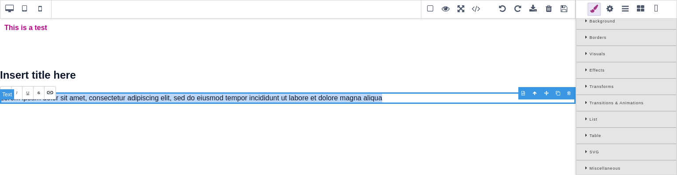
click at [261, 104] on p "Lorem ipsum dolor sit amet, consectetur adipiscing elit, sed do eiusmod tempor …" at bounding box center [288, 97] width 576 height 11
click at [404, 104] on p "Lorem ipsum dolor sit amet, consectetur adipiscing elit, sed do eiusmod tempor …" at bounding box center [288, 97] width 576 height 11
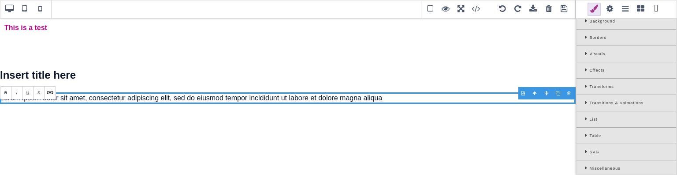
click at [637, 10] on span at bounding box center [640, 9] width 13 height 13
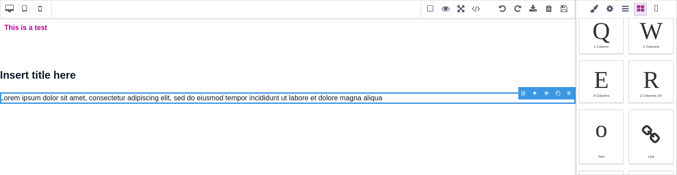
scroll to position [0, 0]
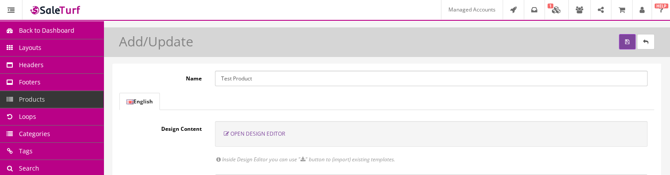
click at [266, 133] on span "Open Design Editor" at bounding box center [258, 133] width 55 height 7
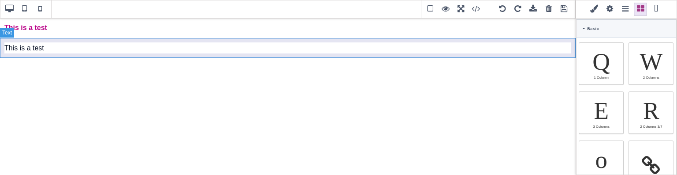
click at [90, 48] on div "This is a test" at bounding box center [288, 48] width 576 height 20
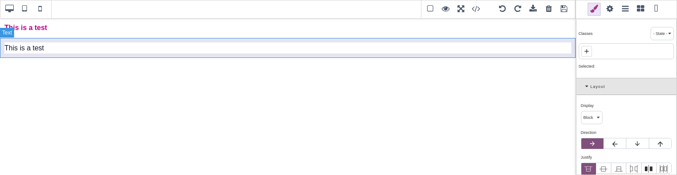
type input "10"
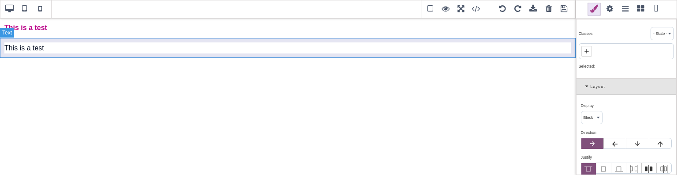
type input "rgb(15, 23, 42)"
select select
type input "16"
select select "px"
select select
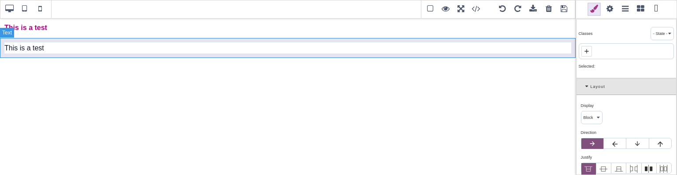
type input "25.6px"
select select
type input "0"
select select "px"
type input "0"
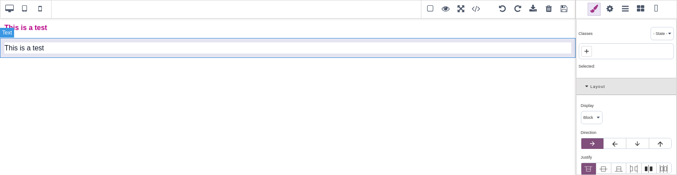
select select "px"
type input "0"
select select "px"
type input "0"
select select "px"
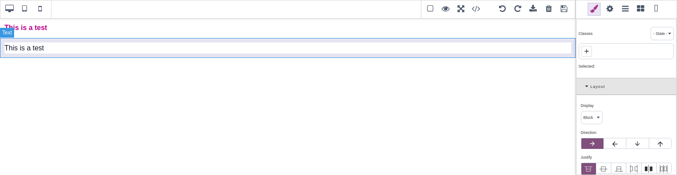
type input "rgb(15, 23, 42)"
type input "2.4"
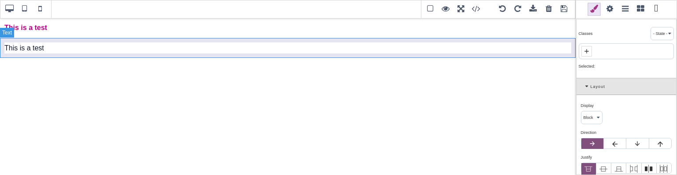
select select "px"
select select "solid"
type input "rgb(59, 151, 227)"
type input "-3"
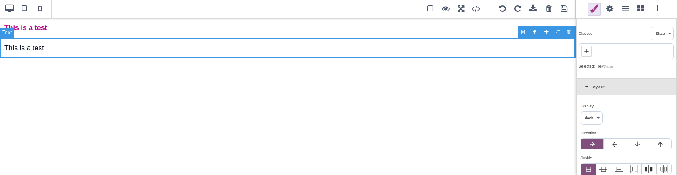
click at [90, 48] on div "This is a test" at bounding box center [288, 48] width 576 height 20
click at [100, 30] on select "Insert dynamic tag Availability Average Rating Condition EAN Manufacturer Name …" at bounding box center [95, 29] width 71 height 12
select select "{{product.ean}}"
click at [60, 23] on select "Insert dynamic tag Availability Average Rating Condition EAN Manufacturer Name …" at bounding box center [95, 29] width 71 height 12
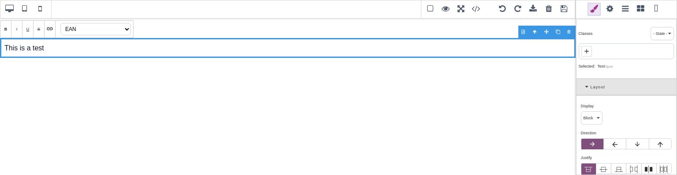
select select
click at [69, 53] on div "{{product.ean}} This is a test" at bounding box center [288, 48] width 576 height 20
click at [49, 50] on div "{{product.ean}} This is a test" at bounding box center [288, 48] width 576 height 20
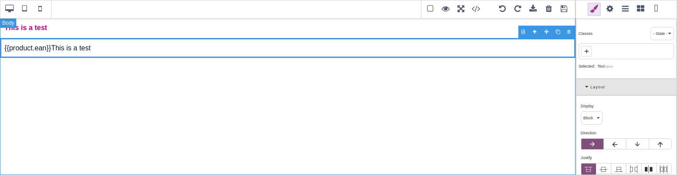
click at [56, 67] on div "This is a test {{product.ean}} This is a test" at bounding box center [288, 96] width 576 height 157
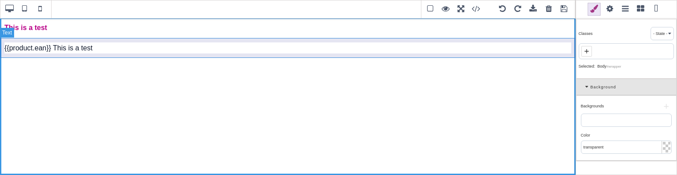
click at [58, 53] on div "{{product.ean}} This is a test" at bounding box center [288, 48] width 576 height 20
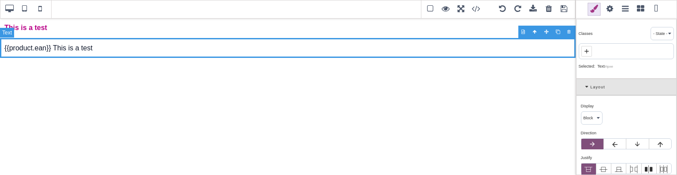
click at [48, 47] on div "{{product.ean}} This is a test" at bounding box center [288, 48] width 576 height 20
click at [49, 48] on div "{{product.ean}} This is a test" at bounding box center [288, 48] width 576 height 20
click at [97, 29] on select "Insert dynamic tag Availability Average Rating Condition EAN Manufacturer Name …" at bounding box center [95, 29] width 71 height 12
select select "{{product.manufacturer}}"
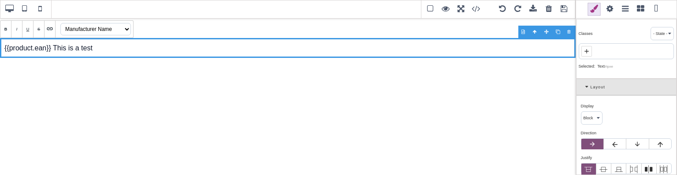
click at [60, 23] on select "Insert dynamic tag Availability Average Rating Condition EAN Manufacturer Name …" at bounding box center [95, 29] width 71 height 12
click at [130, 49] on div "{{product.ean}} {{product.manufacturer}} This is a test" at bounding box center [288, 48] width 576 height 20
click at [124, 27] on select "Insert dynamic tag Availability Average Rating Condition EAN Manufacturer Name …" at bounding box center [95, 29] width 71 height 12
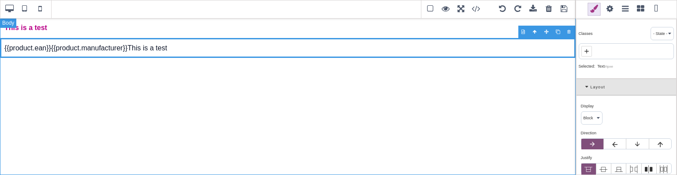
click at [167, 96] on div "This is a test {{product.ean}} {{product.manufacturer}} This is a test" at bounding box center [288, 96] width 576 height 157
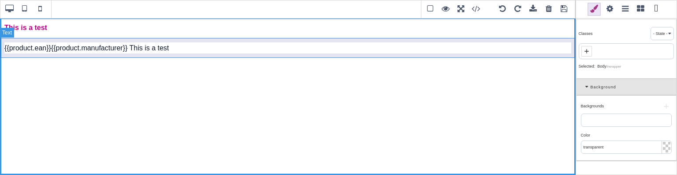
click at [130, 52] on div "{{product.ean}}{{product.manufacturer}} This is a test" at bounding box center [288, 48] width 576 height 20
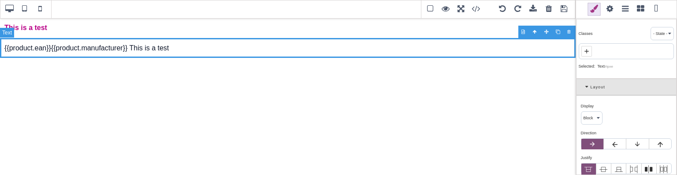
click at [127, 48] on div "{{product.ean}}{{product.manufacturer}} This is a test" at bounding box center [288, 48] width 576 height 20
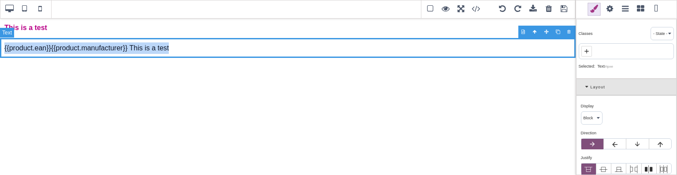
click at [127, 48] on div "{{product.ean}}{{product.manufacturer}} This is a test" at bounding box center [288, 48] width 576 height 20
click at [180, 47] on div "{{product.ean}}{{product.manufacturer}} This is a test" at bounding box center [288, 48] width 576 height 20
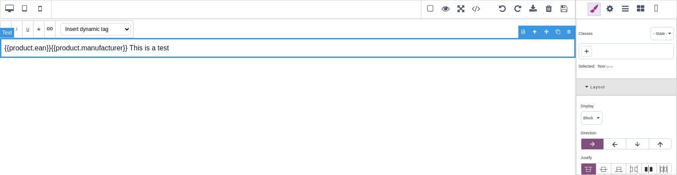
click at [128, 50] on div "{{product.ean}}{{product.manufacturer}} This is a test" at bounding box center [288, 48] width 576 height 20
click at [127, 53] on div "{{product.ean}}This is a test" at bounding box center [288, 48] width 576 height 20
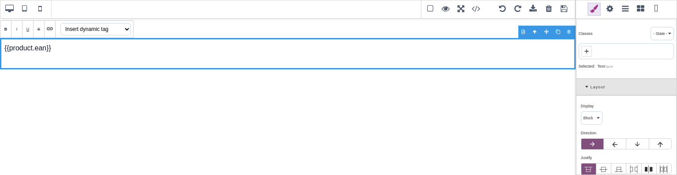
click at [122, 30] on select "Insert dynamic tag Availability Average Rating Condition EAN Manufacturer Name …" at bounding box center [95, 29] width 71 height 12
select select "{{product.availability}}"
click at [60, 23] on select "Insert dynamic tag Availability Average Rating Condition EAN Manufacturer Name …" at bounding box center [95, 29] width 71 height 12
click at [115, 61] on div "{{product.ean}} {{product.availability}}" at bounding box center [288, 53] width 576 height 31
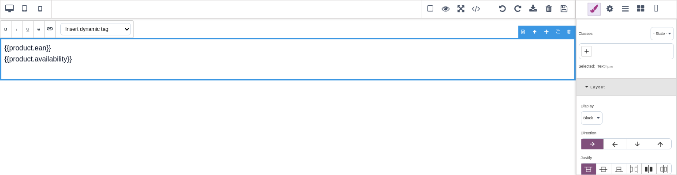
click at [122, 32] on select "Insert dynamic tag Availability Average Rating Condition EAN Manufacturer Name …" at bounding box center [95, 29] width 71 height 12
select select "{{product.condition}}"
click at [60, 23] on select "Insert dynamic tag Availability Average Rating Condition EAN Manufacturer Name …" at bounding box center [95, 29] width 71 height 12
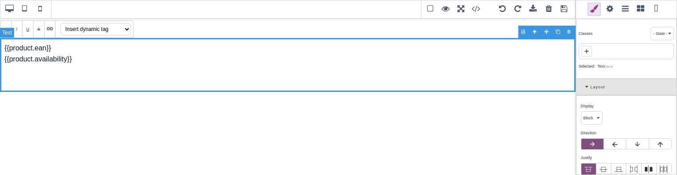
click at [114, 74] on div "{{product.ean}} {{product.availability}}" at bounding box center [288, 65] width 576 height 54
click at [122, 30] on select "Insert dynamic tag Availability Average Rating Condition EAN Manufacturer Name …" at bounding box center [95, 29] width 71 height 12
select select "{{product.condition}}"
click at [60, 23] on select "Insert dynamic tag Availability Average Rating Condition EAN Manufacturer Name …" at bounding box center [95, 29] width 71 height 12
click at [98, 85] on div "{{product.ean}} {{product.availability}} {{product.condition}}" at bounding box center [288, 65] width 576 height 54
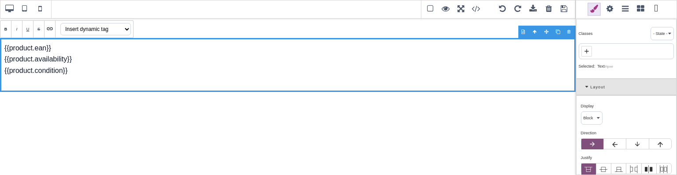
click at [108, 28] on select "Insert dynamic tag Availability Average Rating Condition EAN Manufacturer Name …" at bounding box center [95, 29] width 71 height 12
select select "{{product.model}}"
click at [60, 23] on select "Insert dynamic tag Availability Average Rating Condition EAN Manufacturer Name …" at bounding box center [95, 29] width 71 height 12
click at [117, 86] on div "{{product.ean}} {{product.availability}} {{product.condition}} {{product.model}}" at bounding box center [288, 65] width 576 height 54
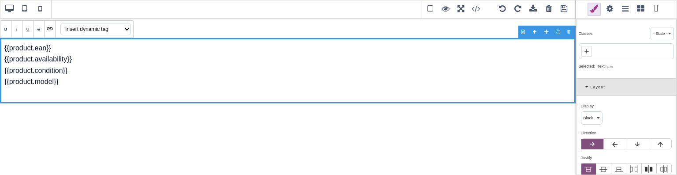
click at [118, 30] on select "Insert dynamic tag Availability Average Rating Condition EAN Manufacturer Name …" at bounding box center [95, 29] width 71 height 12
select select "{{product.sku}}"
click at [60, 23] on select "Insert dynamic tag Availability Average Rating Condition EAN Manufacturer Name …" at bounding box center [95, 29] width 71 height 12
select select
click at [568, 9] on span at bounding box center [564, 9] width 13 height 13
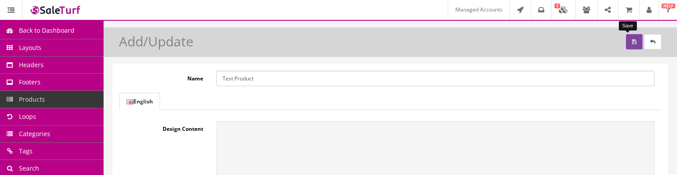
click at [626, 39] on button "submit" at bounding box center [634, 41] width 17 height 15
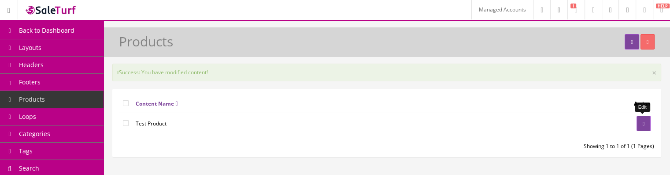
click at [644, 121] on icon at bounding box center [644, 123] width 2 height 5
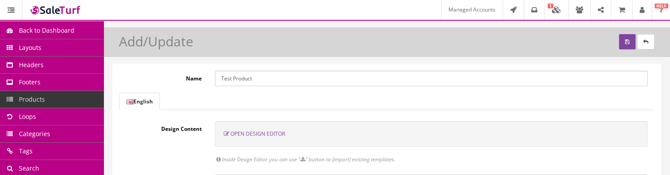
click at [264, 132] on span "Open Design Editor" at bounding box center [258, 133] width 55 height 7
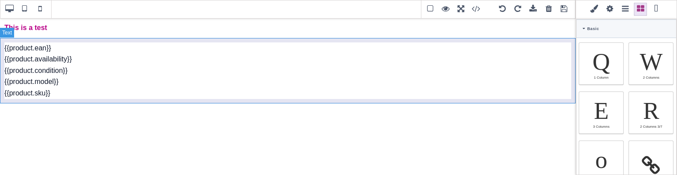
click at [67, 48] on div "{{product.ean}} {{product.availability}} {{product.condition}} {{product.model}…" at bounding box center [288, 70] width 576 height 65
type input "10"
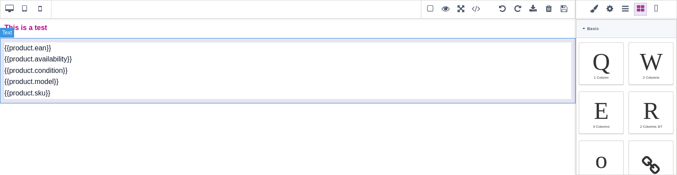
type input "10"
type input "rgb(15, 23, 42)"
select select
type input "16"
select select "px"
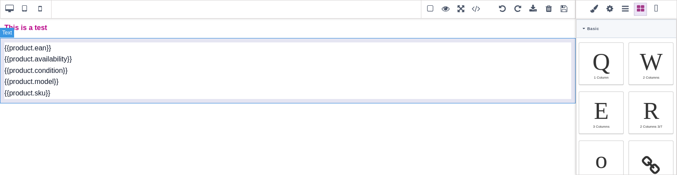
select select
type input "25.6px"
select select
type input "0"
select select "px"
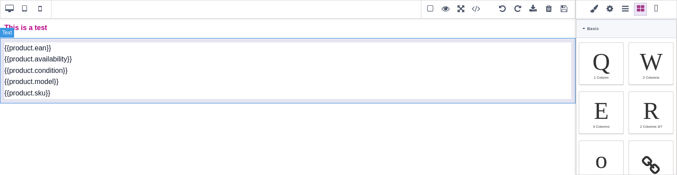
type input "0"
select select "px"
type input "0"
select select "px"
type input "0"
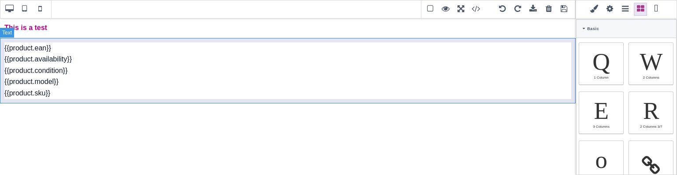
select select "px"
type input "rgb(15, 23, 42)"
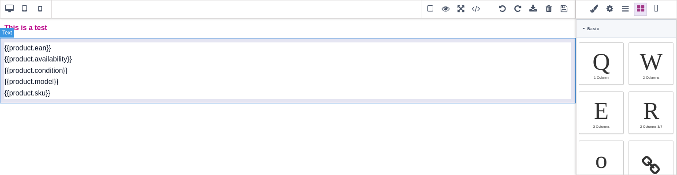
type input "2.4"
select select "px"
select select "solid"
type input "rgb(59, 151, 227)"
type input "-3"
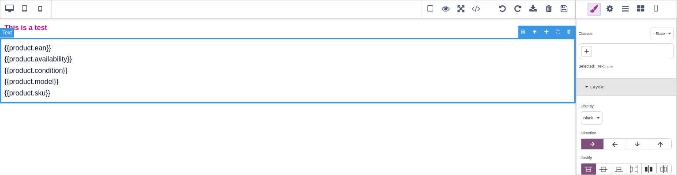
click at [67, 48] on div "{{product.ean}} {{product.availability}} {{product.condition}} {{product.model}…" at bounding box center [288, 70] width 576 height 65
click at [81, 60] on div "{{product.ean}} {{product.availability}} {{product.condition}} {{product.model}…" at bounding box center [288, 70] width 576 height 65
click at [81, 64] on div "{{product.ean}} {{product.availability}} {{product.condition}} {{product.model}…" at bounding box center [288, 70] width 576 height 65
click at [81, 67] on div "{{product.ean}} {{product.availability}} {{product.condition}} {{product.model}…" at bounding box center [288, 70] width 576 height 65
click at [74, 82] on div "{{product.ean}} {{product.availability}} {{product.condition}} {{product.model}…" at bounding box center [288, 70] width 576 height 65
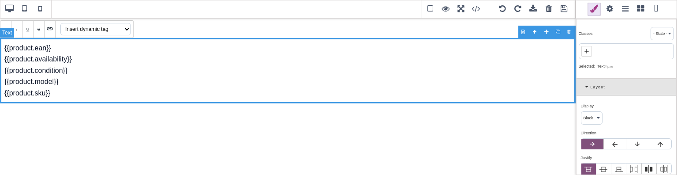
click at [69, 93] on div "{{product.ean}} {{product.availability}} {{product.condition}} {{product.model}…" at bounding box center [288, 70] width 576 height 65
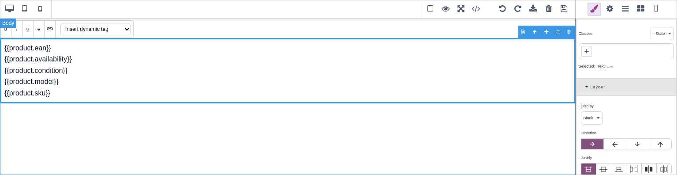
click at [107, 123] on div "This is a test {{product.ean}} {{product.availability}} {{product.condition}} {…" at bounding box center [288, 96] width 576 height 157
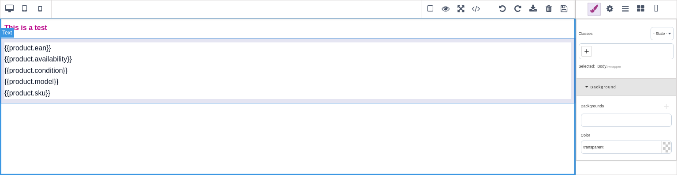
click at [261, 42] on div "{{product.ean}} {{product.availability}} {{product.condition}} {{product.model}…" at bounding box center [288, 70] width 576 height 65
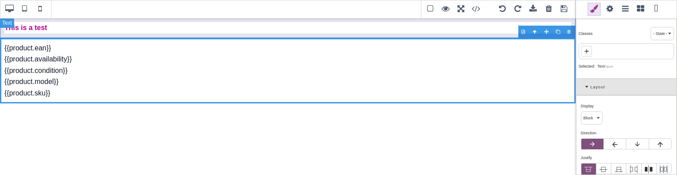
click at [258, 31] on div "This is a test" at bounding box center [288, 28] width 576 height 20
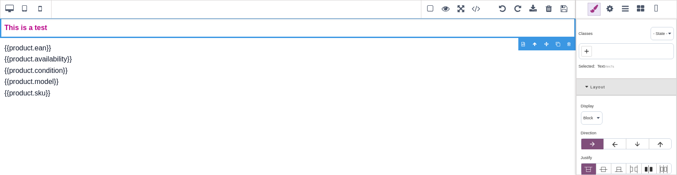
click at [566, 13] on span at bounding box center [564, 9] width 13 height 13
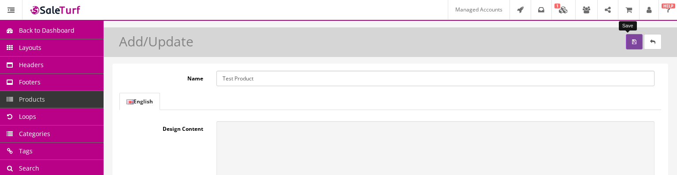
click at [626, 46] on button "submit" at bounding box center [634, 41] width 17 height 15
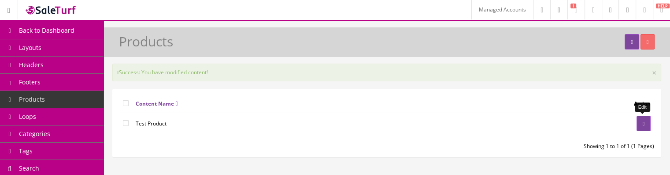
click at [643, 121] on icon at bounding box center [644, 123] width 2 height 5
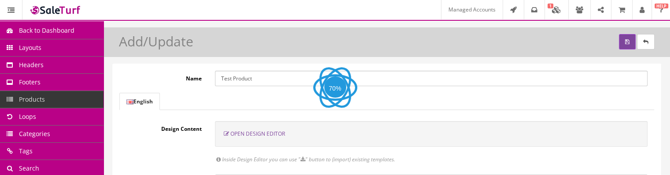
click at [275, 133] on span "Open Design Editor" at bounding box center [258, 133] width 55 height 7
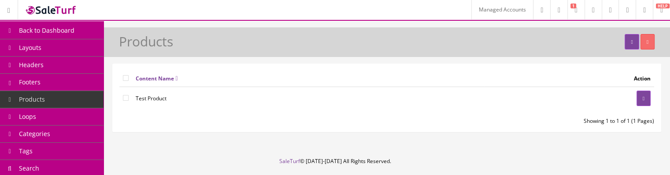
click at [30, 33] on span "Back to Dashboard" at bounding box center [47, 30] width 56 height 8
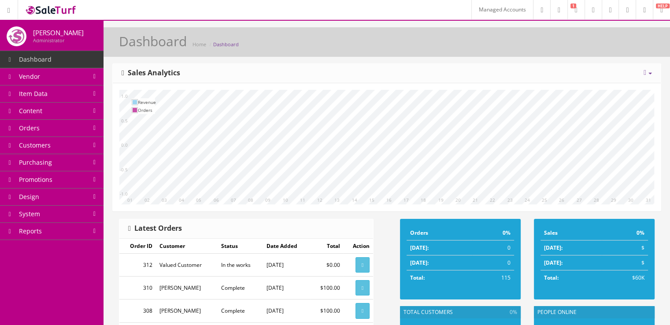
click at [82, 174] on link "Design" at bounding box center [52, 197] width 104 height 17
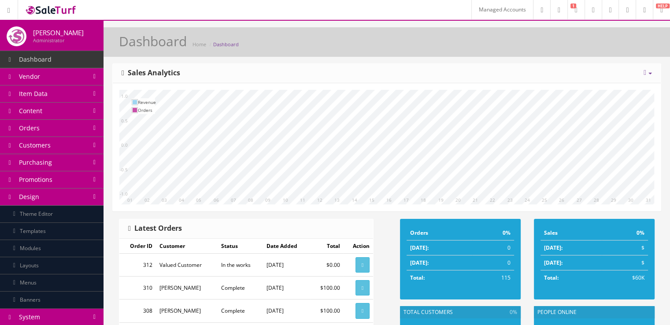
click at [78, 174] on link "Design" at bounding box center [52, 197] width 104 height 17
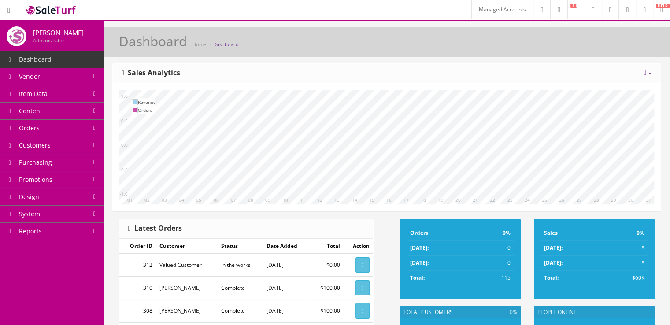
click at [77, 174] on link "Design" at bounding box center [52, 197] width 104 height 17
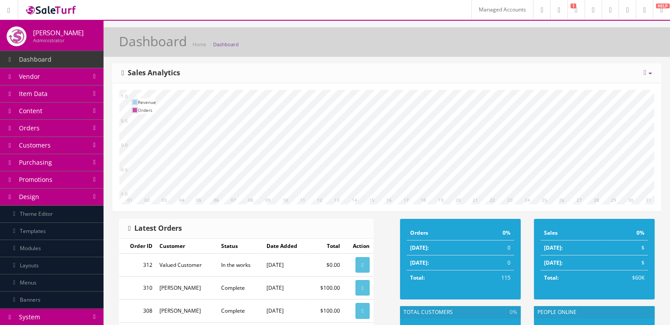
click at [79, 174] on link "Layouts" at bounding box center [52, 265] width 104 height 17
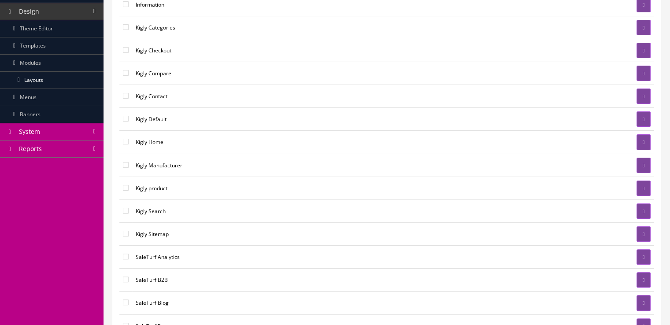
scroll to position [189, 0]
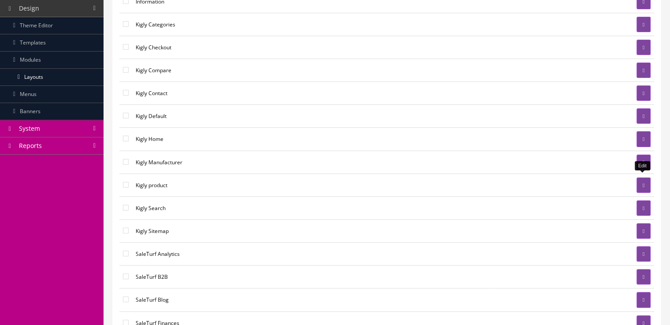
click at [645, 182] on link at bounding box center [644, 185] width 14 height 15
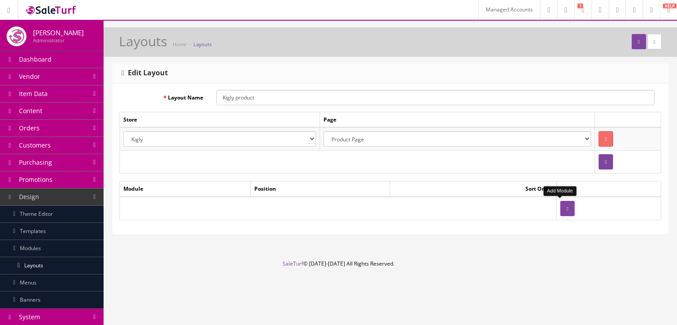
click at [560, 211] on button "button" at bounding box center [567, 208] width 14 height 15
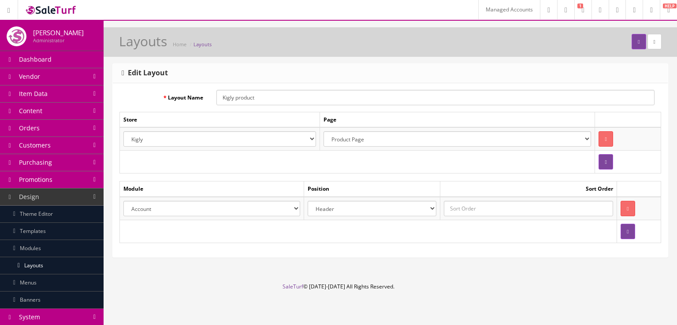
click at [245, 208] on select "Account Affiliate Featured Brands Category Filter by Product Filters Communist …" at bounding box center [211, 208] width 177 height 15
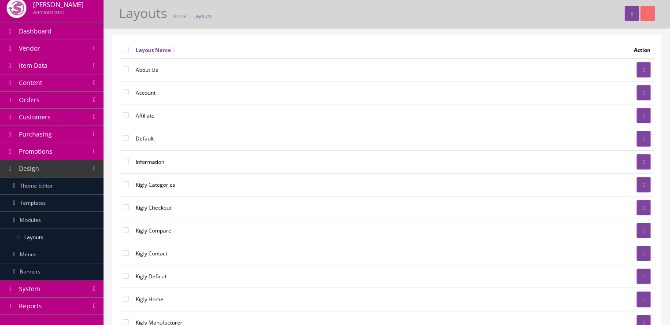
scroll to position [27, 0]
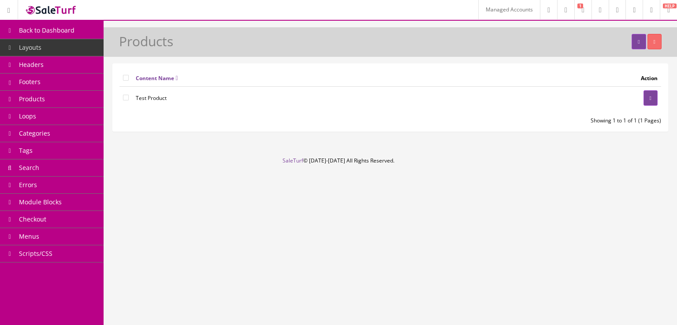
click at [53, 93] on link "Products" at bounding box center [52, 99] width 104 height 17
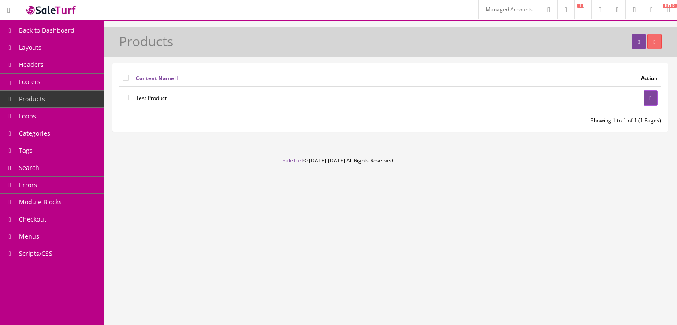
click at [64, 62] on link "Headers" at bounding box center [52, 64] width 104 height 17
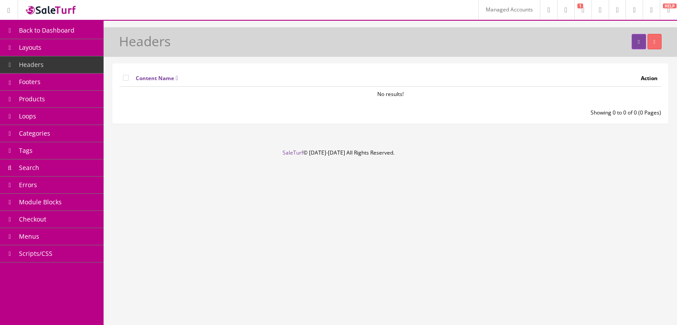
click at [58, 80] on link "Footers" at bounding box center [52, 82] width 104 height 17
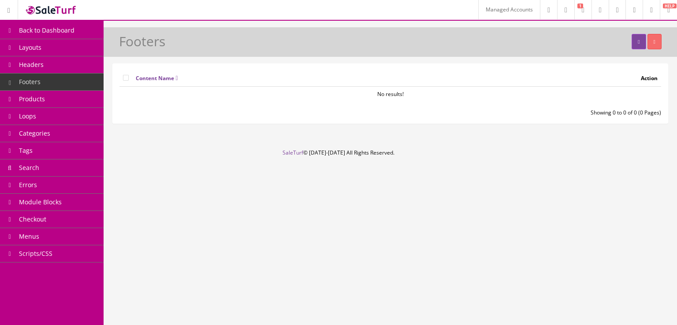
click at [60, 97] on link "Products" at bounding box center [52, 99] width 104 height 17
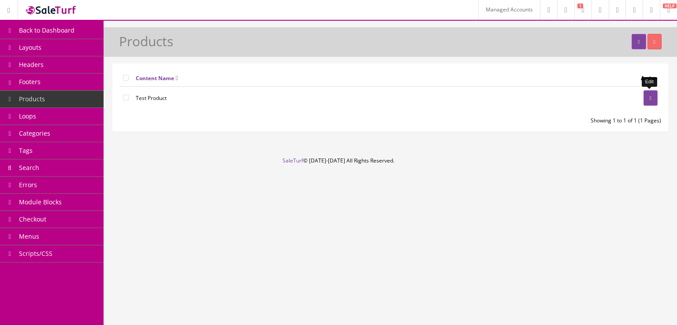
click at [645, 97] on link at bounding box center [651, 97] width 14 height 15
click at [41, 28] on span "Back to Dashboard" at bounding box center [47, 30] width 56 height 8
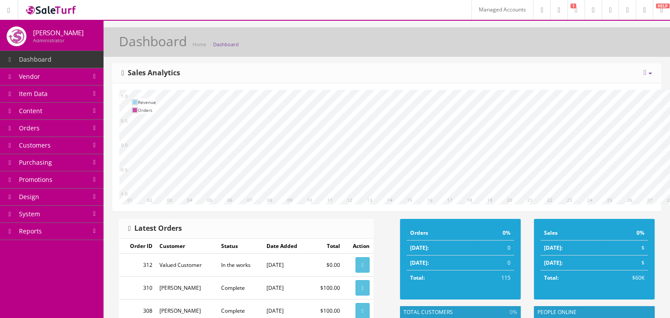
click at [83, 199] on link "Design" at bounding box center [52, 197] width 104 height 17
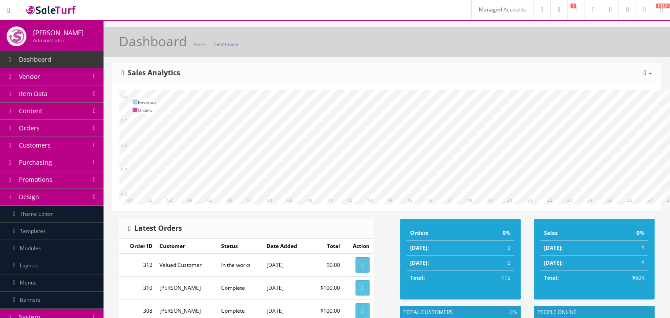
click at [81, 263] on link "Layouts" at bounding box center [52, 265] width 104 height 17
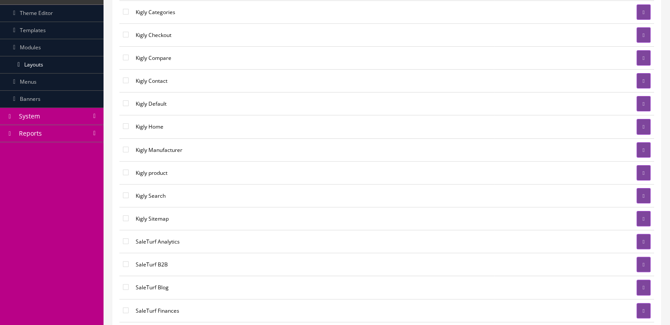
scroll to position [199, 0]
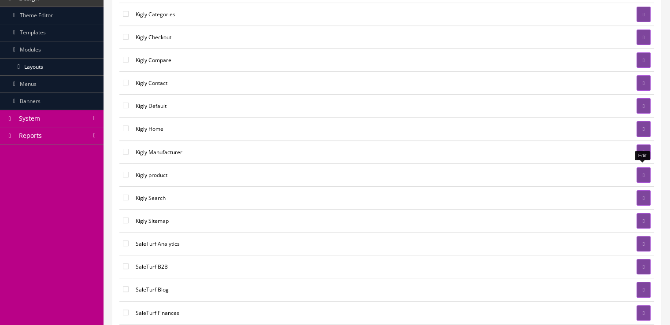
click at [648, 171] on link at bounding box center [644, 174] width 14 height 15
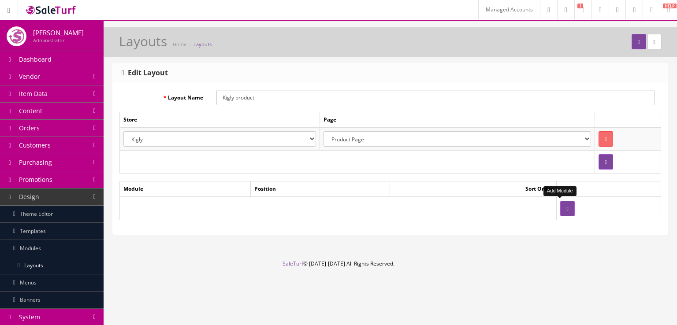
click at [566, 208] on button "button" at bounding box center [567, 208] width 14 height 15
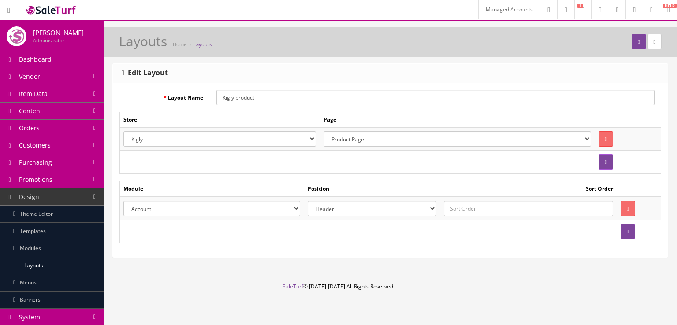
click at [298, 205] on select "Account Affiliate Featured Brands Category Filter by Product Filters Communist …" at bounding box center [211, 208] width 177 height 15
click at [346, 104] on input "Kigly product" at bounding box center [435, 97] width 438 height 15
click at [297, 135] on select "Default Kigly salesamplitude Staging" at bounding box center [219, 138] width 193 height 15
select select "0"
click at [123, 131] on select "Default Kigly salesamplitude Staging" at bounding box center [219, 138] width 193 height 15
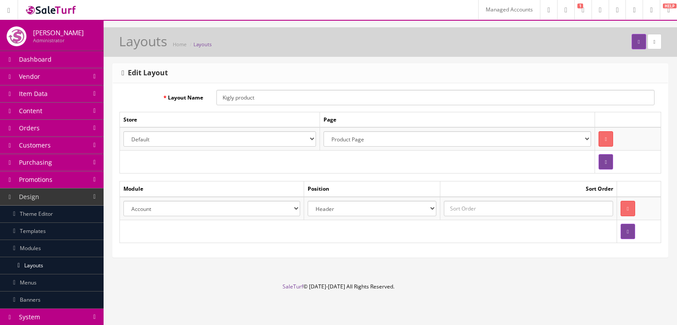
click at [286, 206] on select "Account Affiliate Featured Brands Category Filter by Product Filters Communist …" at bounding box center [211, 208] width 177 height 15
click at [360, 171] on td at bounding box center [357, 162] width 475 height 23
click at [621, 236] on button "button" at bounding box center [628, 231] width 14 height 15
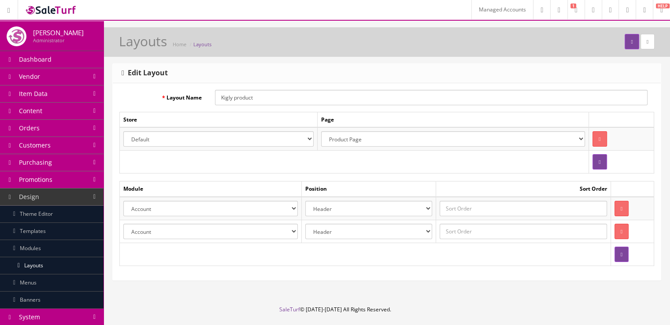
click at [287, 231] on select "Account Affiliate Featured Brands Category Filter by Product Filters Communist …" at bounding box center [210, 231] width 175 height 15
click at [339, 88] on div "Layout Name Kigly product Store Page Default Kigly salesamplitude Staging Selec…" at bounding box center [387, 181] width 548 height 197
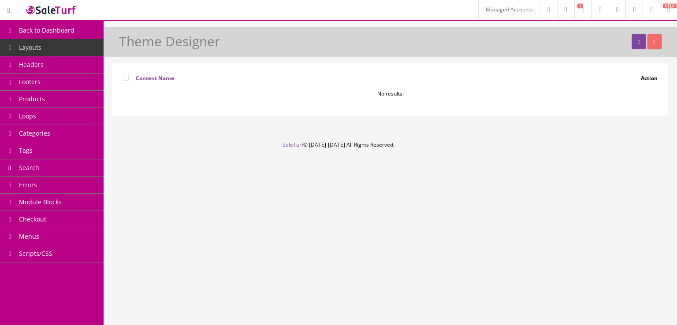
click at [71, 68] on link "Headers" at bounding box center [52, 64] width 104 height 17
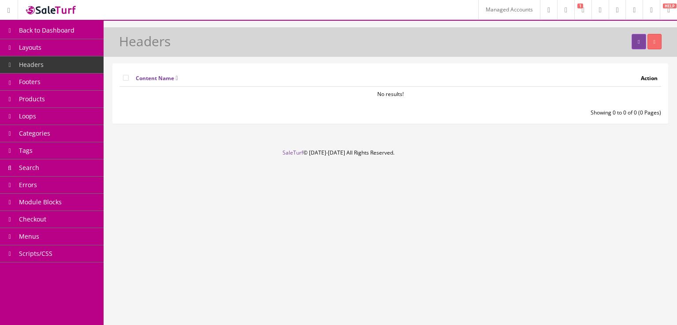
click at [66, 85] on link "Footers" at bounding box center [52, 82] width 104 height 17
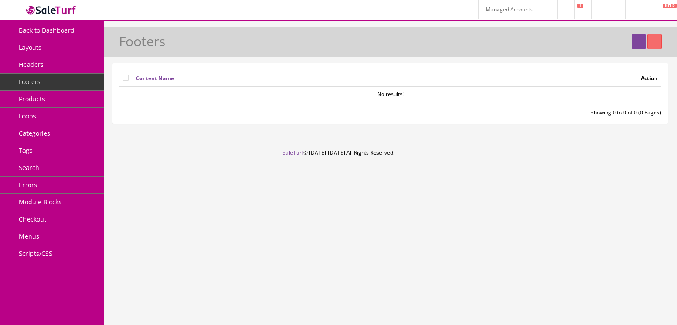
click at [633, 13] on icon at bounding box center [634, 9] width 3 height 5
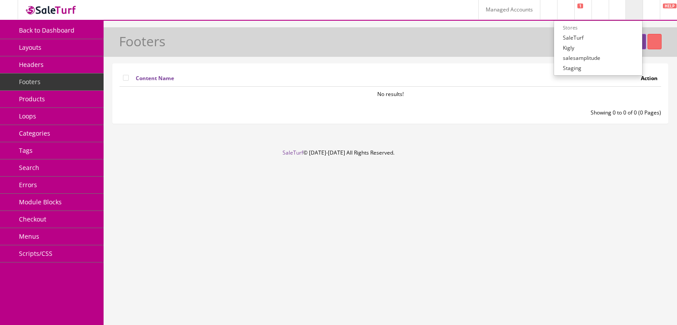
click at [86, 107] on link "Products" at bounding box center [52, 99] width 104 height 17
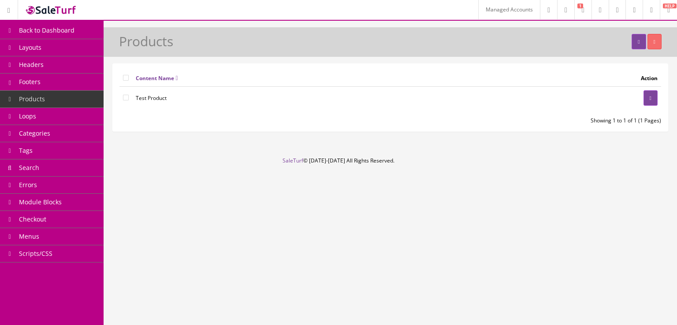
click at [81, 67] on link "Headers" at bounding box center [52, 64] width 104 height 17
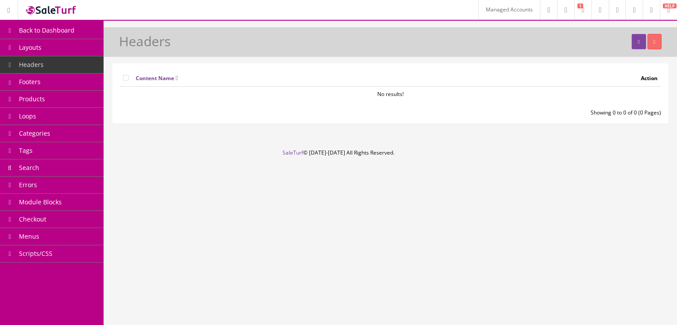
click at [76, 85] on link "Footers" at bounding box center [52, 82] width 104 height 17
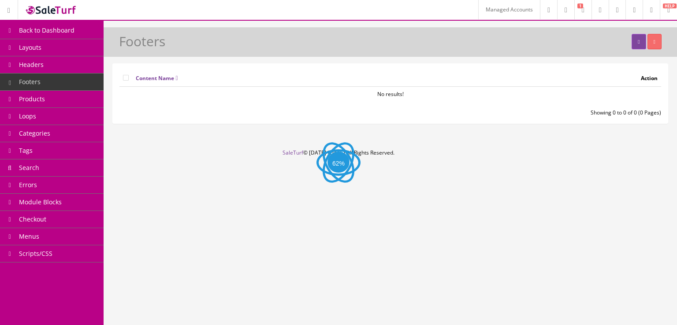
click at [74, 100] on link "Products" at bounding box center [52, 99] width 104 height 17
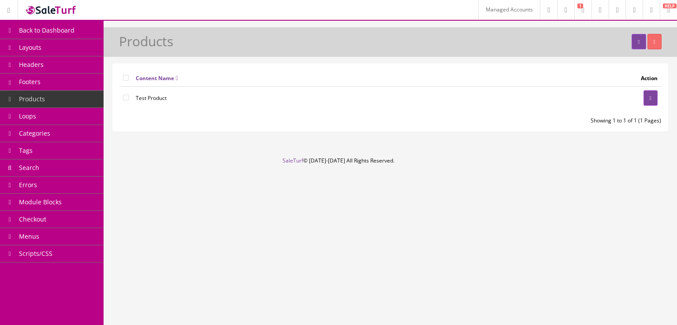
click at [71, 71] on link "Headers" at bounding box center [52, 64] width 104 height 17
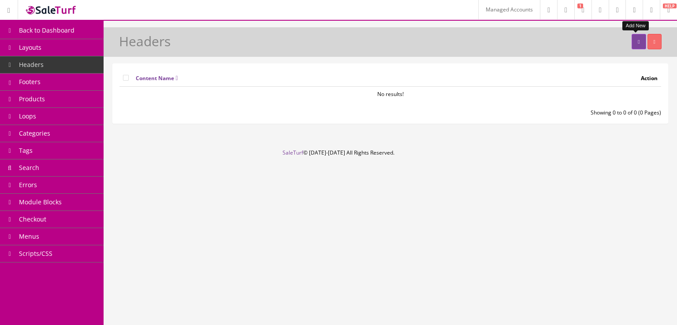
click at [637, 48] on link at bounding box center [639, 41] width 14 height 15
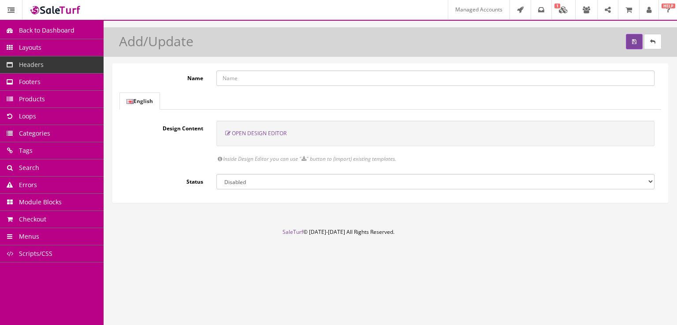
click at [225, 84] on input "Name" at bounding box center [435, 78] width 438 height 15
type input "Test Header"
click at [238, 186] on select "Enabled Disabled" at bounding box center [435, 181] width 438 height 15
select select "1"
click at [216, 174] on select "Enabled Disabled" at bounding box center [435, 181] width 438 height 15
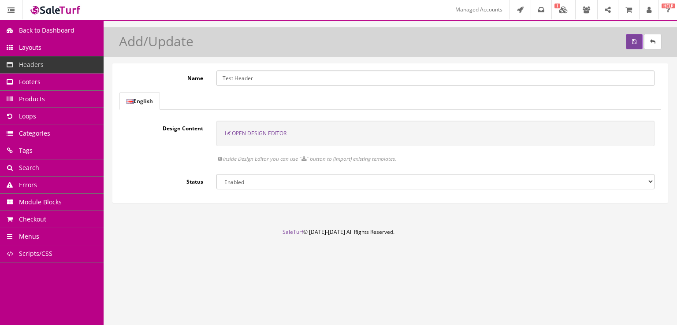
click at [256, 134] on span "Open Design Editor" at bounding box center [259, 133] width 55 height 7
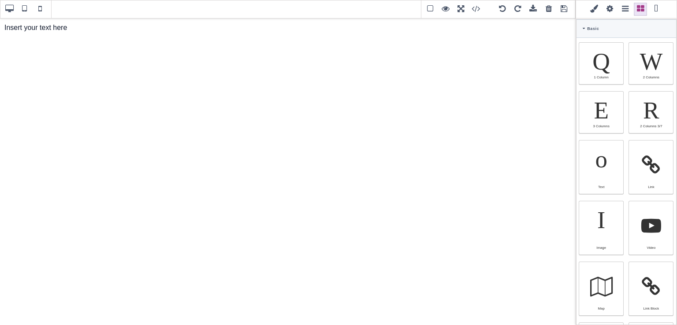
click at [563, 7] on span at bounding box center [564, 9] width 13 height 13
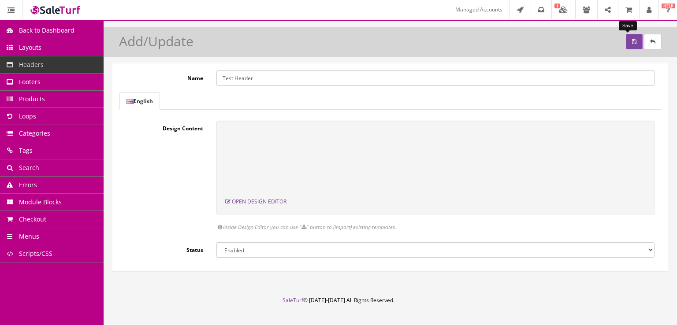
click at [628, 45] on button "submit" at bounding box center [634, 41] width 17 height 15
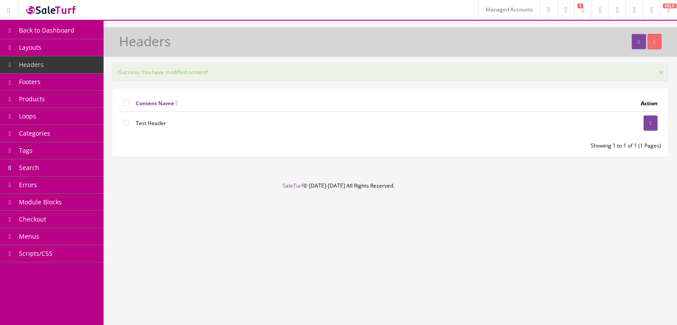
click at [72, 98] on link "Products" at bounding box center [52, 99] width 104 height 17
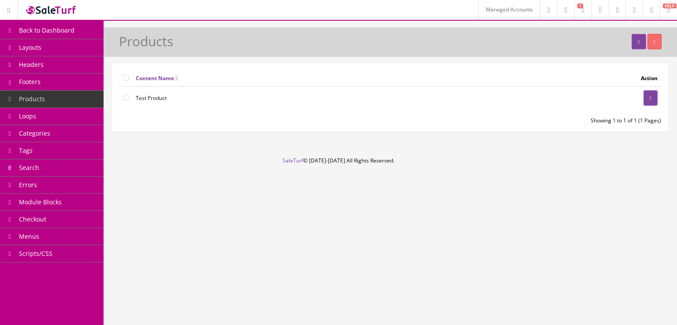
click at [67, 63] on link "Headers" at bounding box center [52, 64] width 104 height 17
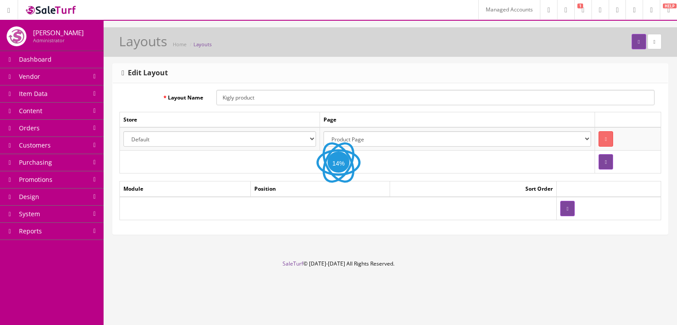
select select "0"
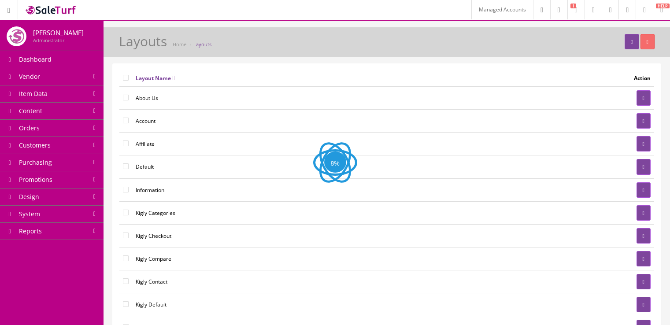
scroll to position [199, 0]
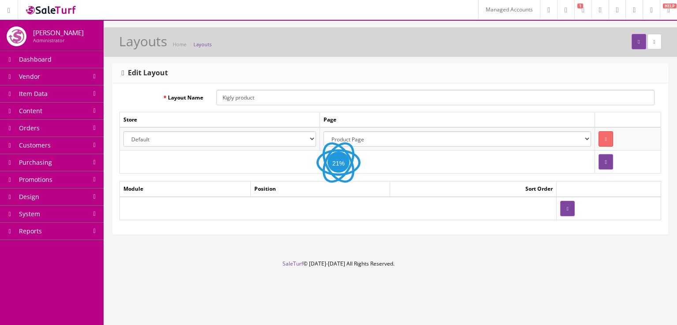
select select "0"
click at [560, 208] on button "button" at bounding box center [567, 208] width 14 height 15
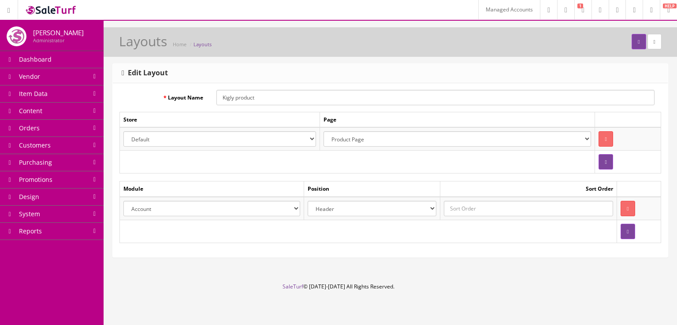
click at [233, 207] on select "Account Affiliate Featured Brands Category Filter by Product Filters Communist …" at bounding box center [211, 208] width 177 height 15
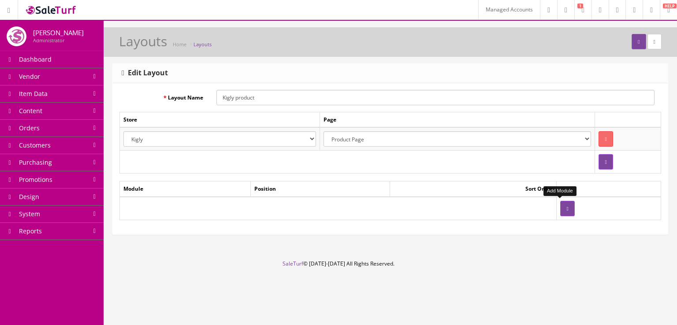
click at [566, 208] on icon "button" at bounding box center [567, 208] width 2 height 5
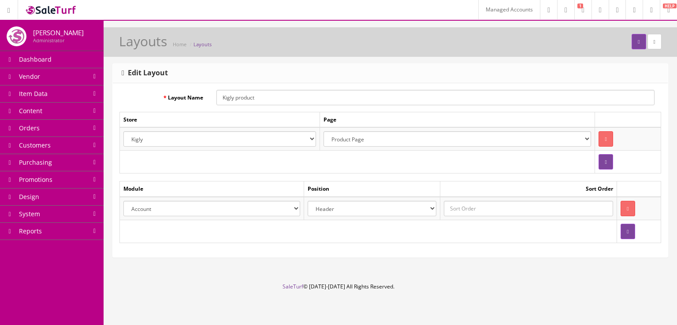
click at [258, 206] on select "Account Affiliate Featured Brands Category Filter by Product Filters Communist …" at bounding box center [211, 208] width 177 height 15
select select "products.31"
click at [123, 201] on select "Account Affiliate Featured Brands Category Filter by Product Filters Communist …" at bounding box center [211, 208] width 177 height 15
click at [350, 206] on select "Header Content Top Content Bottom Column Left Column Right Footer" at bounding box center [372, 208] width 129 height 15
select select "content_top"
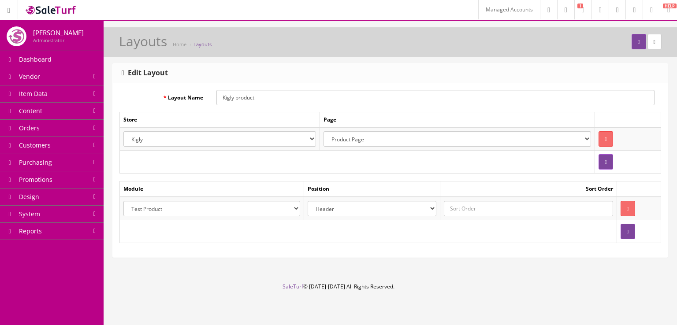
click at [310, 201] on select "Header Content Top Content Bottom Column Left Column Right Footer" at bounding box center [372, 208] width 129 height 15
click at [621, 231] on button "button" at bounding box center [628, 231] width 14 height 15
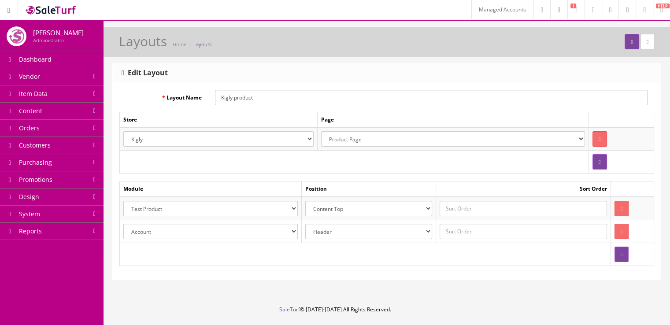
click at [228, 228] on select "Account Affiliate Featured Brands Category Filter by Product Filters Communist …" at bounding box center [210, 231] width 175 height 15
select select "header.32"
click at [123, 224] on select "Account Affiliate Featured Brands Category Filter by Product Filters Communist …" at bounding box center [210, 231] width 175 height 15
click at [471, 229] on input "text" at bounding box center [523, 231] width 167 height 15
type input "0"
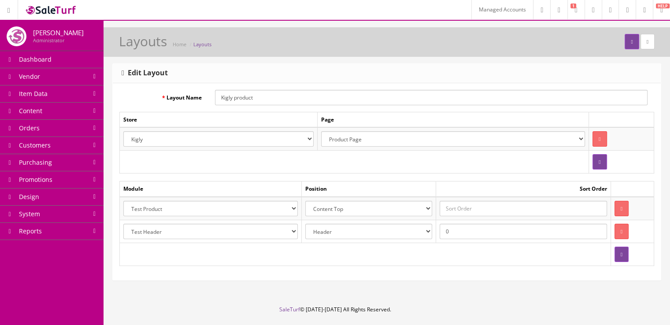
click at [476, 217] on td at bounding box center [523, 208] width 175 height 23
click at [476, 207] on input "text" at bounding box center [523, 208] width 167 height 15
type input "0"
click at [486, 186] on td "Sort Order" at bounding box center [523, 189] width 175 height 15
click at [421, 144] on select "Select Location Account Pages (all) Account Address Book Account Downloads Acco…" at bounding box center [453, 138] width 264 height 15
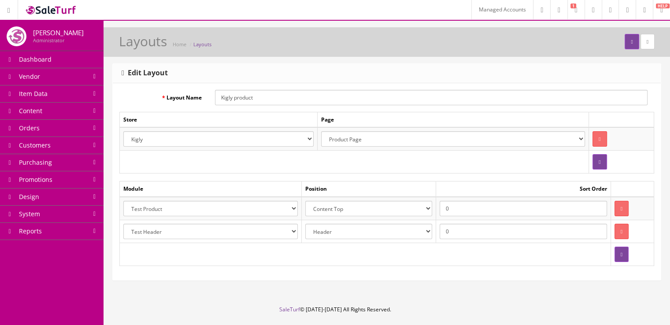
click at [302, 139] on select "Default Kigly salesamplitude Staging" at bounding box center [218, 138] width 190 height 15
select select "0"
click at [123, 131] on select "Default Kigly salesamplitude Staging" at bounding box center [218, 138] width 190 height 15
click at [596, 166] on button "button" at bounding box center [600, 161] width 14 height 15
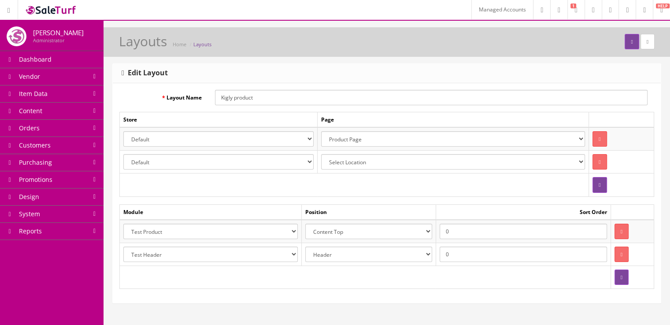
click at [260, 163] on select "Default Kigly salesamplitude Staging" at bounding box center [218, 161] width 190 height 15
select select "1"
click at [123, 154] on select "Default Kigly salesamplitude Staging" at bounding box center [218, 161] width 190 height 15
click at [506, 155] on select "Select Location Account Pages (all) Account Address Book Account Downloads Acco…" at bounding box center [453, 161] width 264 height 15
select select "product/product"
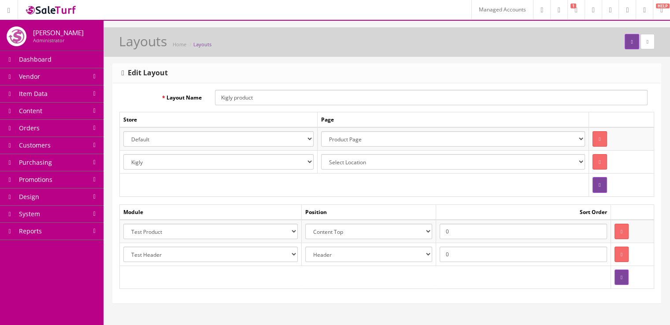
click at [321, 154] on select "Select Location Account Pages (all) Account Address Book Account Downloads Acco…" at bounding box center [453, 161] width 264 height 15
click at [628, 45] on button "submit" at bounding box center [632, 41] width 14 height 15
click at [298, 233] on select "Account Affiliate Featured Brands Category Filter by Product Filters Communist …" at bounding box center [210, 231] width 175 height 15
click at [354, 184] on td at bounding box center [354, 185] width 469 height 23
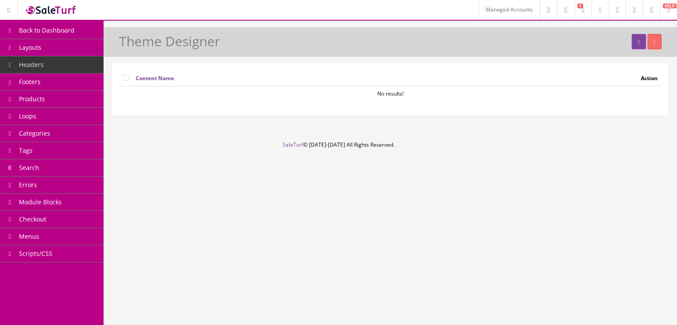
click at [71, 71] on link "Headers" at bounding box center [52, 64] width 104 height 17
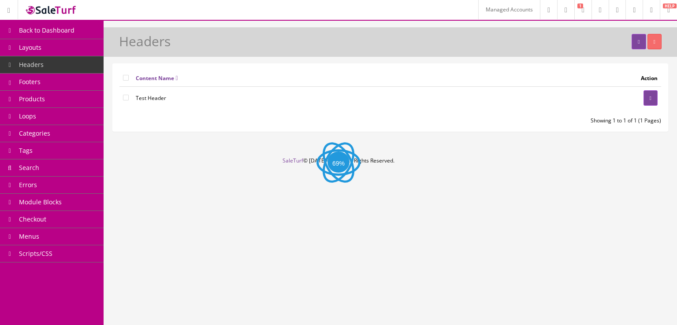
click at [53, 92] on link "Products" at bounding box center [52, 99] width 104 height 17
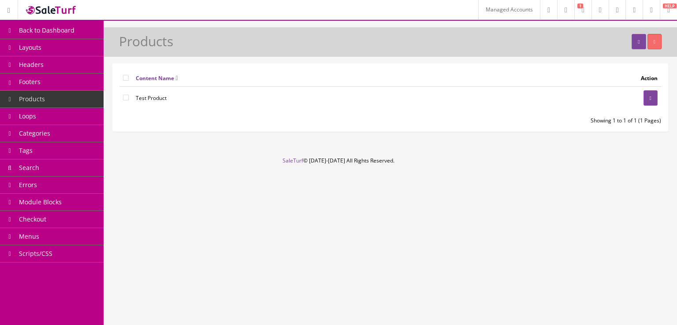
click at [66, 67] on link "Headers" at bounding box center [52, 64] width 104 height 17
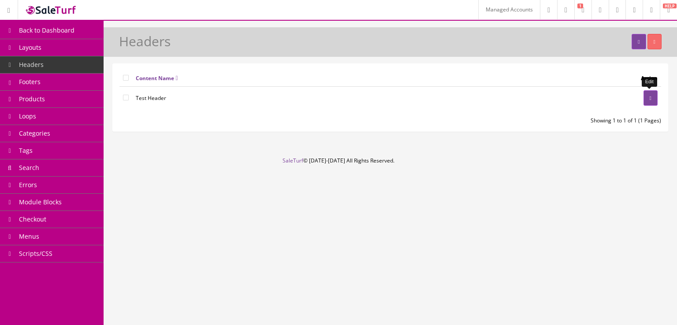
click at [649, 102] on link at bounding box center [651, 97] width 14 height 15
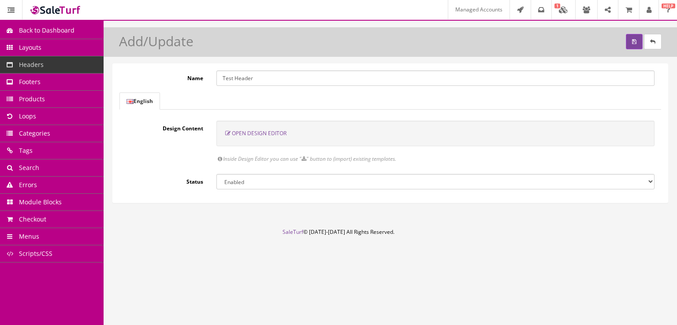
click at [261, 134] on span "Open Design Editor" at bounding box center [259, 133] width 55 height 7
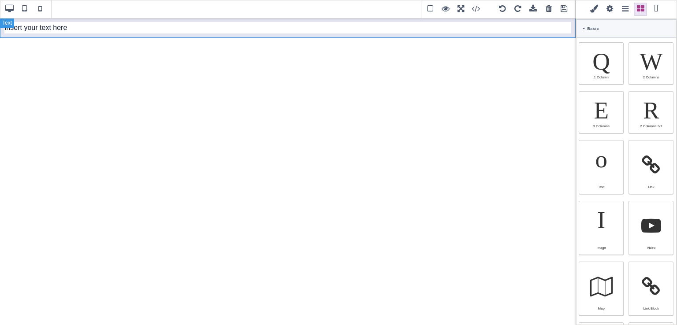
click at [153, 25] on div "Insert your text here" at bounding box center [288, 28] width 576 height 20
type input "10"
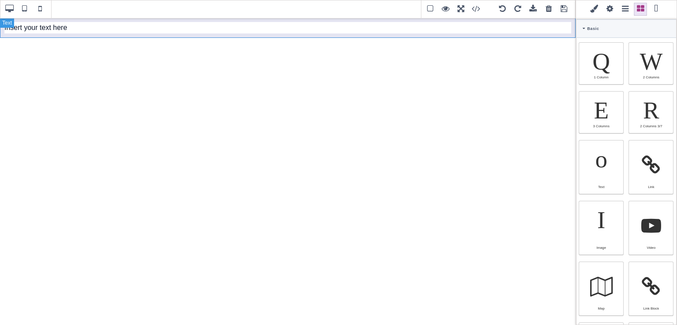
type input "10"
type input "rgb(15, 23, 42)"
select select
type input "16"
select select "px"
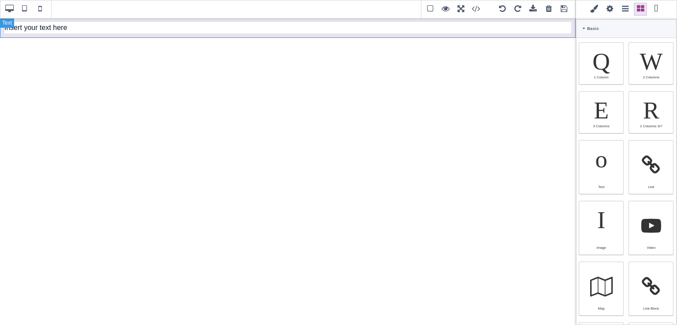
select select
type input "25.6px"
select select
type input "0"
select select "px"
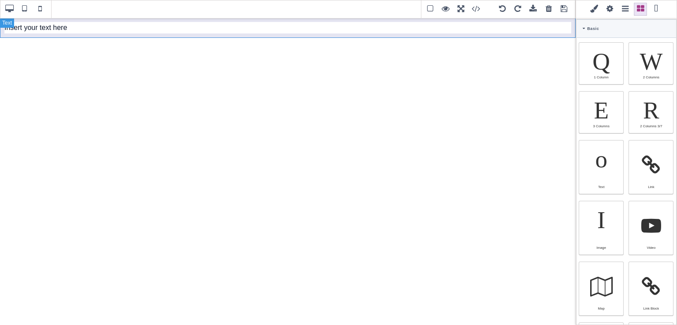
type input "0"
select select "px"
type input "0"
select select "px"
type input "0"
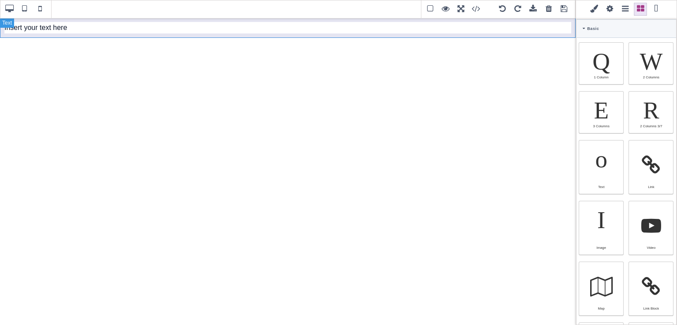
select select "px"
type input "rgb(15, 23, 42)"
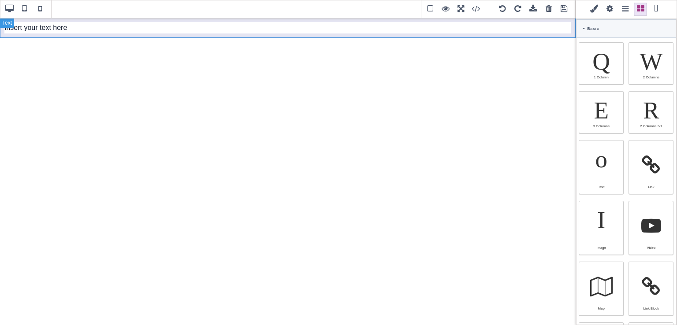
type input "2.4"
select select "px"
select select "solid"
type input "rgb(59, 151, 227)"
type input "-3"
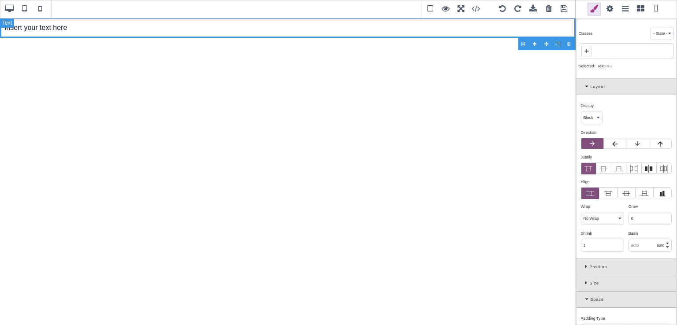
click at [68, 28] on div "Insert your text here" at bounding box center [288, 28] width 576 height 20
click at [85, 45] on select "Insert dynamic tag" at bounding box center [95, 47] width 71 height 12
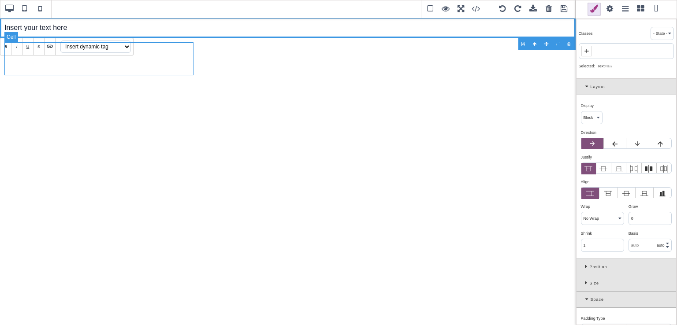
click at [176, 50] on div at bounding box center [98, 58] width 189 height 33
select select "table-cell"
type input "0"
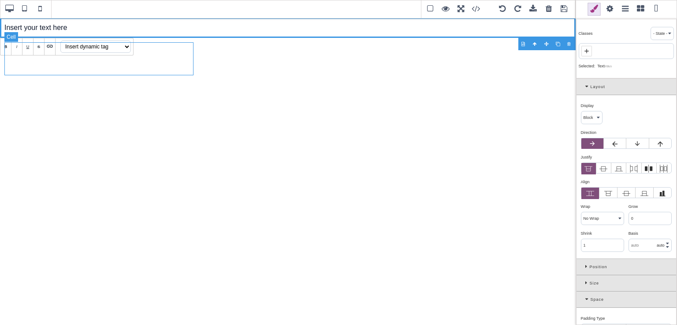
type input "0"
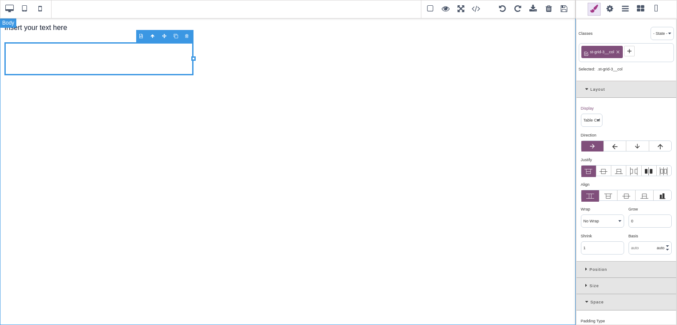
click at [305, 150] on div "Insert your text here" at bounding box center [288, 172] width 576 height 308
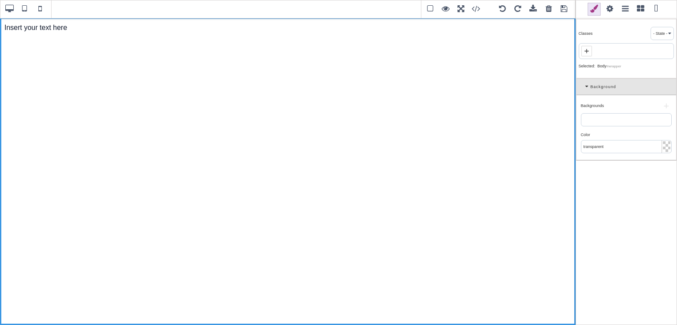
click at [566, 7] on span at bounding box center [564, 9] width 13 height 13
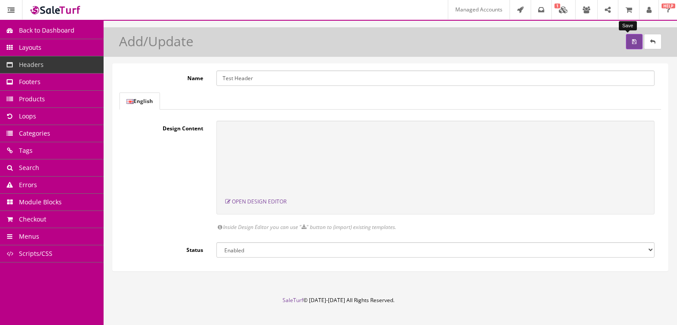
click at [631, 40] on button "submit" at bounding box center [634, 41] width 17 height 15
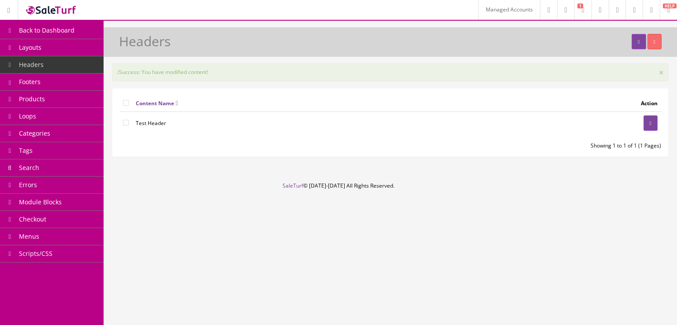
click at [33, 36] on link "Back to Dashboard" at bounding box center [52, 30] width 104 height 17
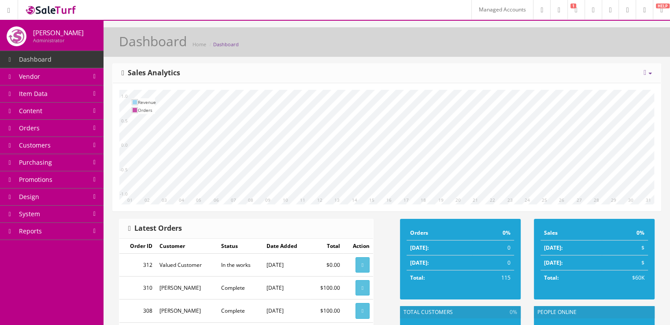
click at [60, 94] on link "Item Data" at bounding box center [52, 94] width 104 height 17
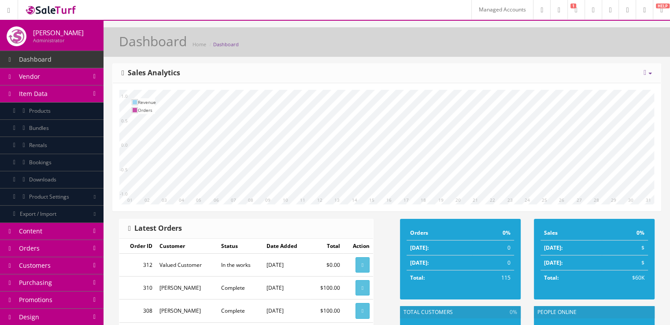
click at [64, 115] on link "Products" at bounding box center [52, 111] width 104 height 17
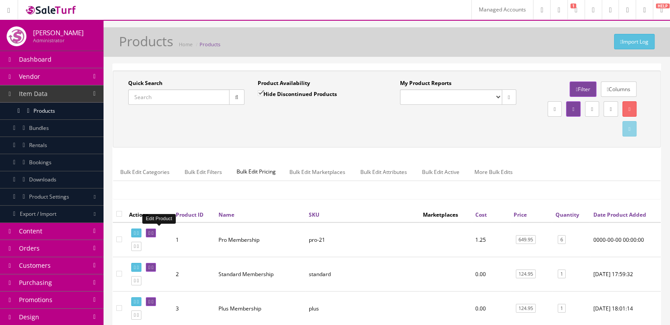
click at [153, 231] on icon at bounding box center [153, 233] width 2 height 5
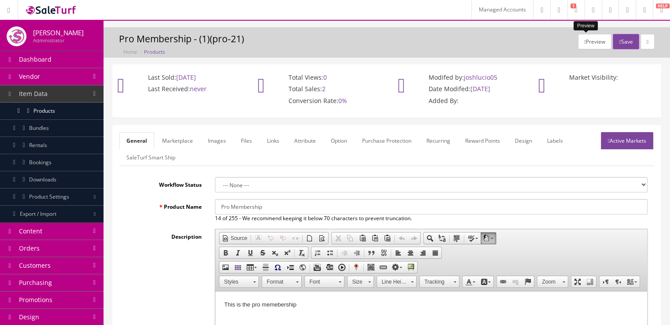
click at [582, 46] on button "Preview" at bounding box center [594, 41] width 33 height 15
click at [612, 145] on link "Active Markets" at bounding box center [627, 140] width 52 height 17
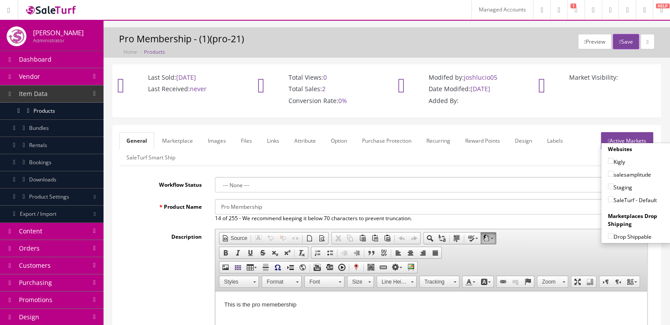
click at [608, 200] on input"] "SaleTurf - Default" at bounding box center [611, 200] width 6 height 6
checkbox input"] "true"
click at [610, 164] on input"] "Kigly" at bounding box center [611, 161] width 6 height 6
checkbox input"] "true"
click at [629, 45] on button "Save" at bounding box center [626, 41] width 26 height 15
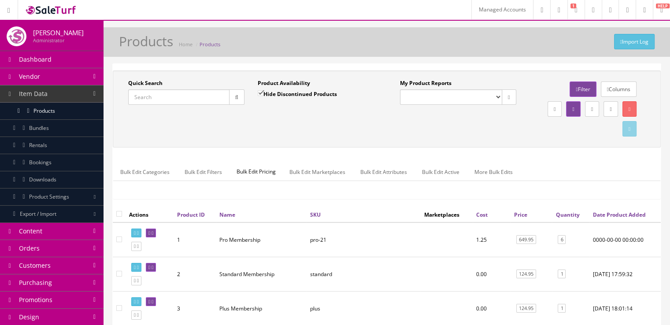
click at [78, 100] on link "Item Data" at bounding box center [52, 94] width 104 height 17
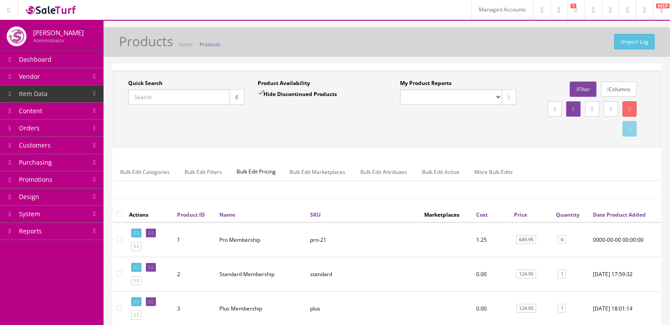
click at [79, 190] on link "Design" at bounding box center [52, 197] width 104 height 17
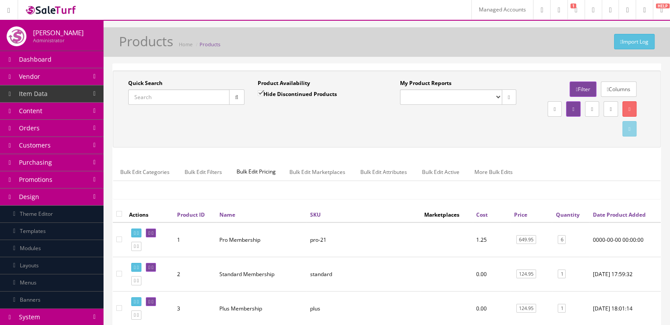
click at [85, 264] on link "Layouts" at bounding box center [52, 265] width 104 height 17
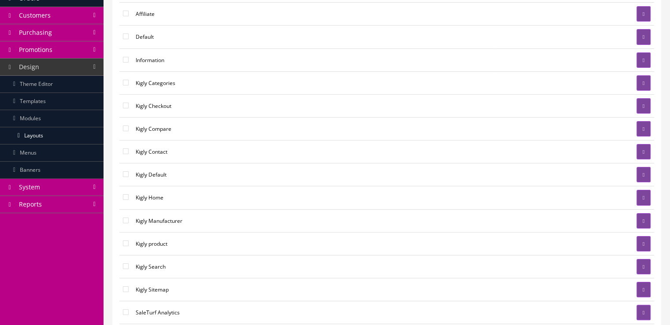
scroll to position [130, 0]
click at [638, 242] on link at bounding box center [644, 243] width 14 height 15
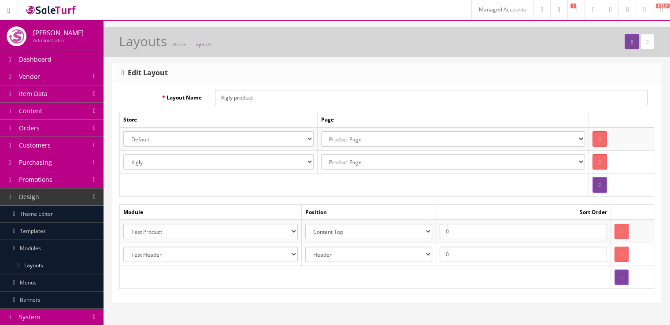
click at [336, 141] on select "Select Location Account Pages (all) Account Address Book Account Downloads Acco…" at bounding box center [453, 138] width 264 height 15
click at [341, 140] on select "Select Location Account Pages (all) Account Address Book Account Downloads Acco…" at bounding box center [453, 138] width 264 height 15
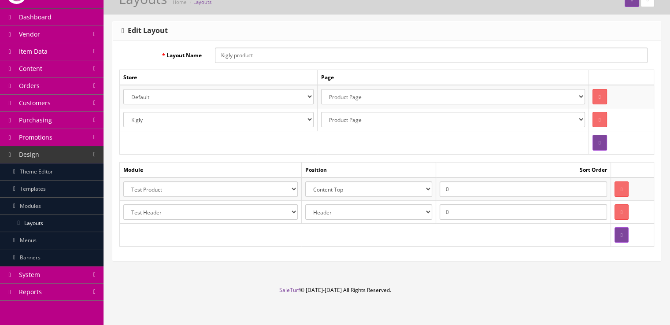
scroll to position [45, 0]
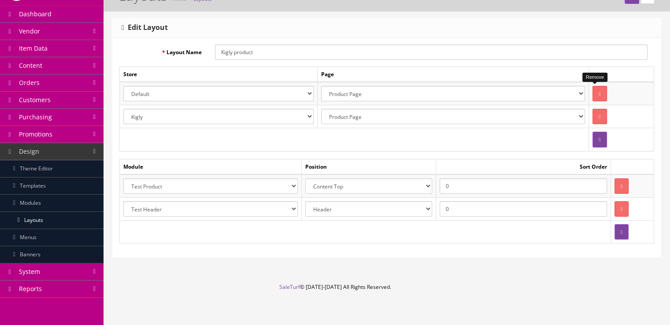
click at [599, 95] on icon "button" at bounding box center [600, 93] width 2 height 5
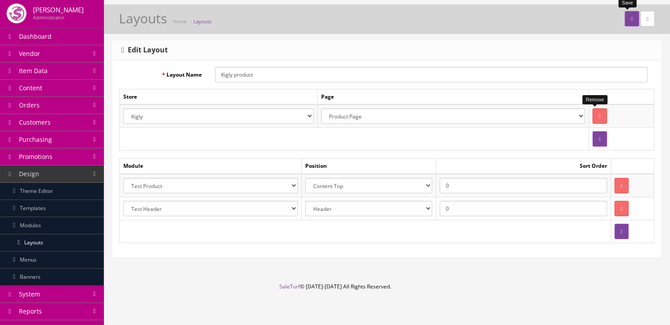
click at [625, 25] on button "submit" at bounding box center [632, 18] width 14 height 15
click at [593, 137] on button "button" at bounding box center [600, 138] width 14 height 15
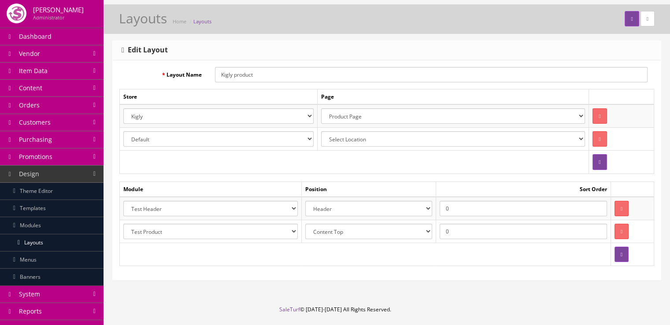
click at [261, 134] on select "Default Kigly salesamplitude Staging" at bounding box center [218, 138] width 190 height 15
click at [123, 131] on select "Default Kigly salesamplitude Staging" at bounding box center [218, 138] width 190 height 15
click at [354, 139] on select "Select Location Account Pages (all) Account Address Book Account Downloads Acco…" at bounding box center [453, 138] width 264 height 15
select select "product/product"
click at [321, 131] on select "Select Location Account Pages (all) Account Address Book Account Downloads Acco…" at bounding box center [453, 138] width 264 height 15
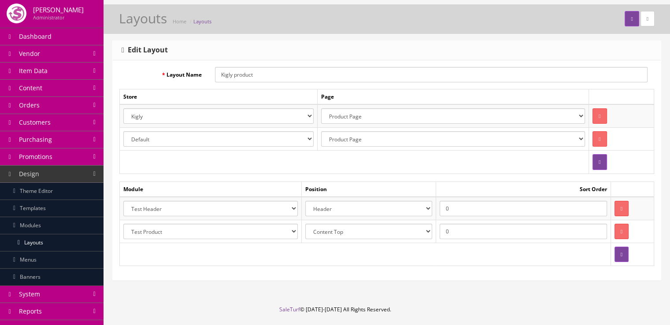
click at [660, 146] on div "Layout Name Kigly product Store Page Default Kigly salesamplitude Staging Selec…" at bounding box center [387, 170] width 548 height 220
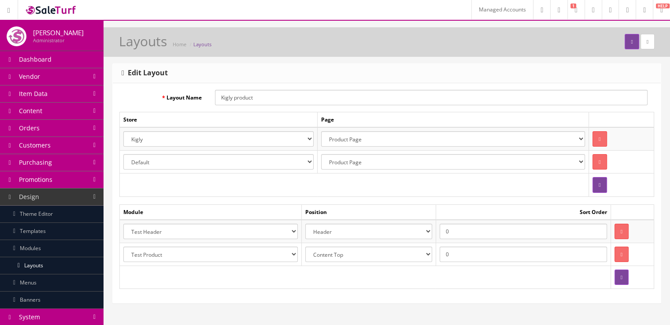
click at [66, 91] on link "Item Data" at bounding box center [52, 94] width 104 height 17
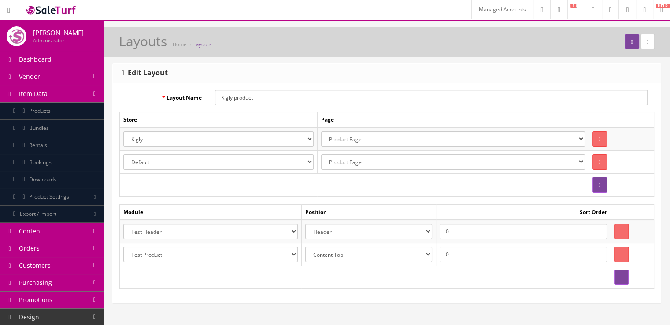
click at [62, 109] on link "Products" at bounding box center [52, 111] width 104 height 17
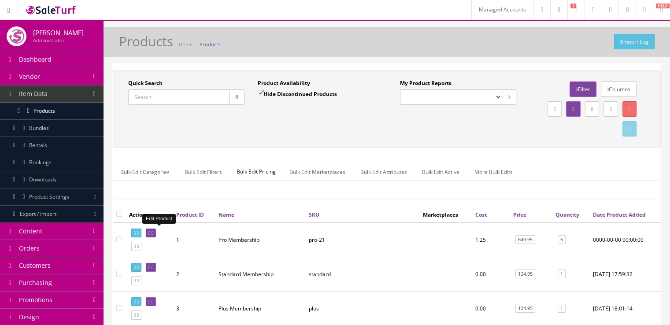
click at [156, 229] on link at bounding box center [151, 233] width 10 height 9
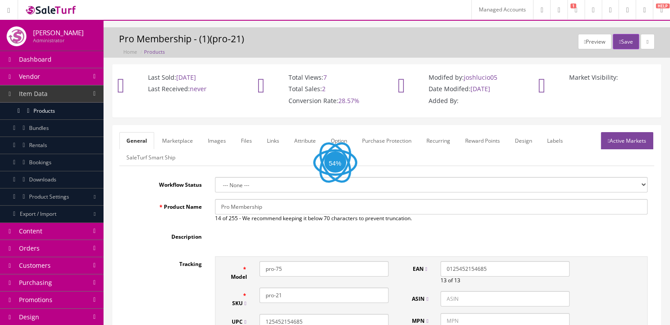
click at [178, 142] on link "Marketplace" at bounding box center [177, 140] width 45 height 17
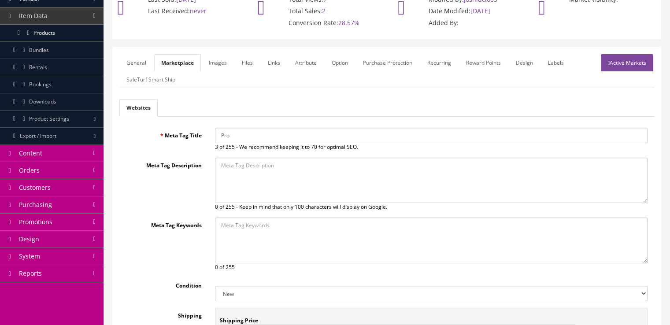
scroll to position [66, 0]
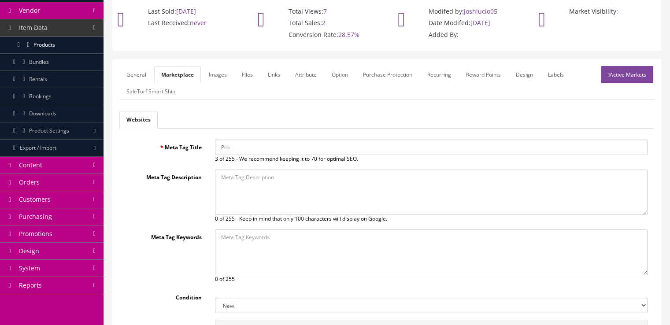
click at [148, 81] on link "General" at bounding box center [136, 74] width 34 height 17
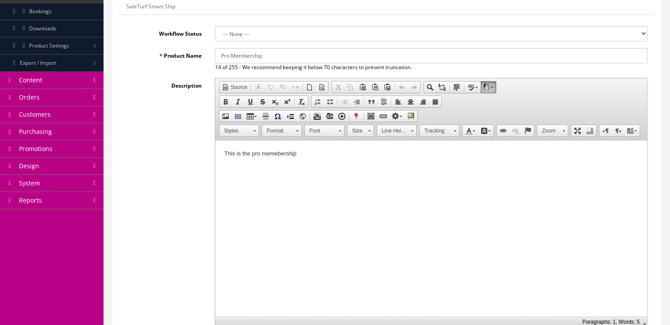
scroll to position [95, 0]
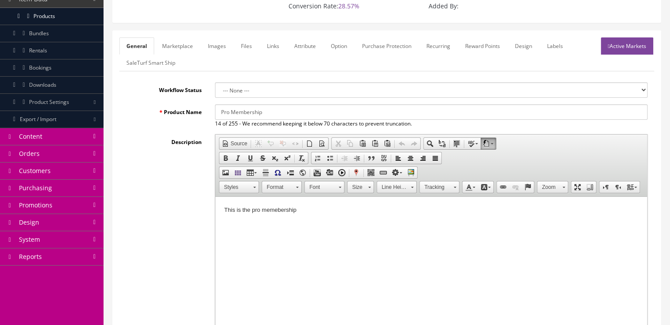
click at [274, 45] on link "Links" at bounding box center [273, 45] width 26 height 17
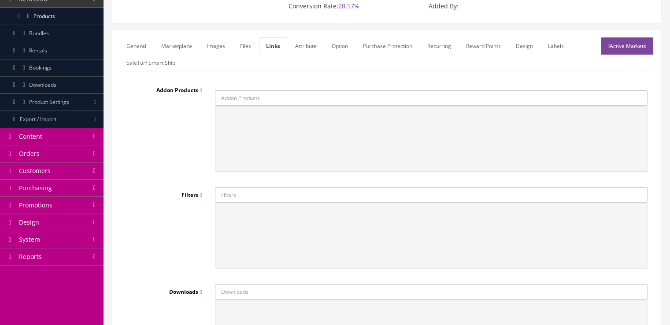
click at [239, 45] on link "Files" at bounding box center [245, 45] width 25 height 17
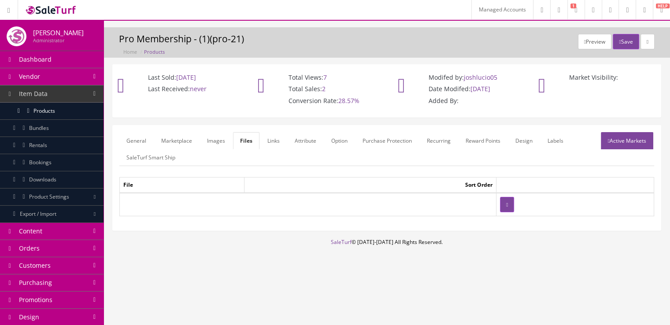
scroll to position [0, 0]
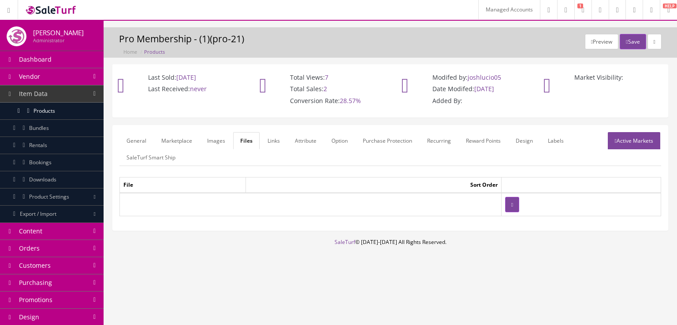
click at [185, 137] on link "Marketplace" at bounding box center [176, 140] width 45 height 17
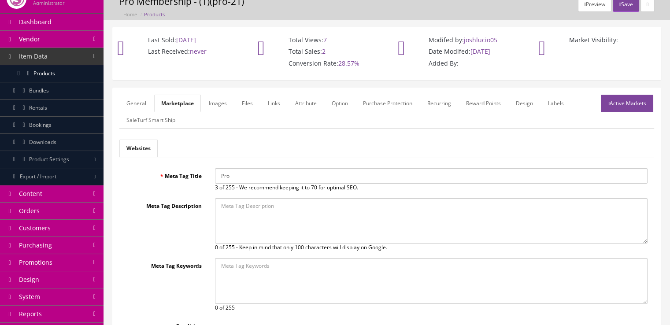
scroll to position [33, 0]
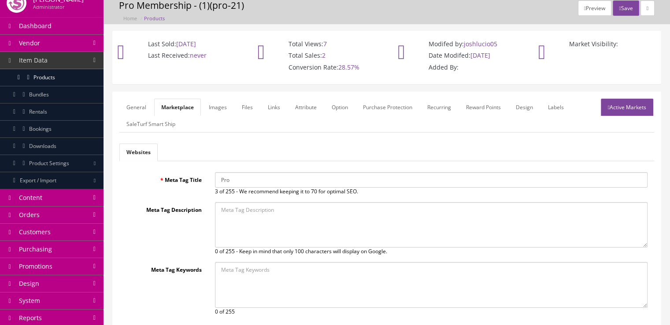
click at [215, 106] on link "Images" at bounding box center [218, 107] width 32 height 17
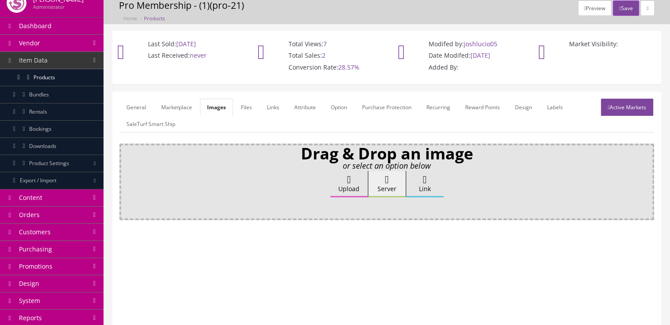
click at [240, 110] on link "Files" at bounding box center [246, 107] width 25 height 17
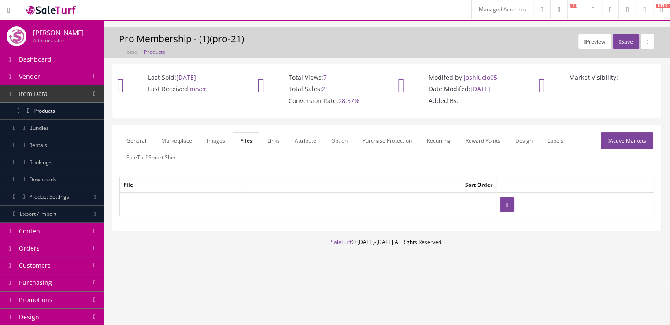
scroll to position [0, 0]
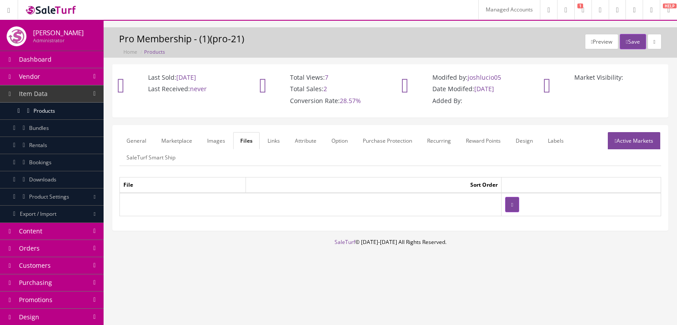
click at [276, 141] on link "Links" at bounding box center [274, 140] width 26 height 17
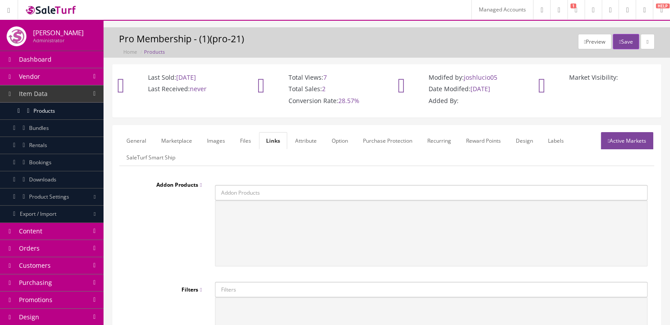
click at [240, 140] on link "Files" at bounding box center [245, 140] width 25 height 17
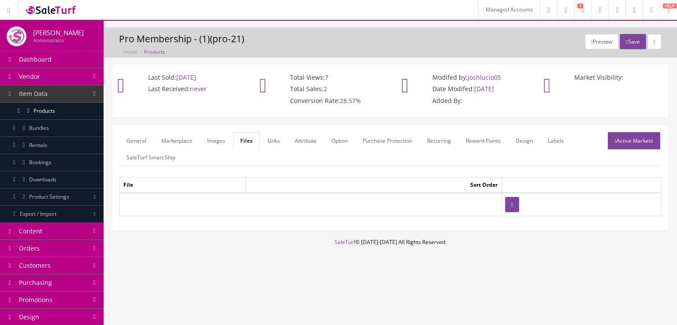
click at [218, 145] on link "Images" at bounding box center [216, 140] width 32 height 17
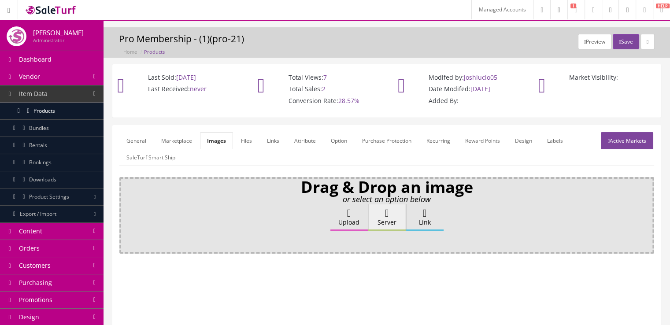
click at [239, 145] on link "Files" at bounding box center [246, 140] width 25 height 17
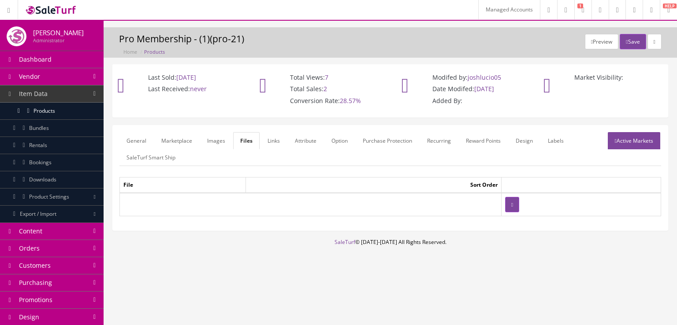
click at [342, 147] on link "Option" at bounding box center [339, 140] width 30 height 17
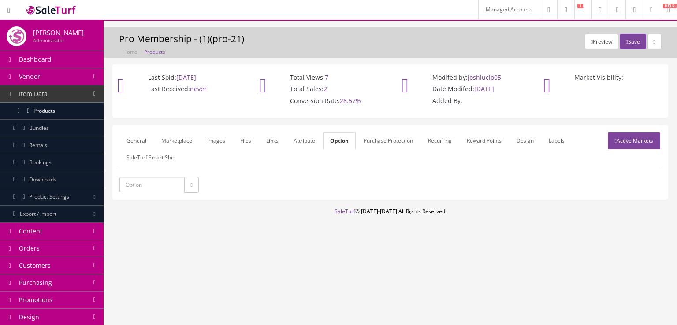
click at [302, 142] on link "Attribute" at bounding box center [305, 140] width 36 height 17
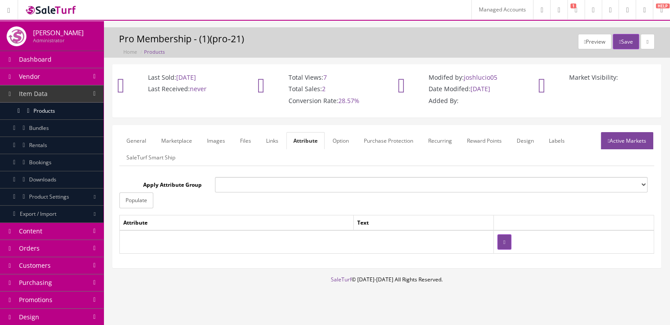
click at [339, 141] on link "Option" at bounding box center [341, 140] width 30 height 17
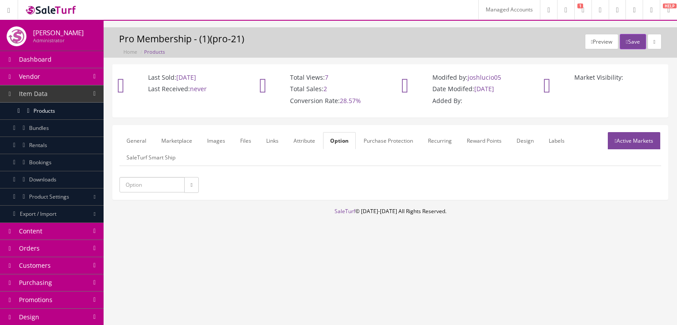
click at [303, 138] on link "Attribute" at bounding box center [305, 140] width 36 height 17
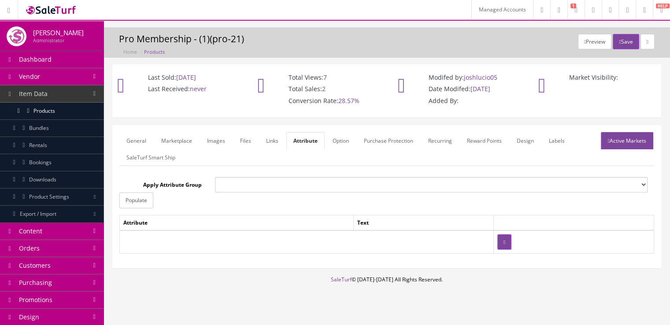
click at [331, 149] on ul "General Marketplace Images Files Links Attribute Option Purchase Protection Rec…" at bounding box center [386, 149] width 535 height 34
click at [340, 146] on link "Option" at bounding box center [341, 140] width 30 height 17
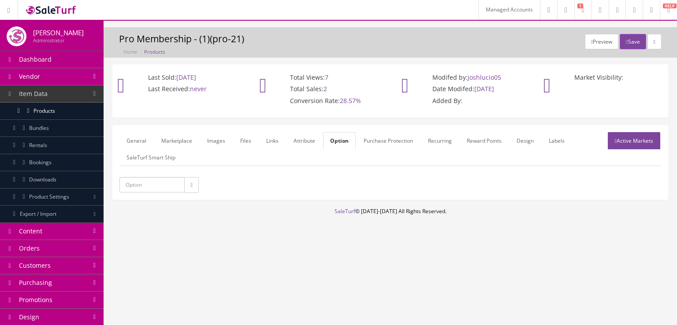
click at [376, 147] on link "Purchase Protection" at bounding box center [388, 140] width 63 height 17
click at [423, 147] on link "Recurring" at bounding box center [441, 140] width 38 height 17
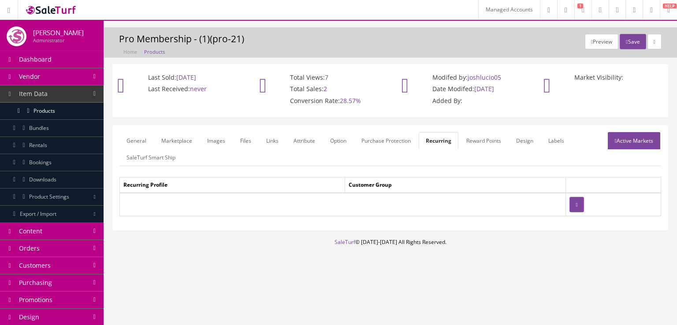
click at [474, 147] on link "Reward Points" at bounding box center [483, 140] width 49 height 17
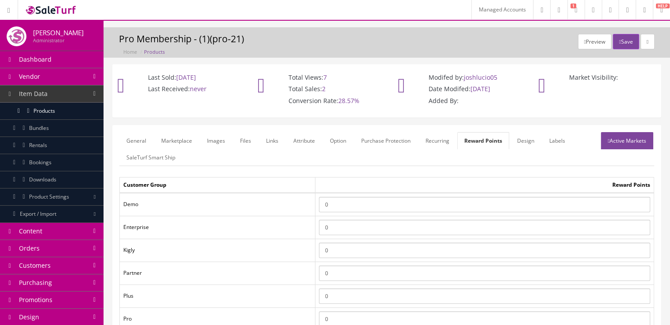
click at [525, 143] on link "Design" at bounding box center [525, 140] width 31 height 17
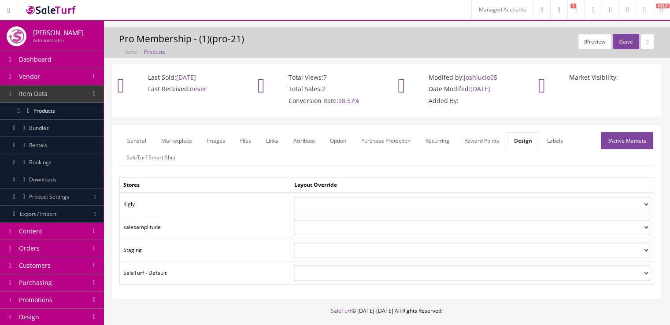
click at [555, 144] on link "Labels" at bounding box center [555, 140] width 30 height 17
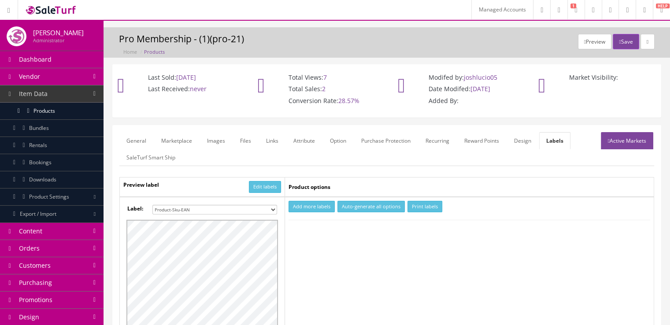
click at [520, 144] on link "Design" at bounding box center [522, 140] width 31 height 17
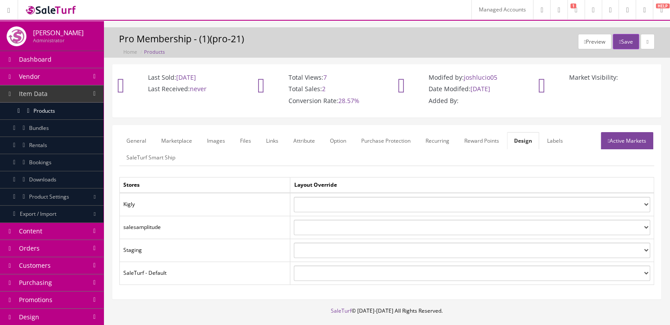
click at [488, 138] on link "Reward Points" at bounding box center [482, 140] width 49 height 17
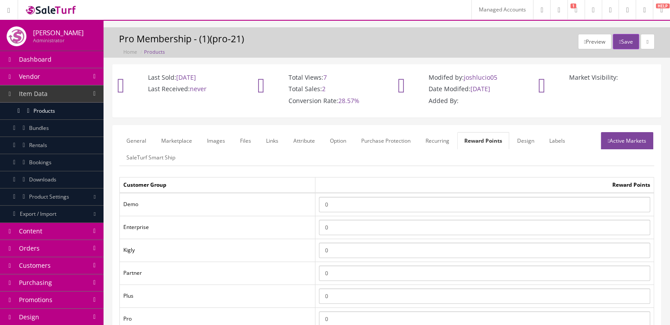
click at [414, 130] on div "General Marketplace Images Files Links Attribute Option Purchase Protection Rec…" at bounding box center [387, 270] width 548 height 288
click at [587, 45] on button "Preview" at bounding box center [594, 41] width 33 height 15
